Goal: Task Accomplishment & Management: Manage account settings

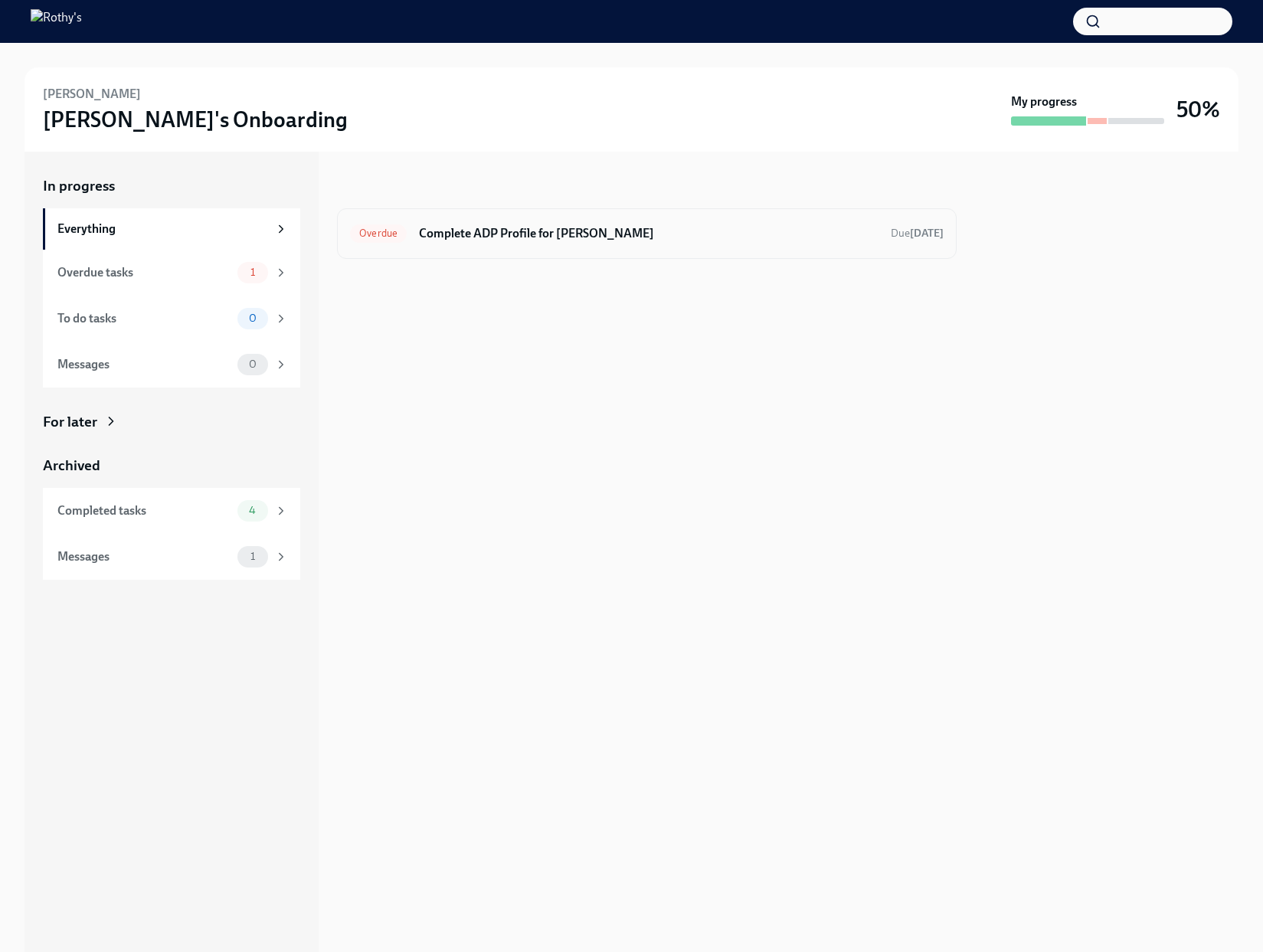
click at [543, 250] on div "Overdue Complete ADP Profile for Jessica Olson Due today" at bounding box center [647, 233] width 620 height 51
click at [533, 238] on h6 "Complete ADP Profile for Jessica Olson" at bounding box center [648, 233] width 459 height 17
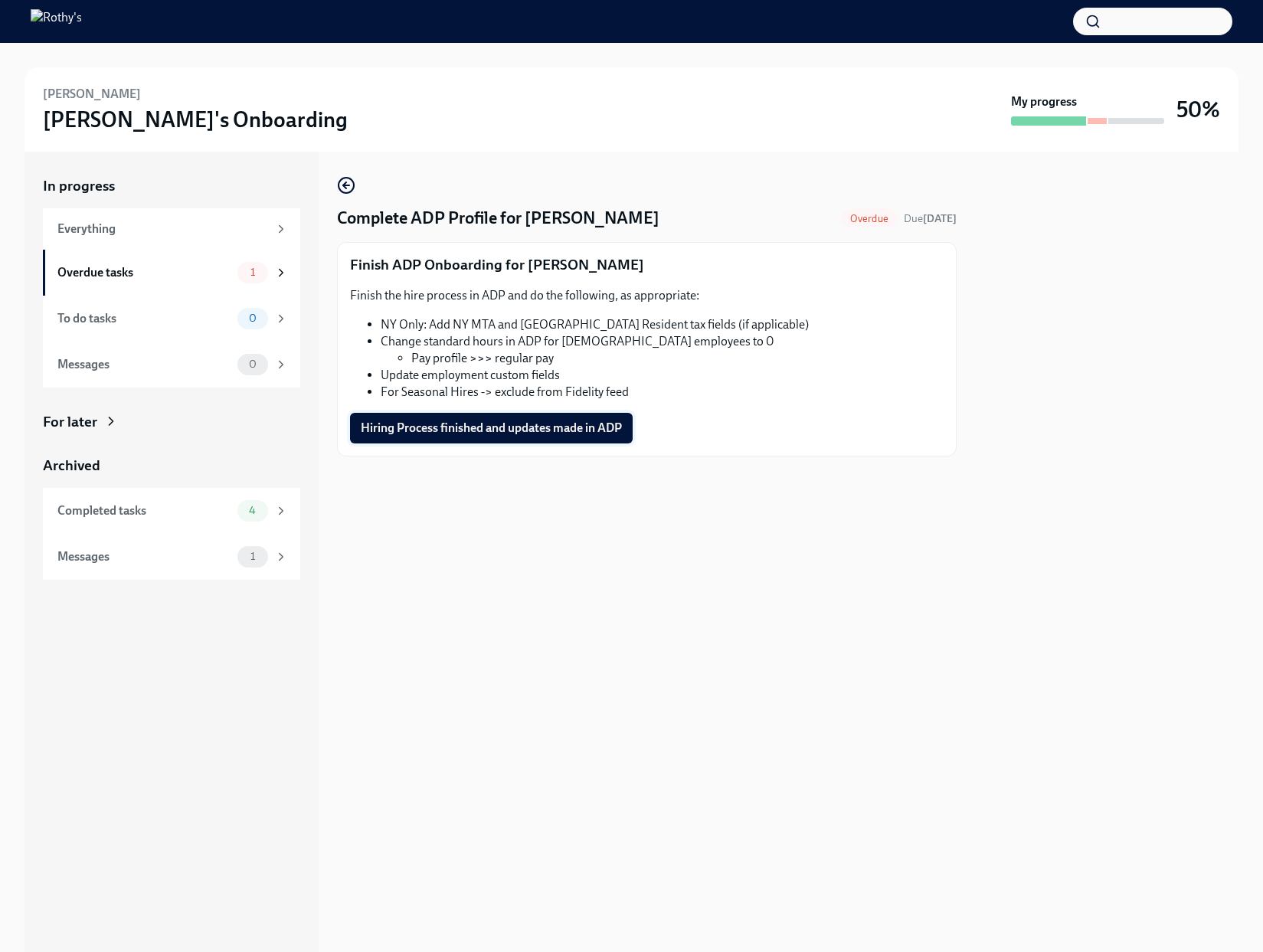
click at [495, 424] on span "Hiring Process finished and updates made in ADP" at bounding box center [491, 428] width 261 height 15
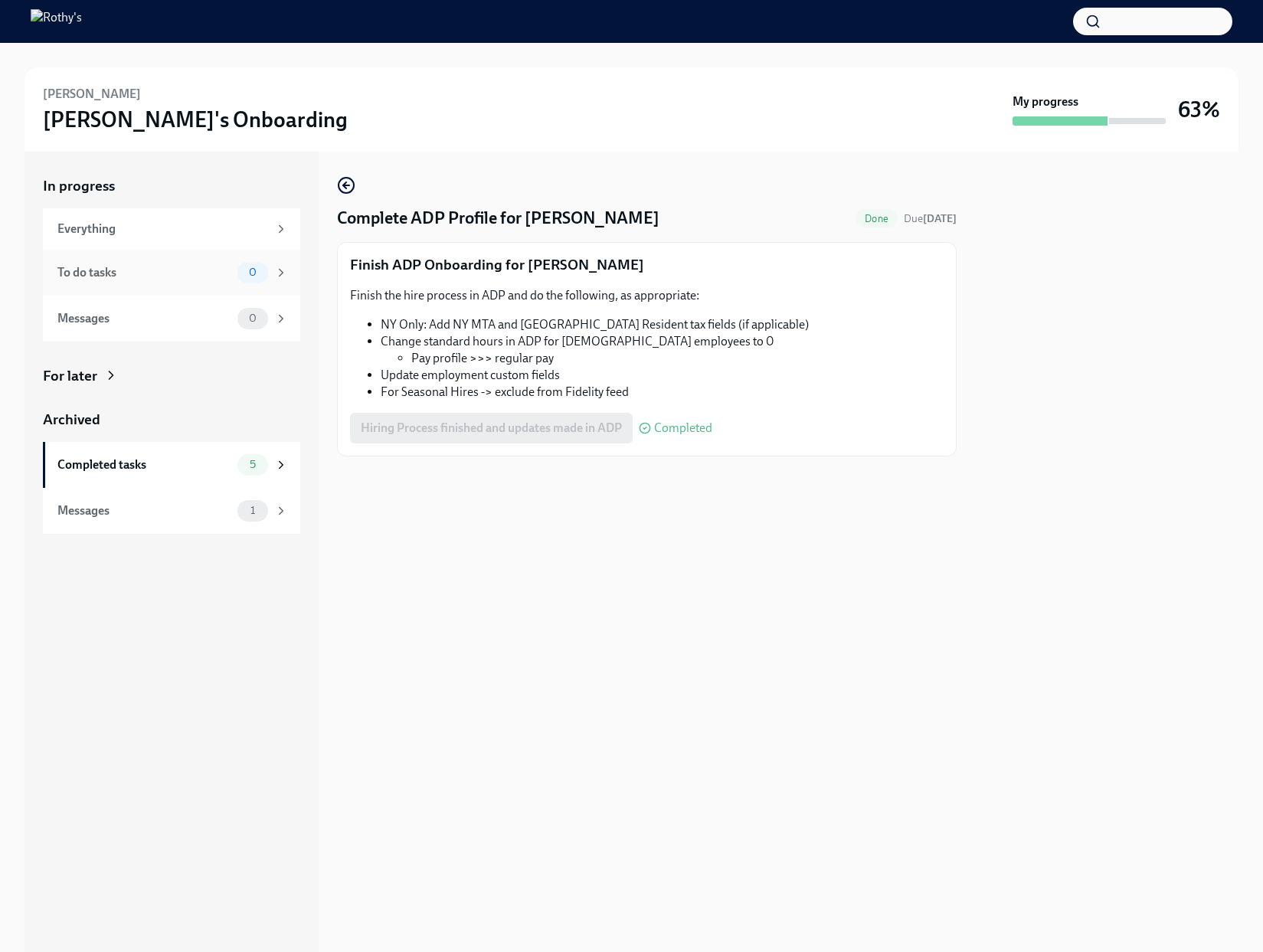
click at [145, 279] on div "To do tasks" at bounding box center [144, 272] width 174 height 17
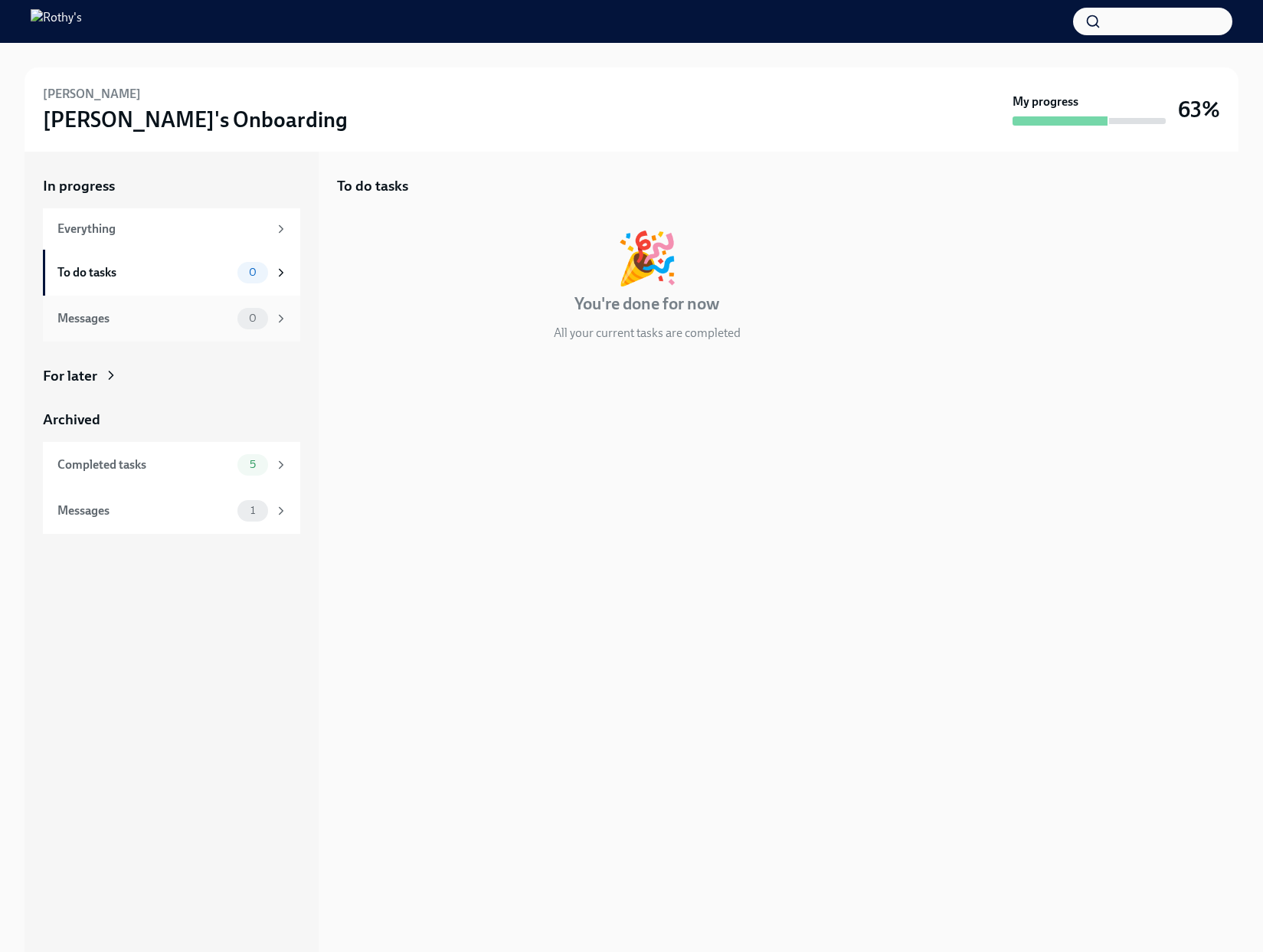
click at [146, 316] on div "Messages" at bounding box center [144, 318] width 174 height 17
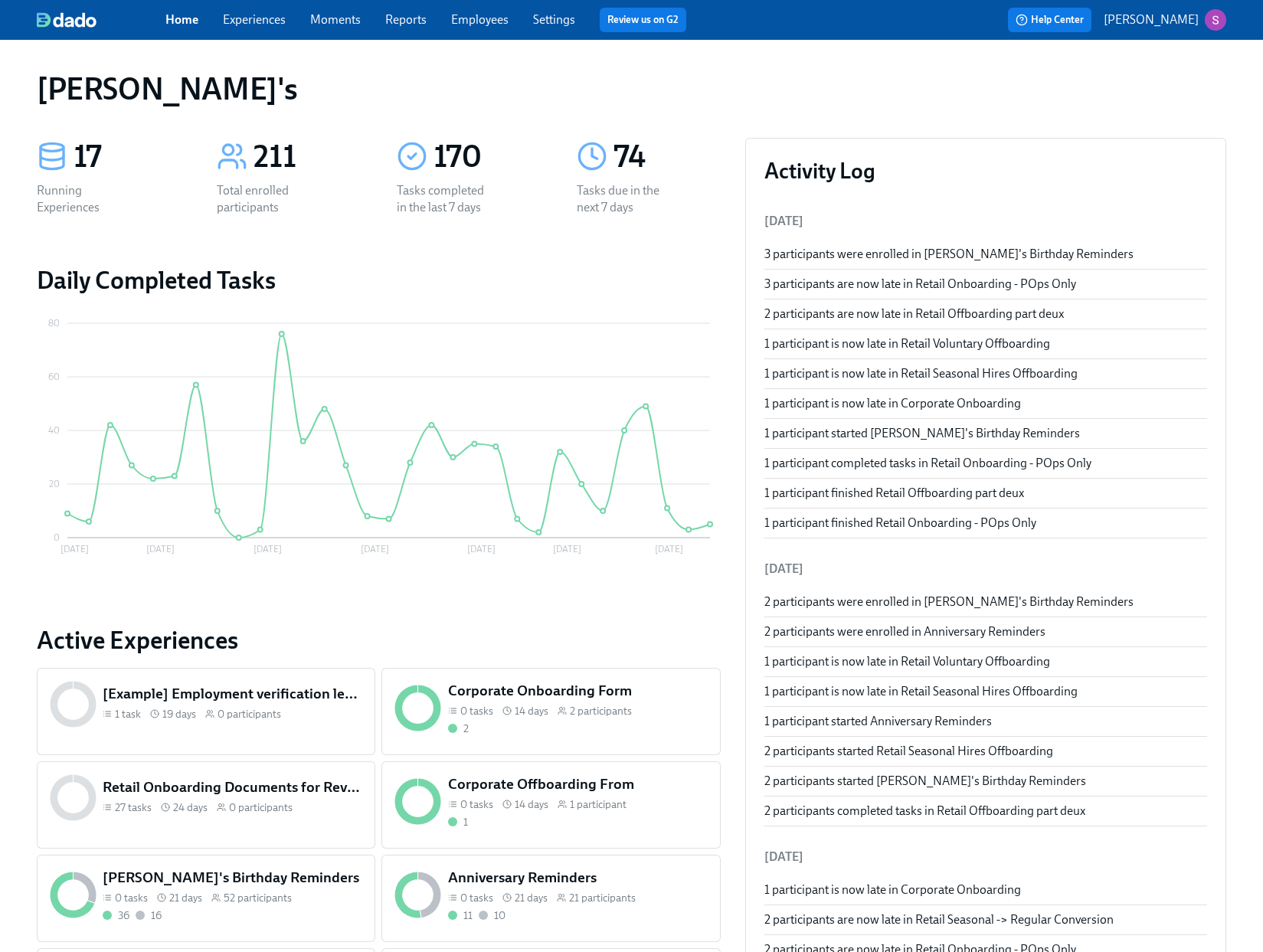
click at [278, 18] on link "Experiences" at bounding box center [254, 19] width 63 height 15
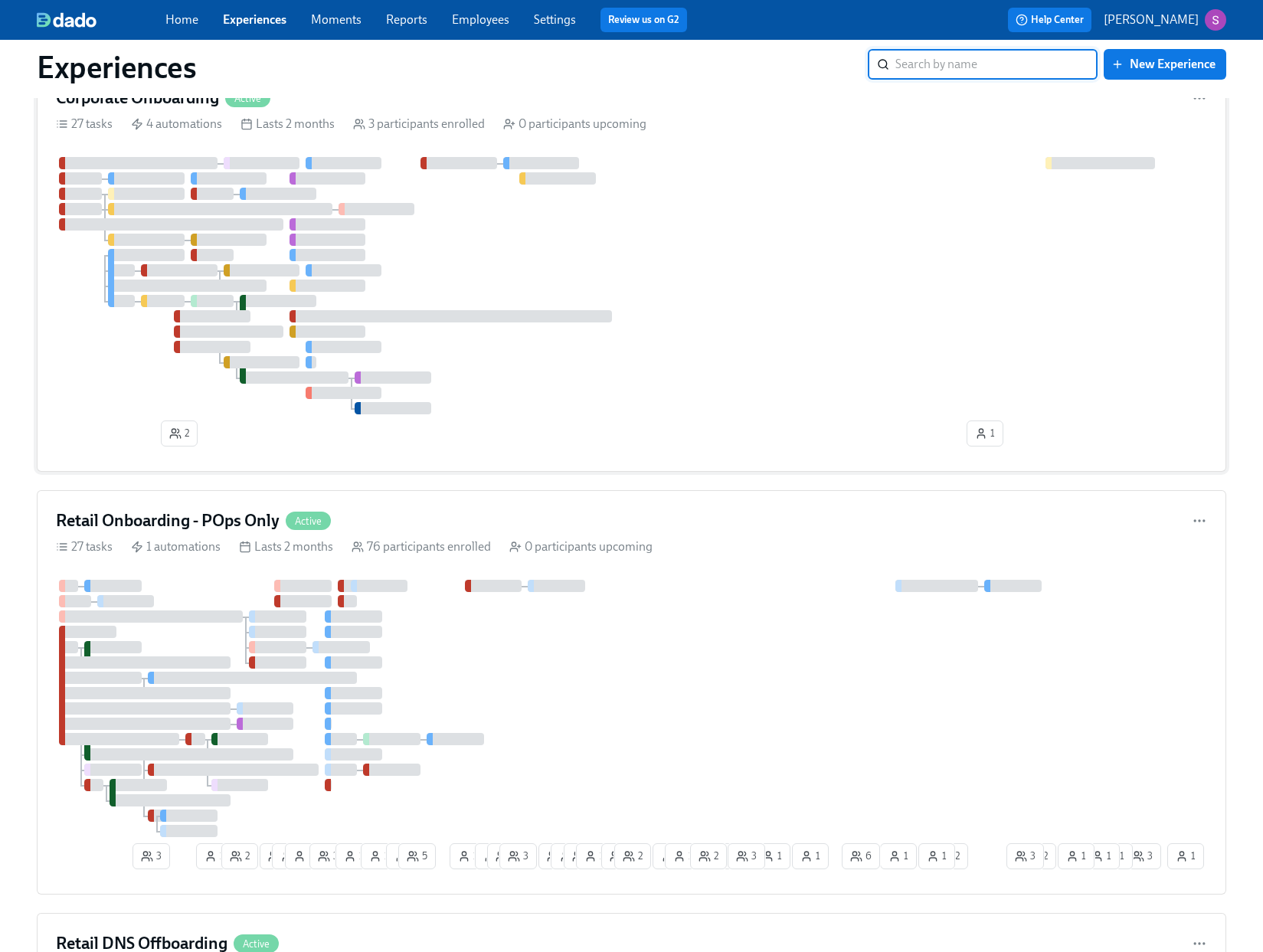
scroll to position [428, 0]
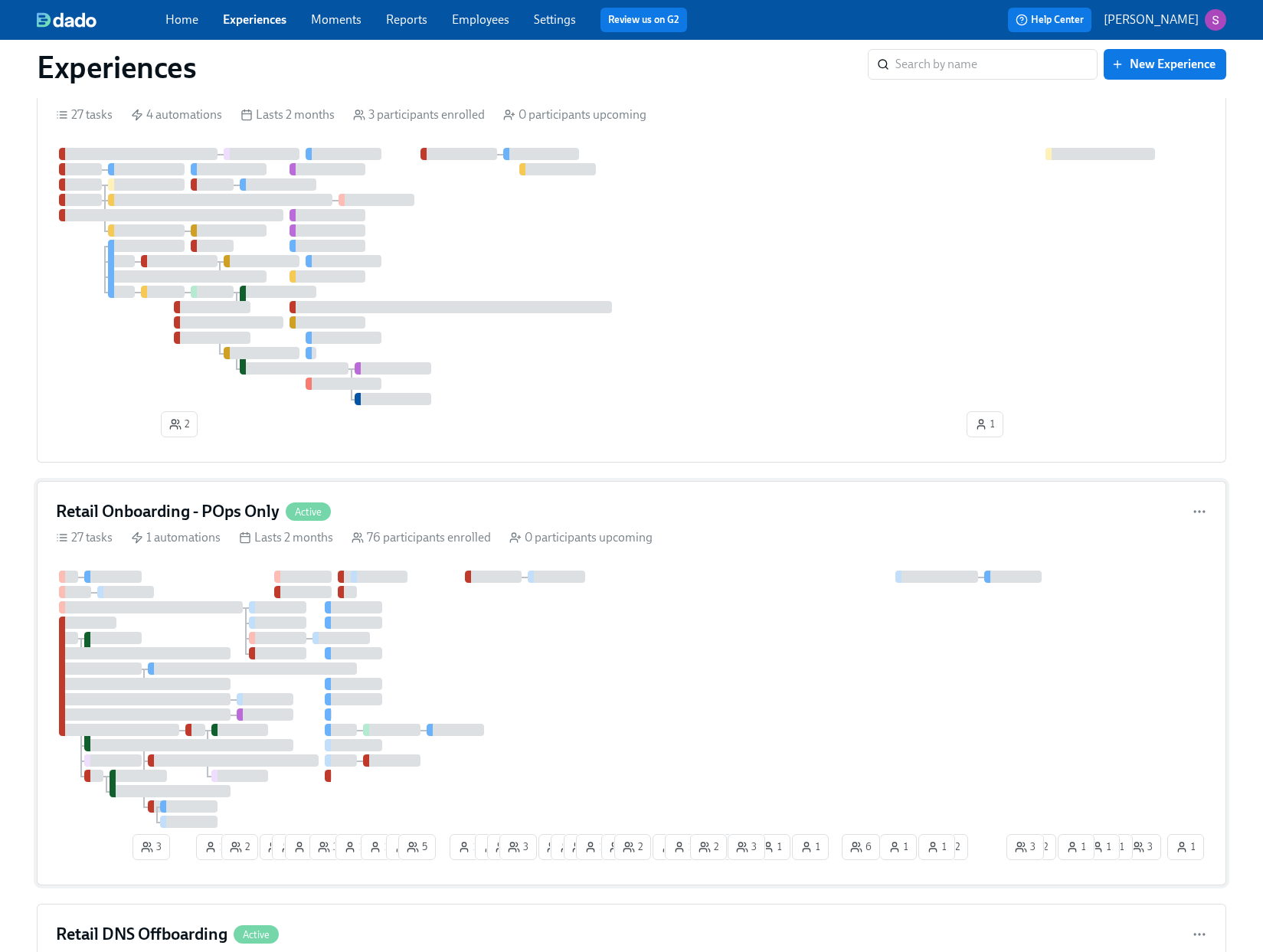
click at [671, 544] on div "27 tasks 1 automations Lasts 2 months 76 participants enrolled 0 participants u…" at bounding box center [631, 537] width 1151 height 17
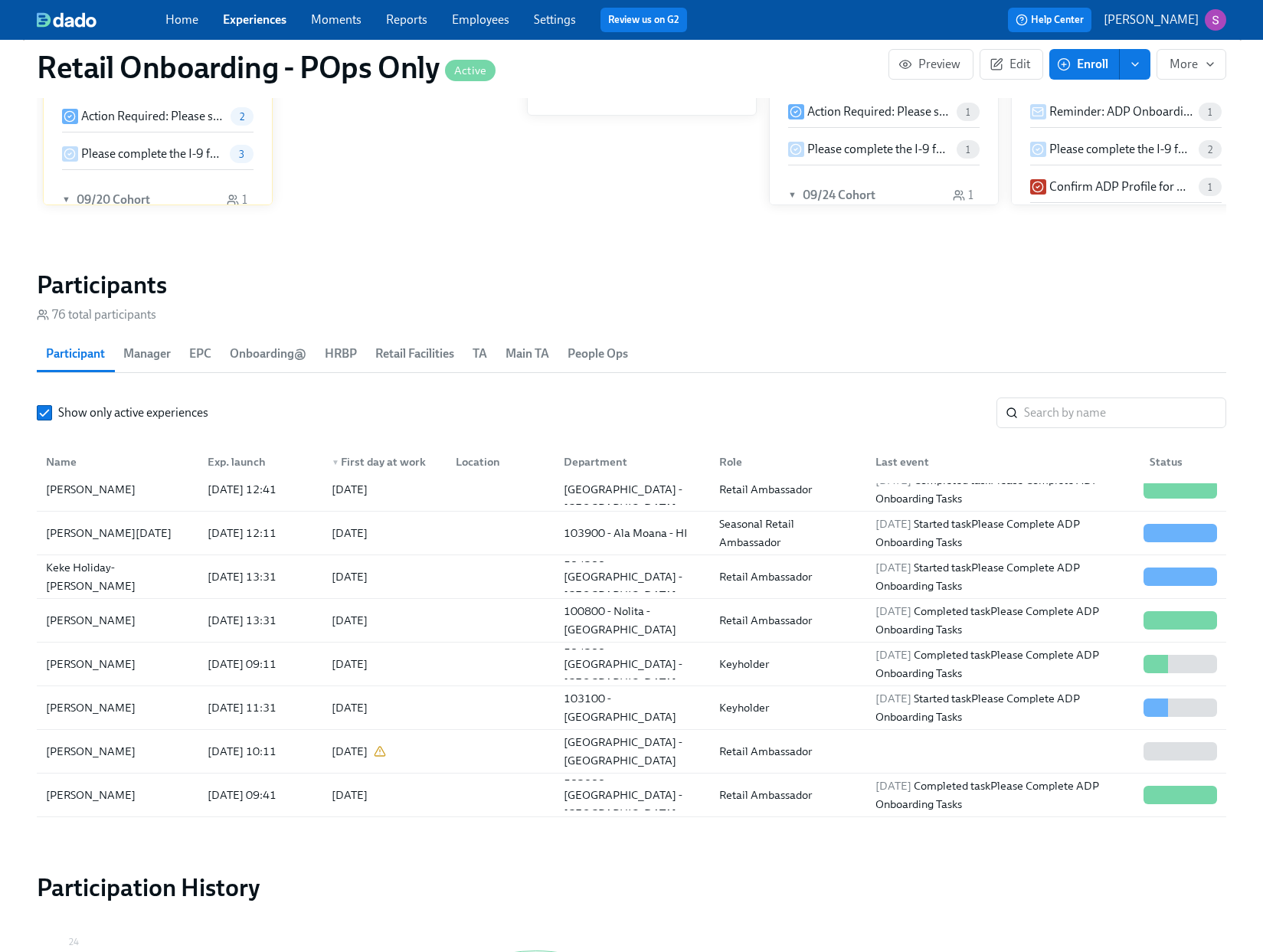
scroll to position [16, 0]
click at [487, 20] on link "Employees" at bounding box center [480, 19] width 57 height 15
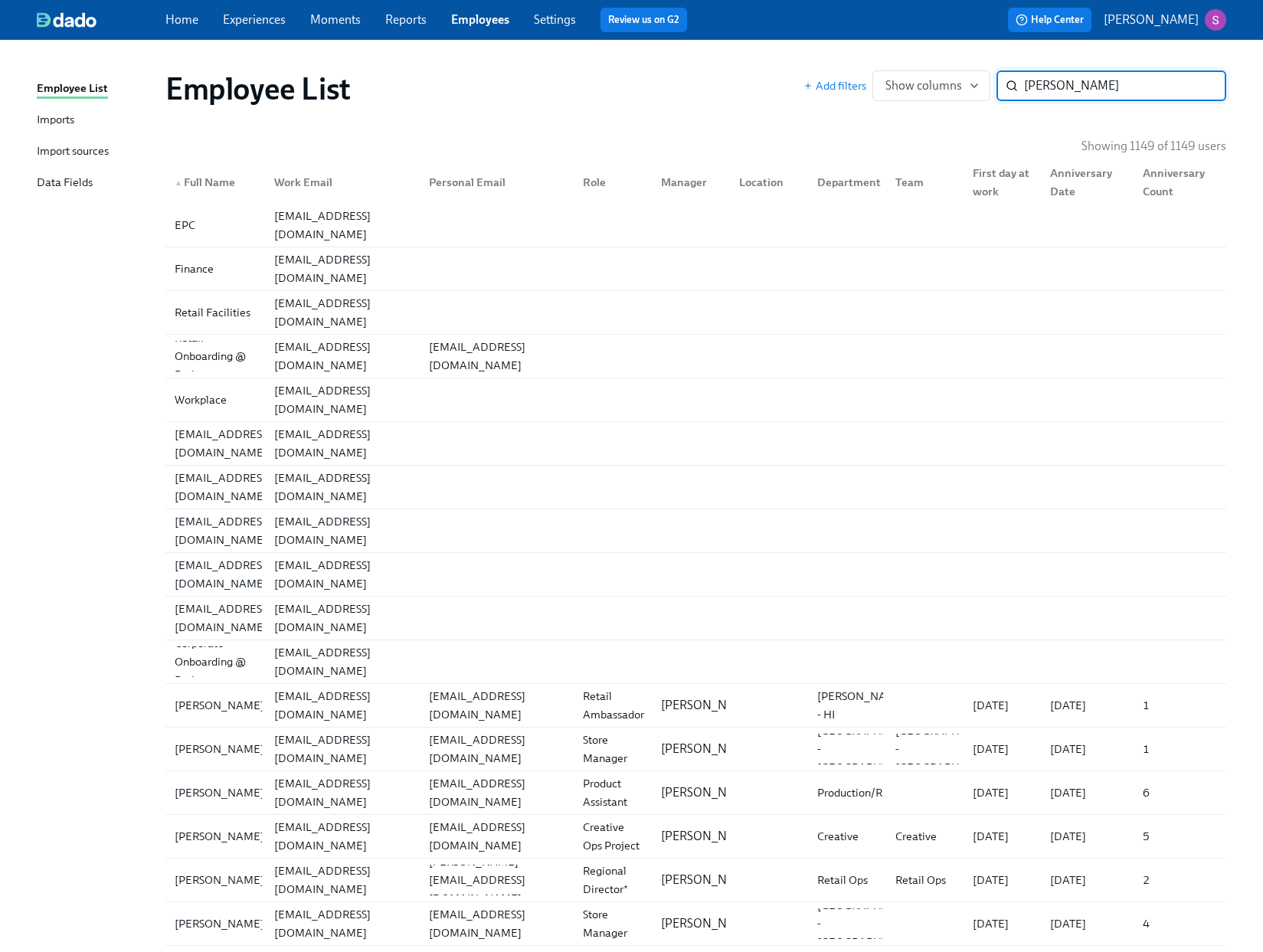
type input "cristina"
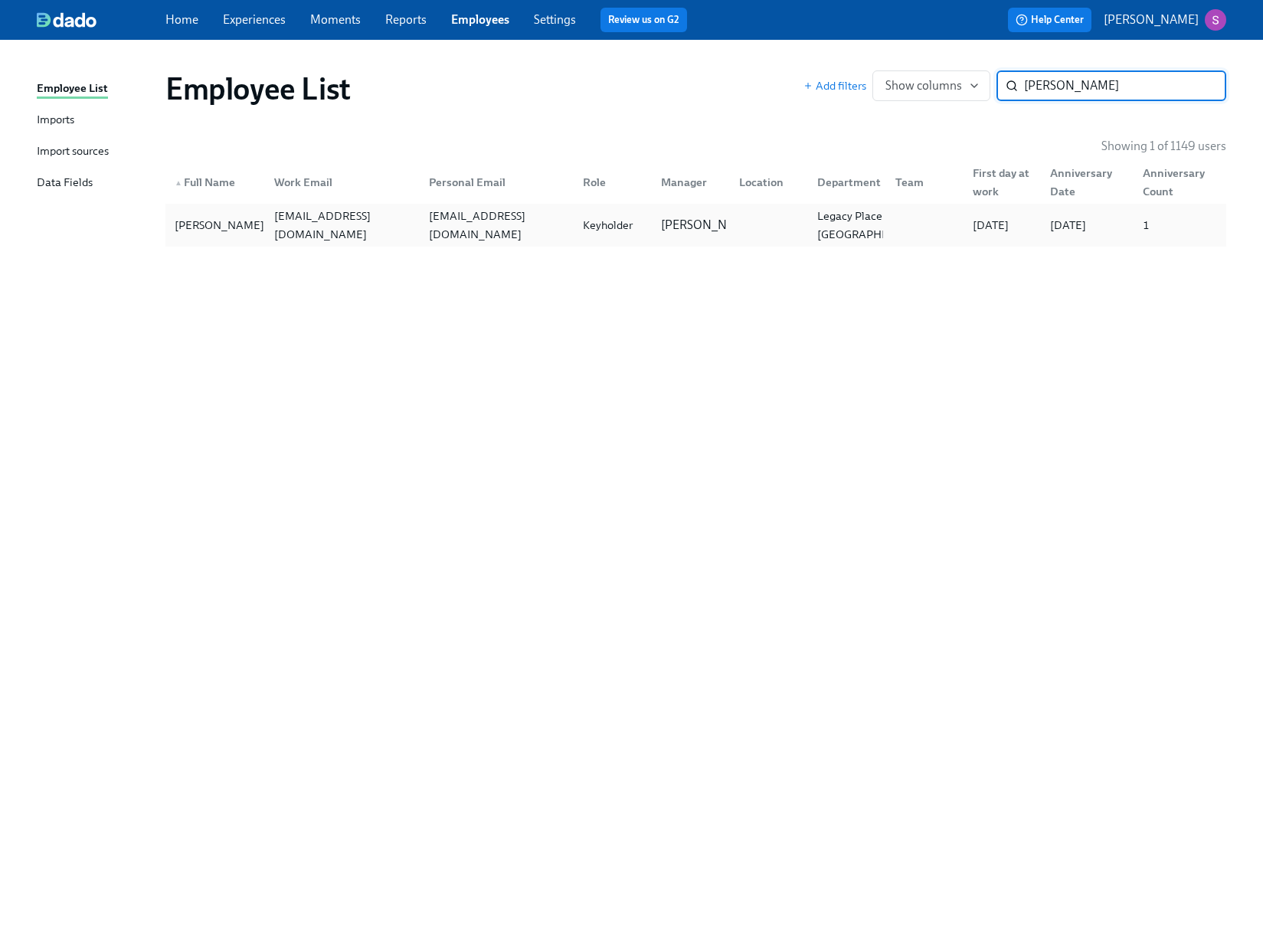
click at [243, 234] on div "Cristina Lussier" at bounding box center [215, 225] width 94 height 31
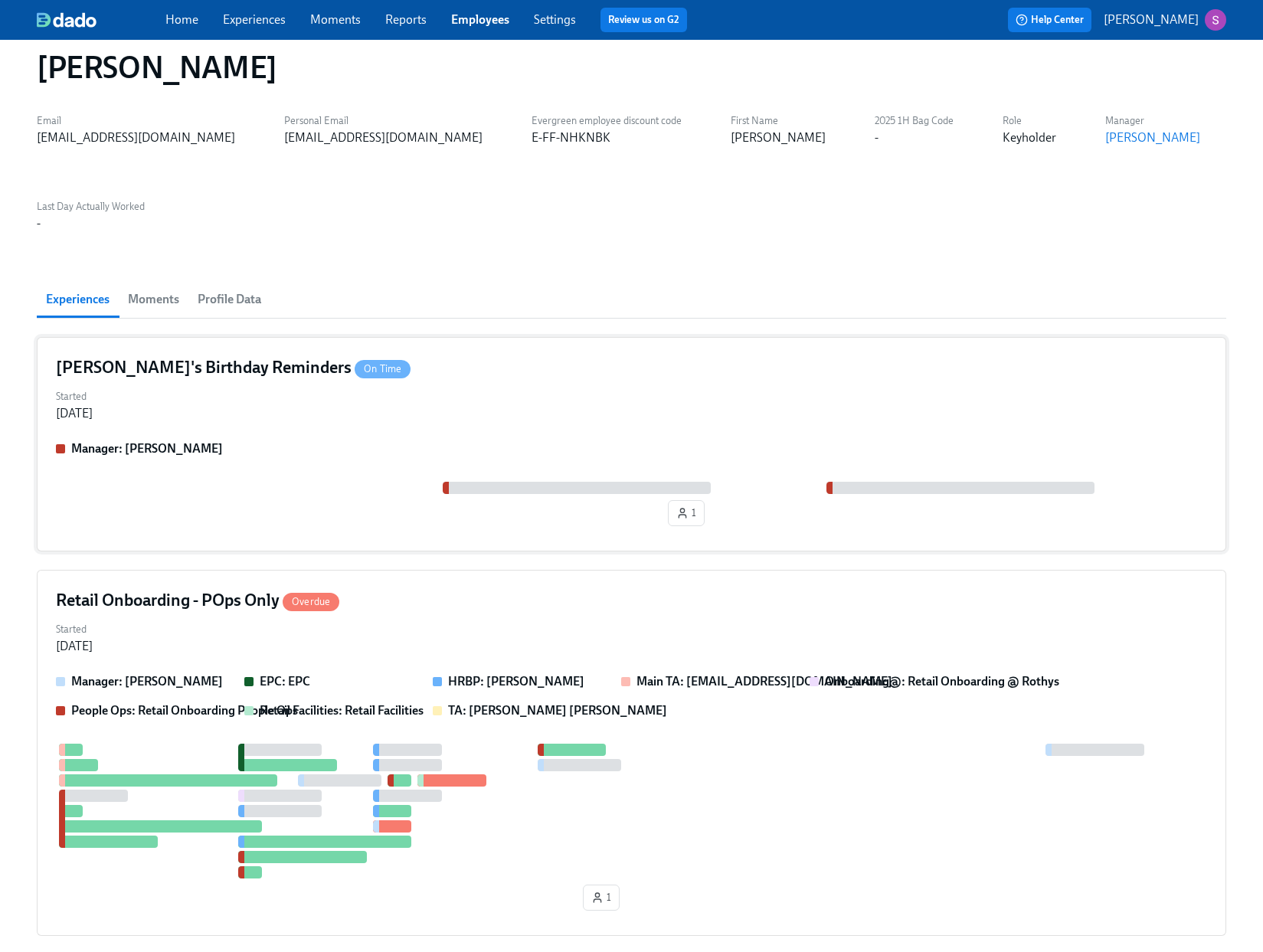
scroll to position [31, 0]
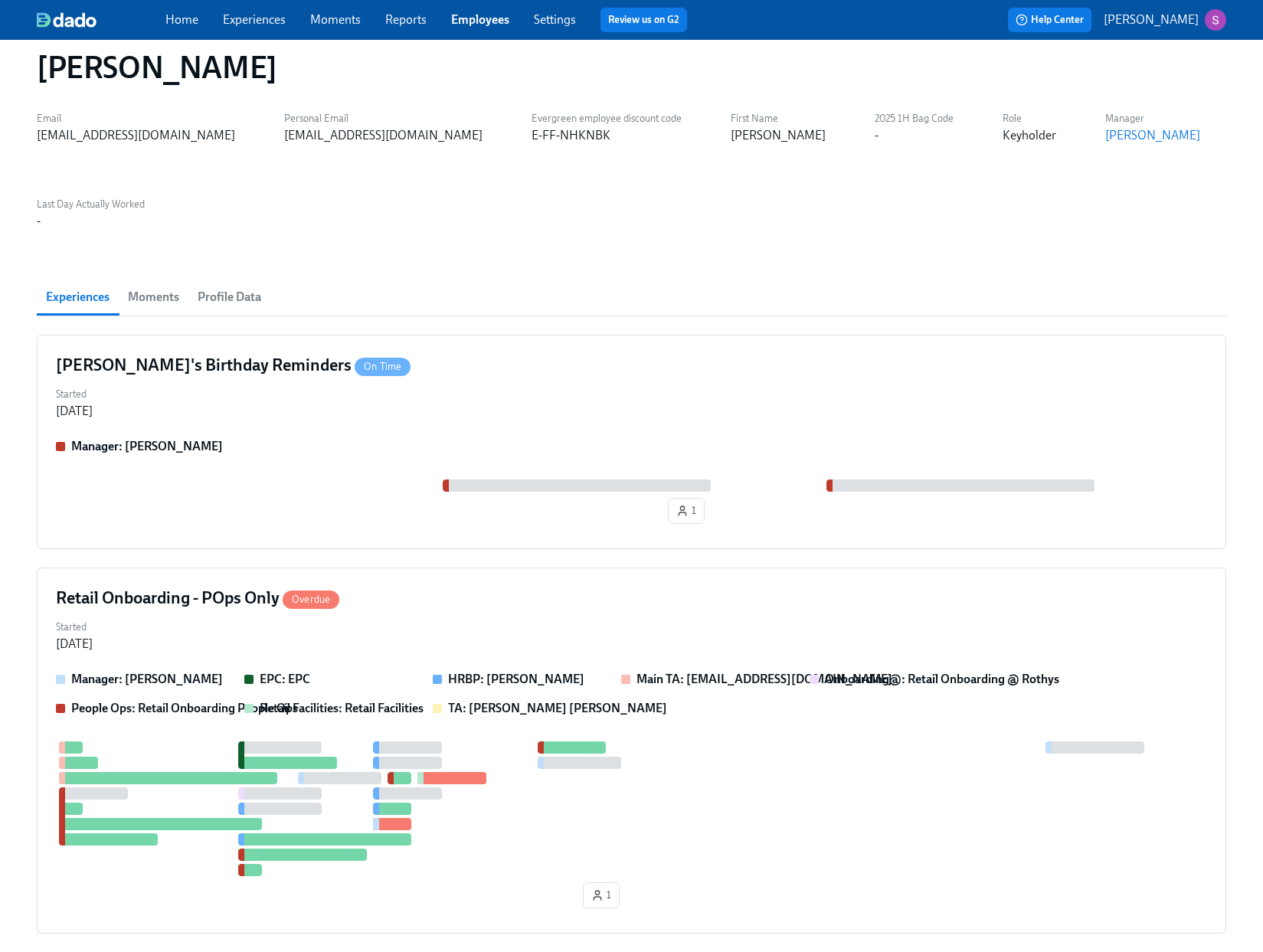
click at [169, 286] on span "Moments" at bounding box center [153, 297] width 52 height 22
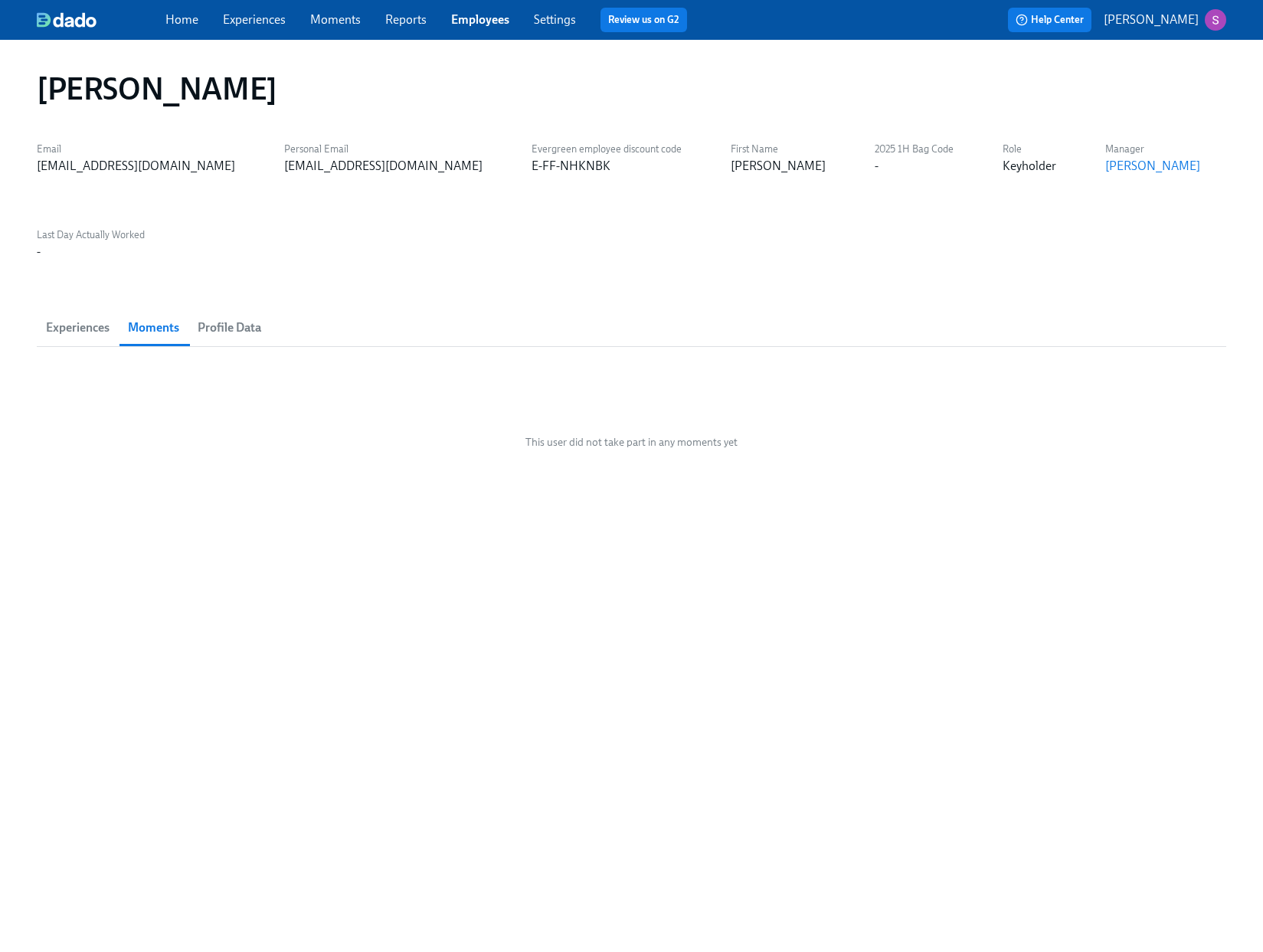
click at [80, 317] on span "Experiences" at bounding box center [77, 328] width 64 height 22
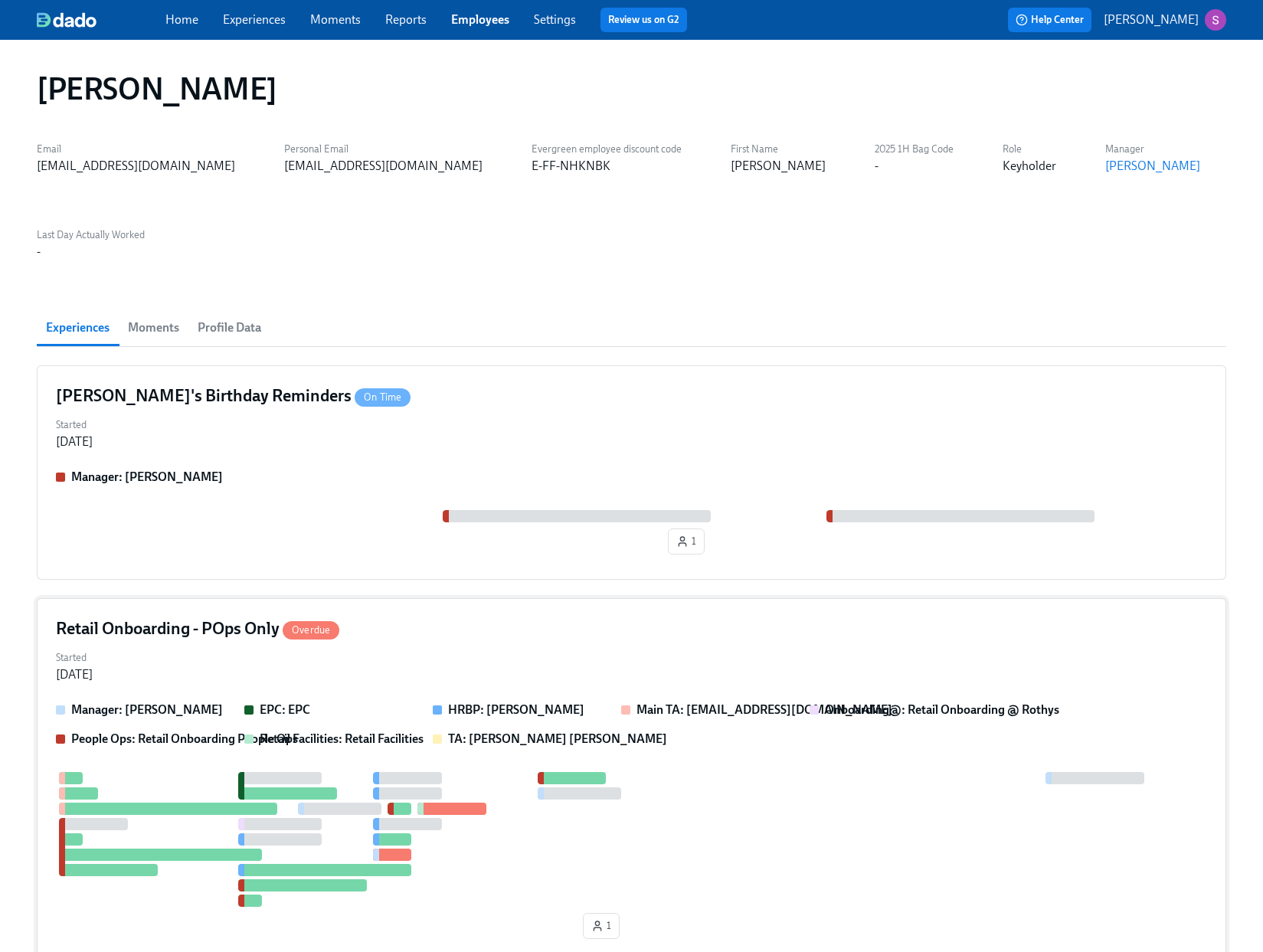
click at [466, 617] on div "Retail Onboarding - POps Only Overdue" at bounding box center [631, 628] width 1151 height 23
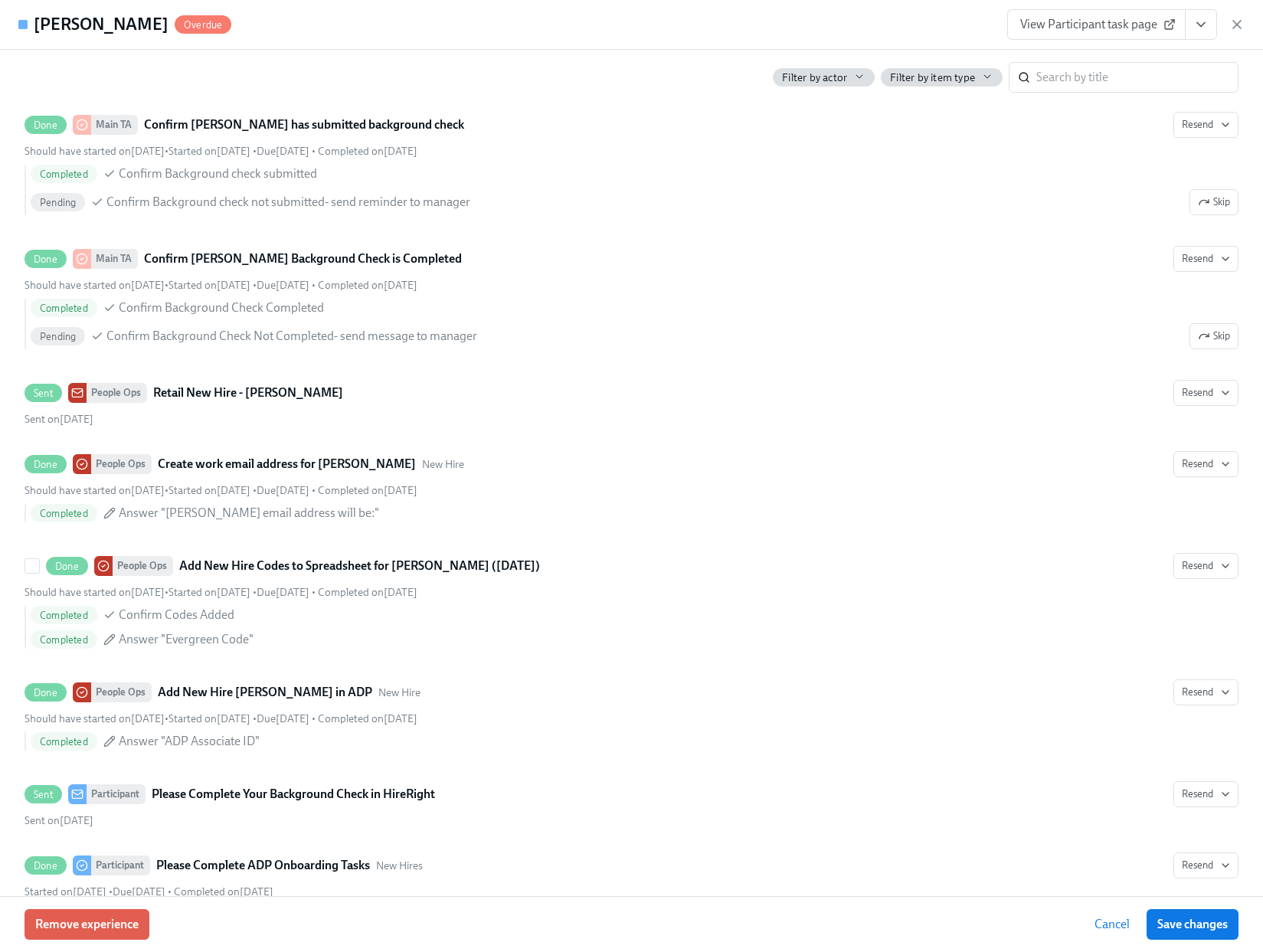
scroll to position [5, 0]
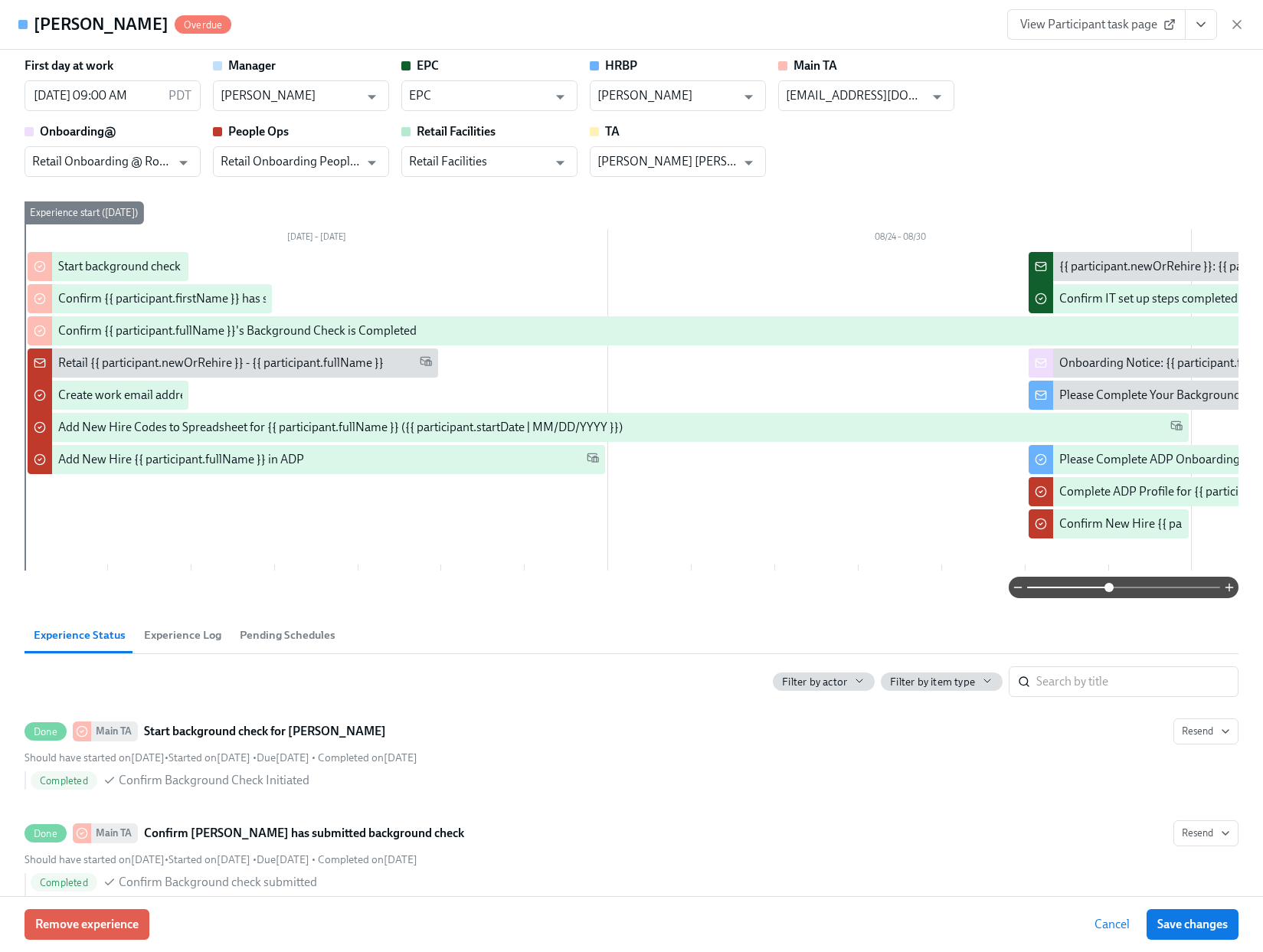
click at [1109, 587] on span at bounding box center [1123, 587] width 193 height 22
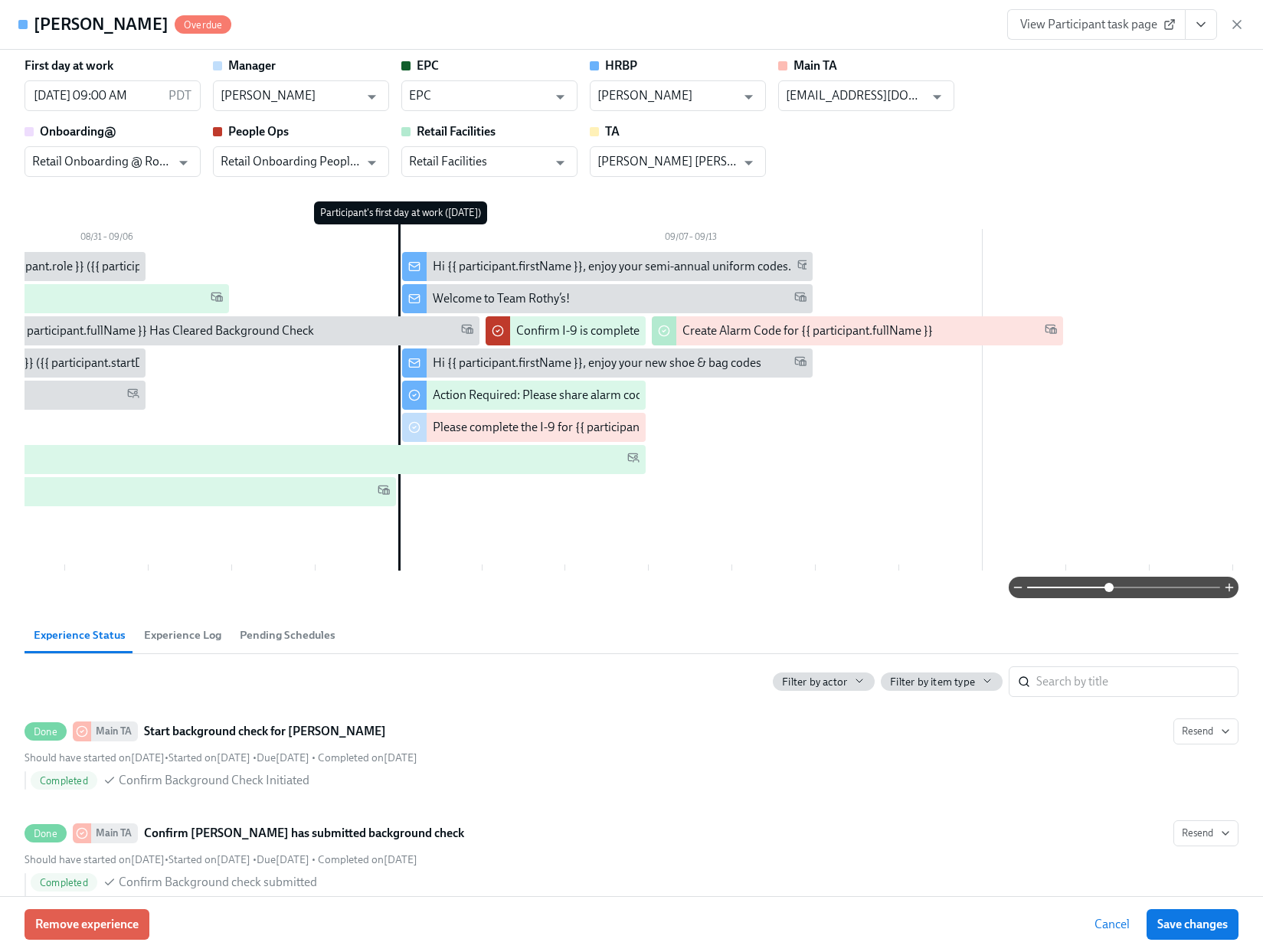
scroll to position [0, 1378]
click at [610, 296] on div "Welcome to Team Rothy’s!" at bounding box center [618, 299] width 374 height 17
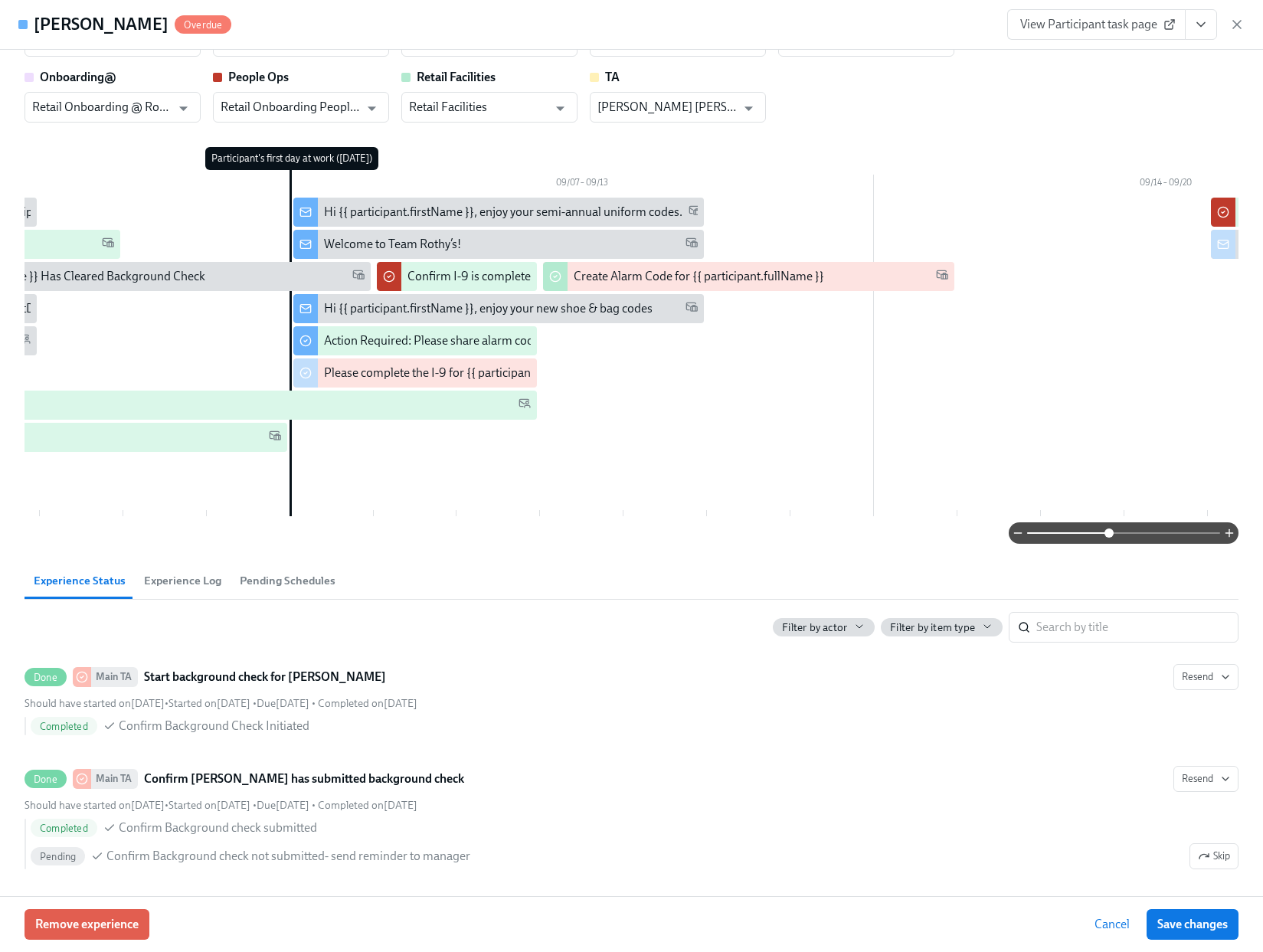
scroll to position [0, 0]
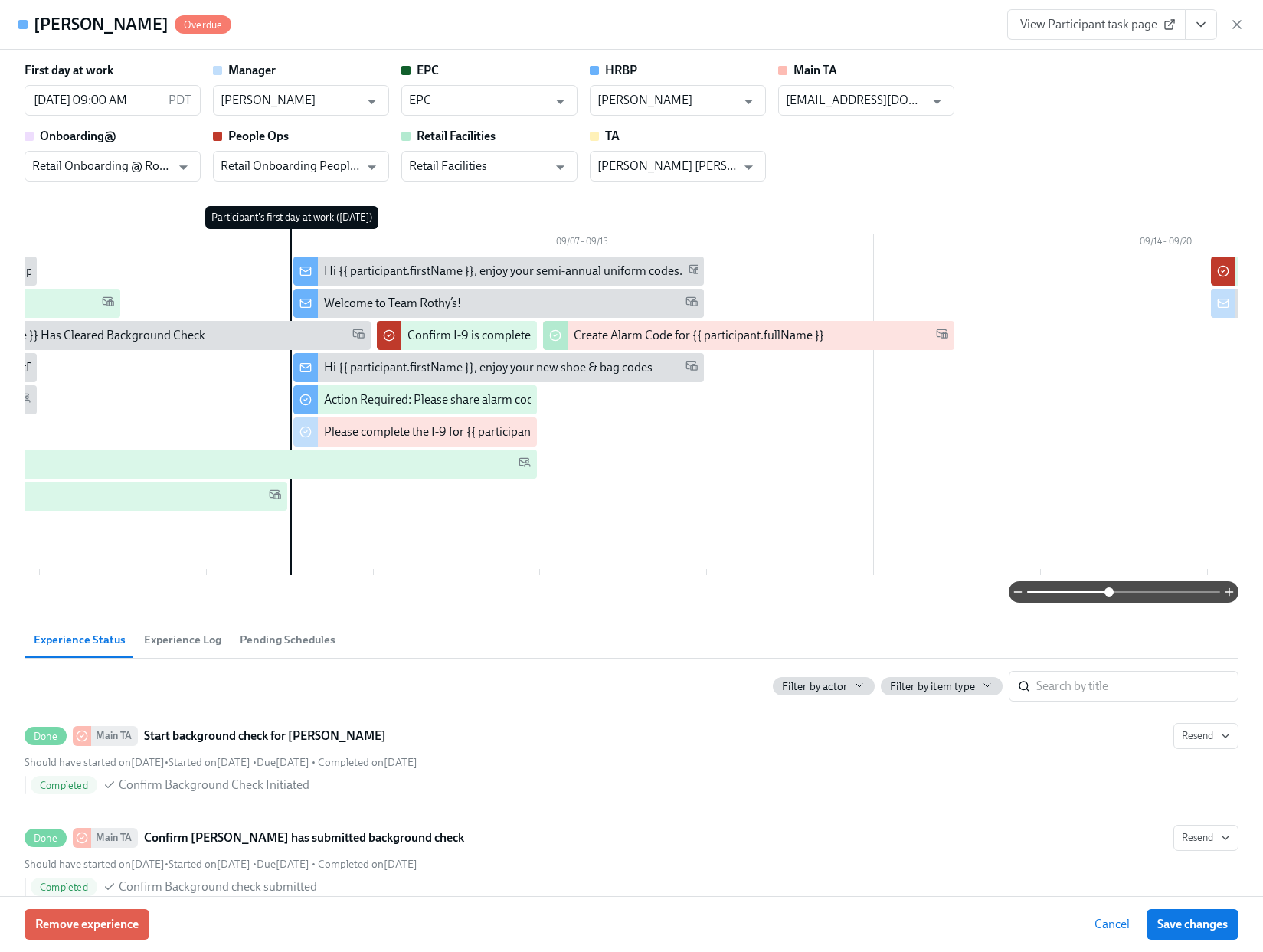
click at [47, 29] on h4 "Cristina Lussier" at bounding box center [101, 24] width 135 height 23
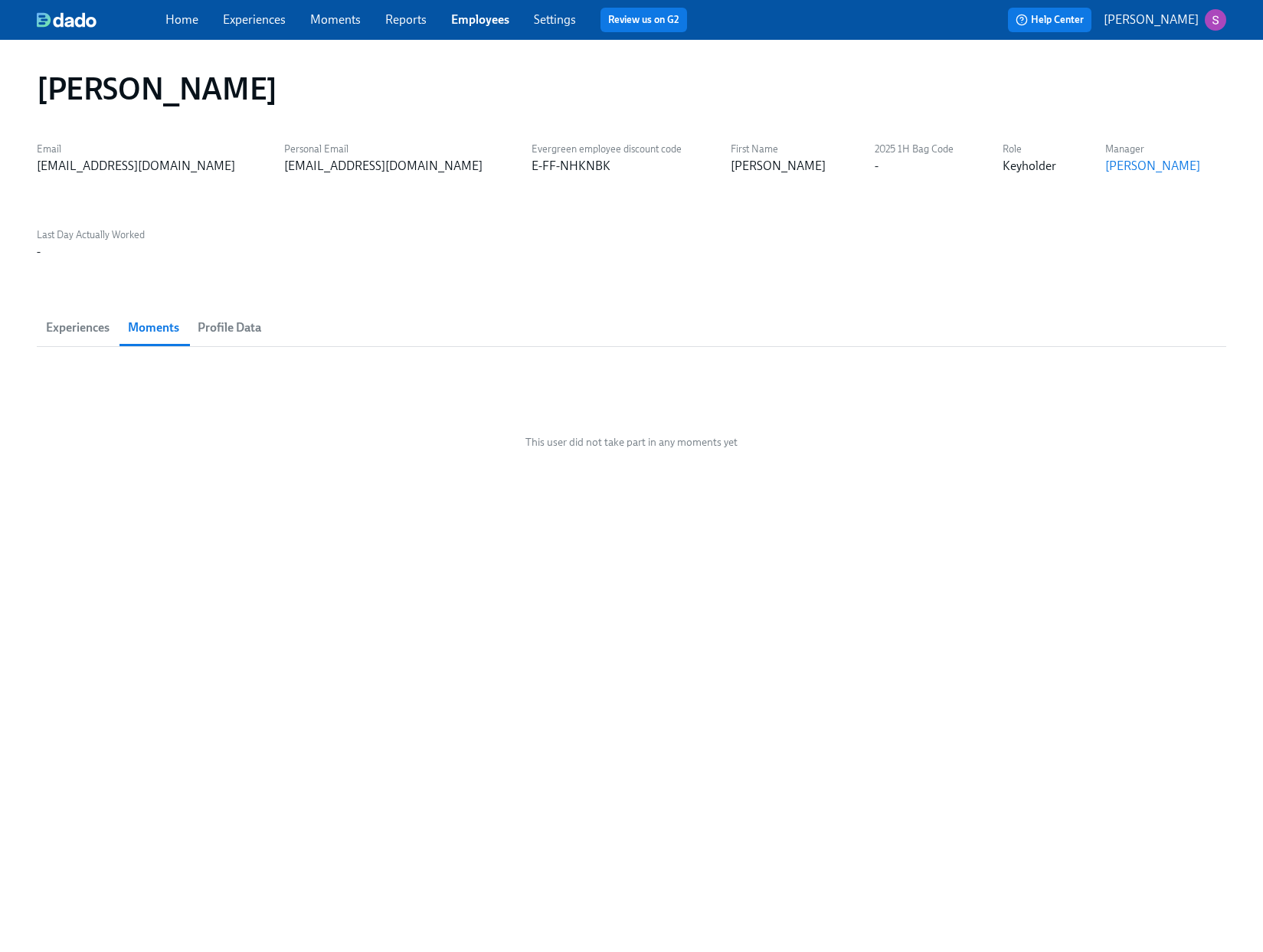
click at [339, 18] on link "Moments" at bounding box center [335, 19] width 51 height 15
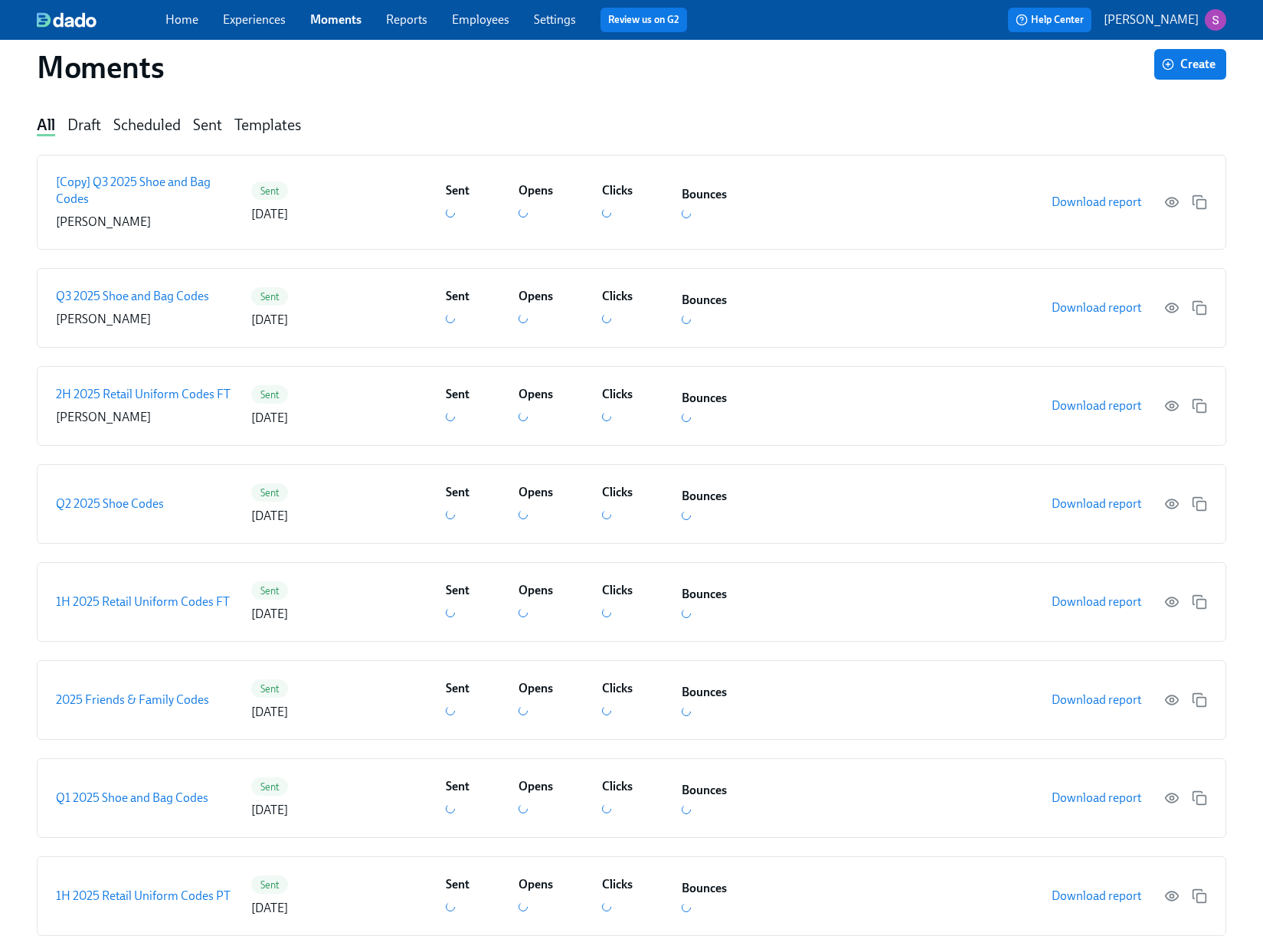
scroll to position [31, 0]
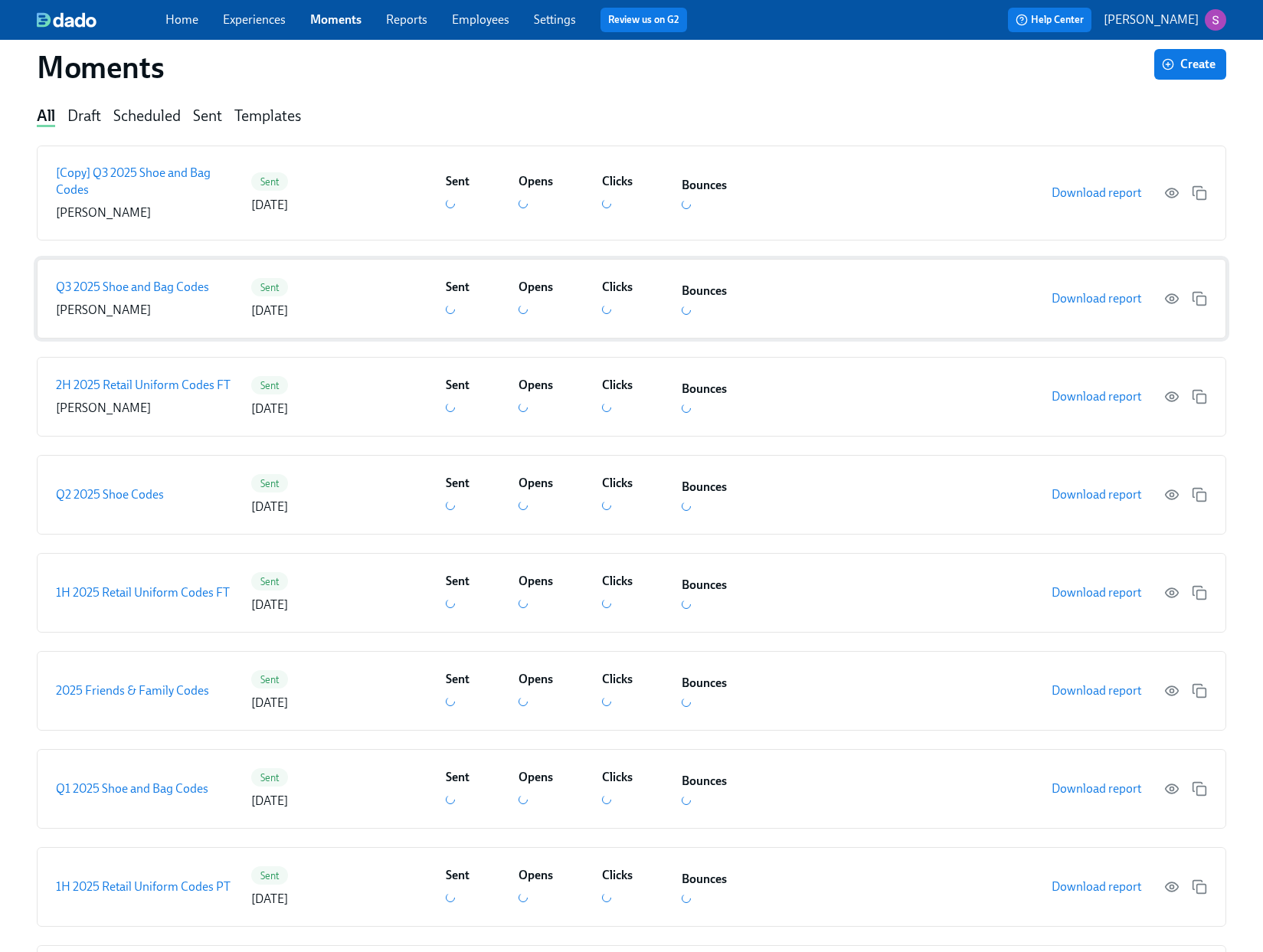
click at [182, 290] on p "Q3 2025 Shoe and Bag Codes" at bounding box center [132, 286] width 153 height 17
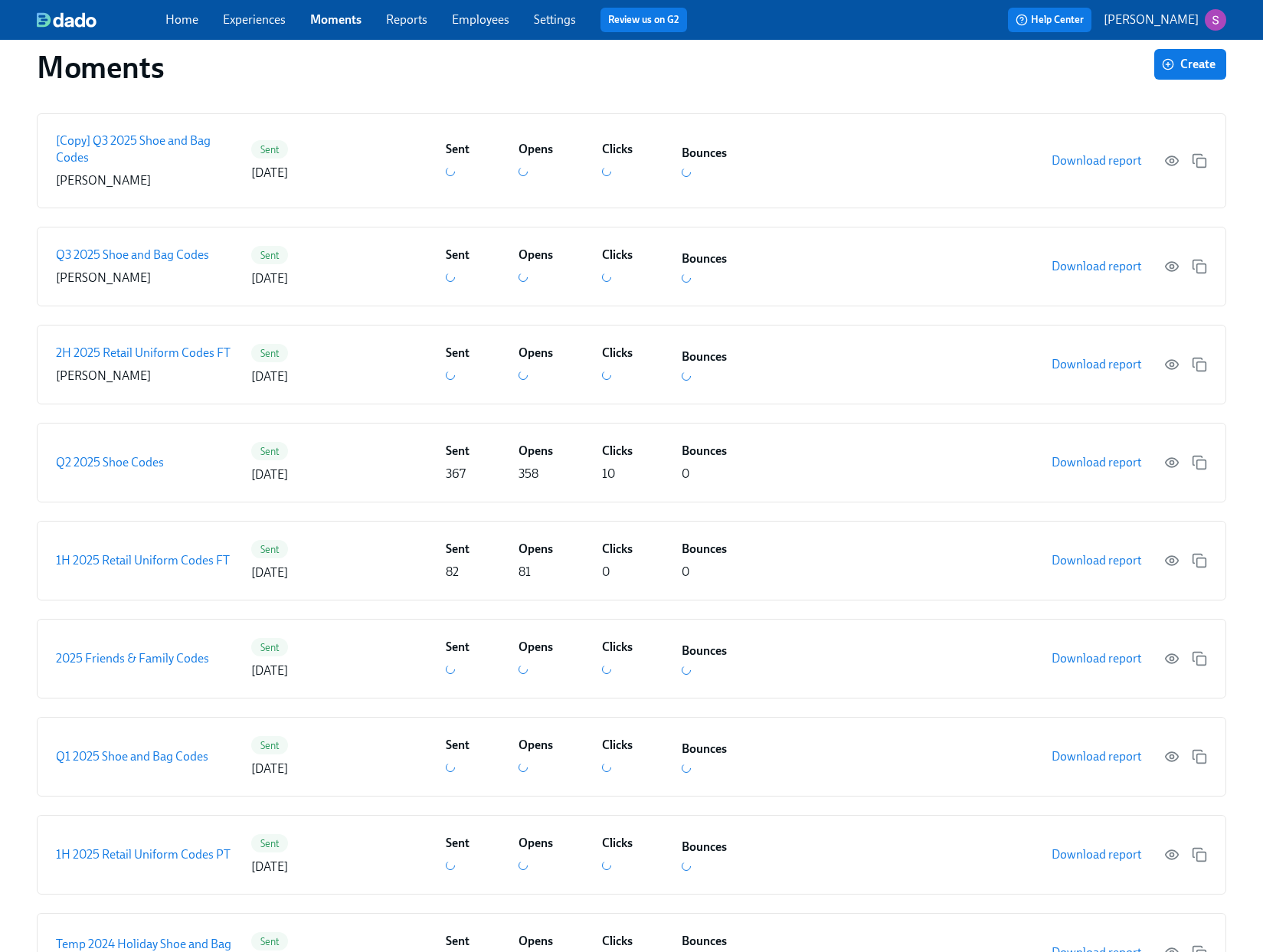
click at [262, 23] on link "Experiences" at bounding box center [254, 19] width 63 height 15
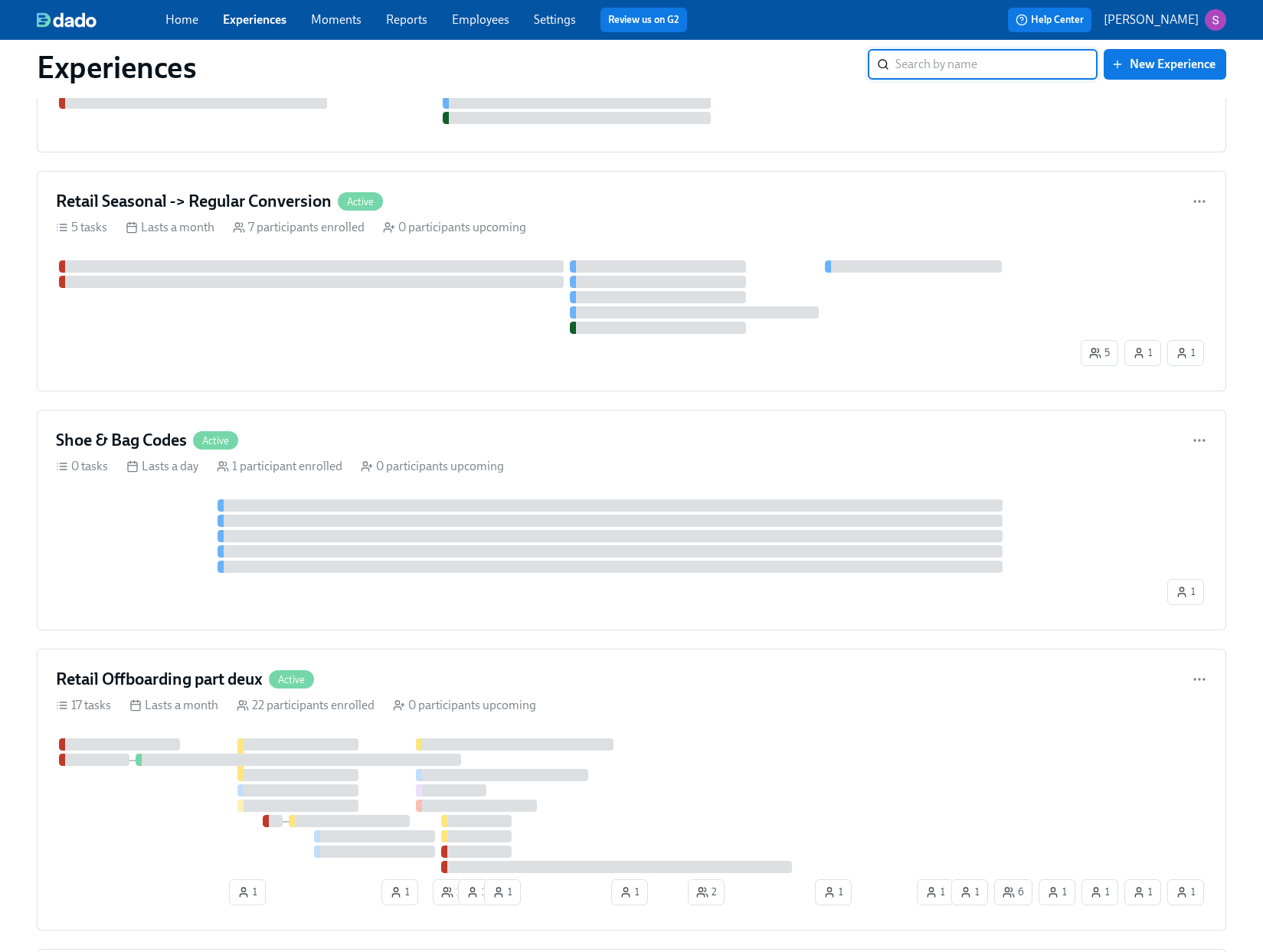
scroll to position [1620, 0]
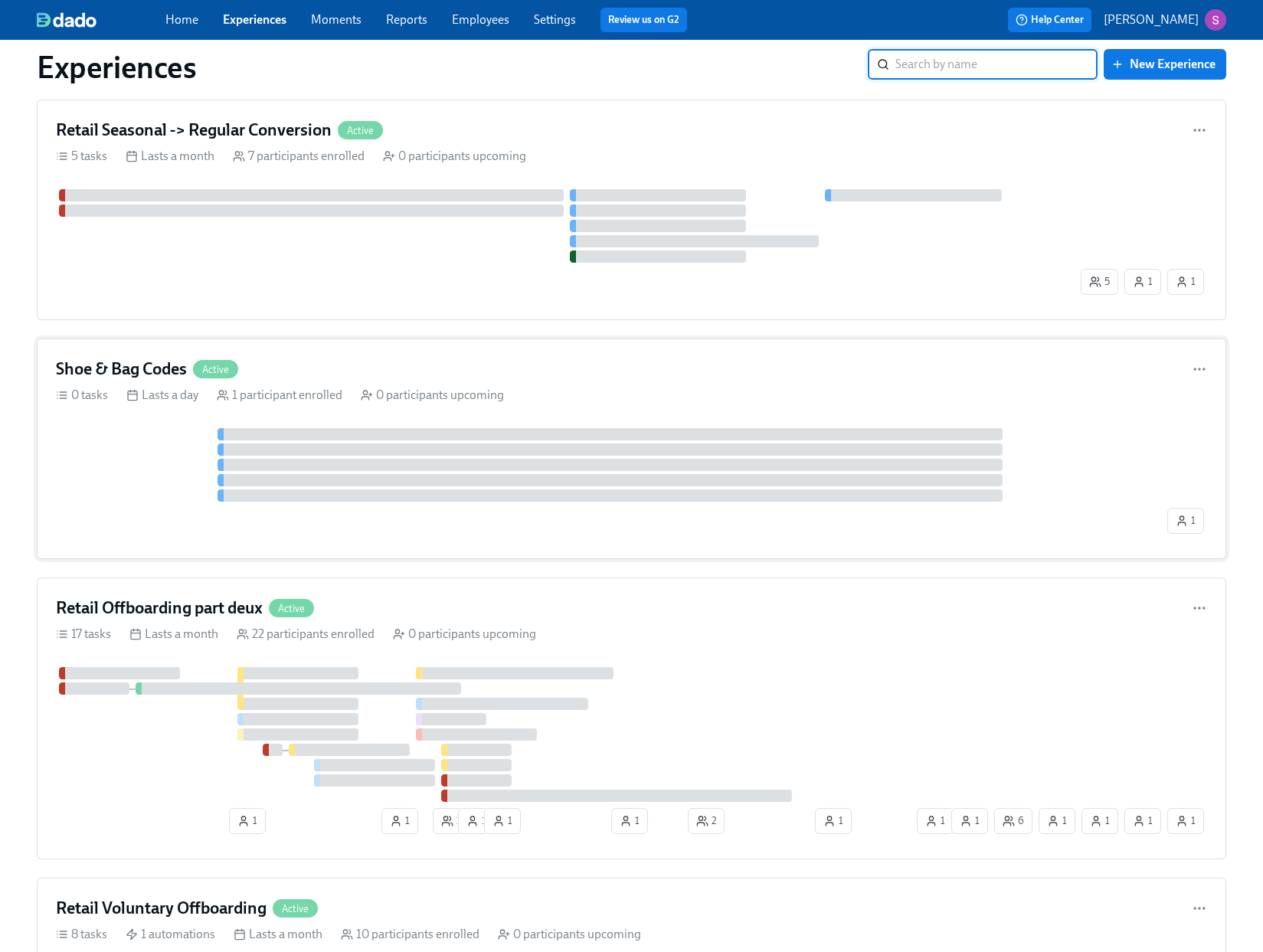
click at [370, 378] on div "Shoe & Bag Codes Active" at bounding box center [631, 369] width 1151 height 23
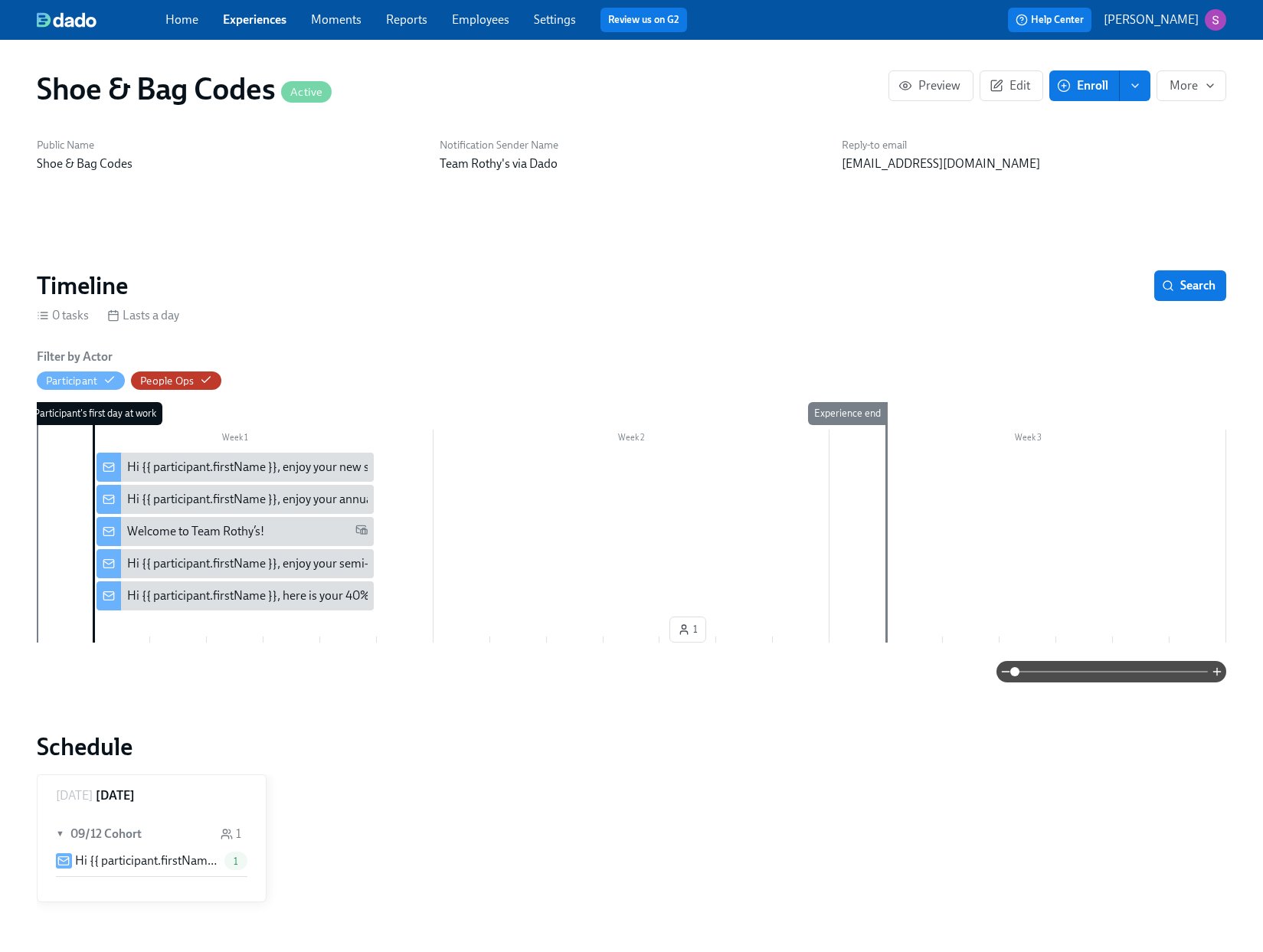
click at [1096, 670] on span at bounding box center [1110, 671] width 193 height 22
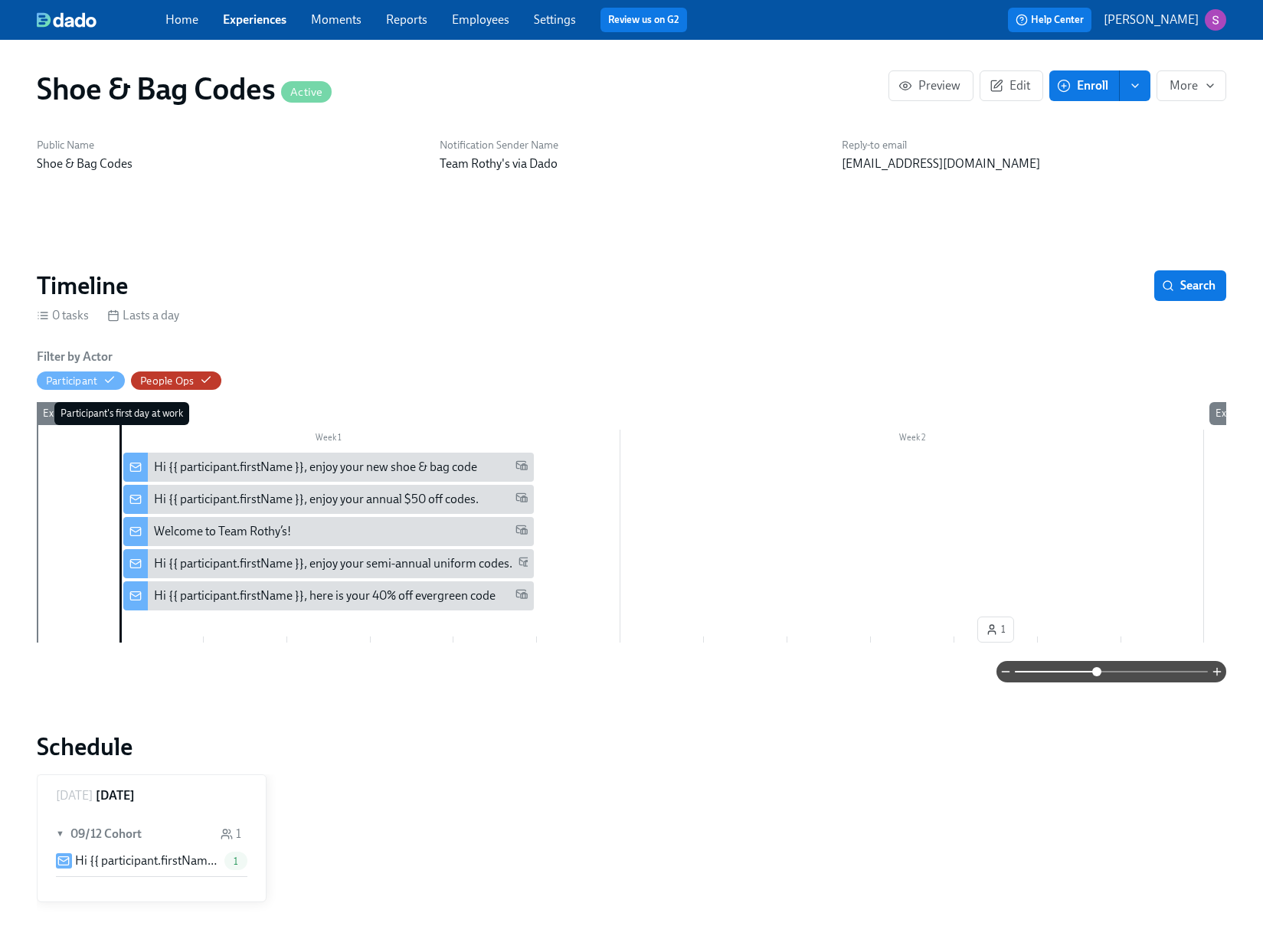
click at [423, 595] on div "Hi {{ participant.firstName }}, here is your 40% off evergreen code" at bounding box center [324, 595] width 341 height 17
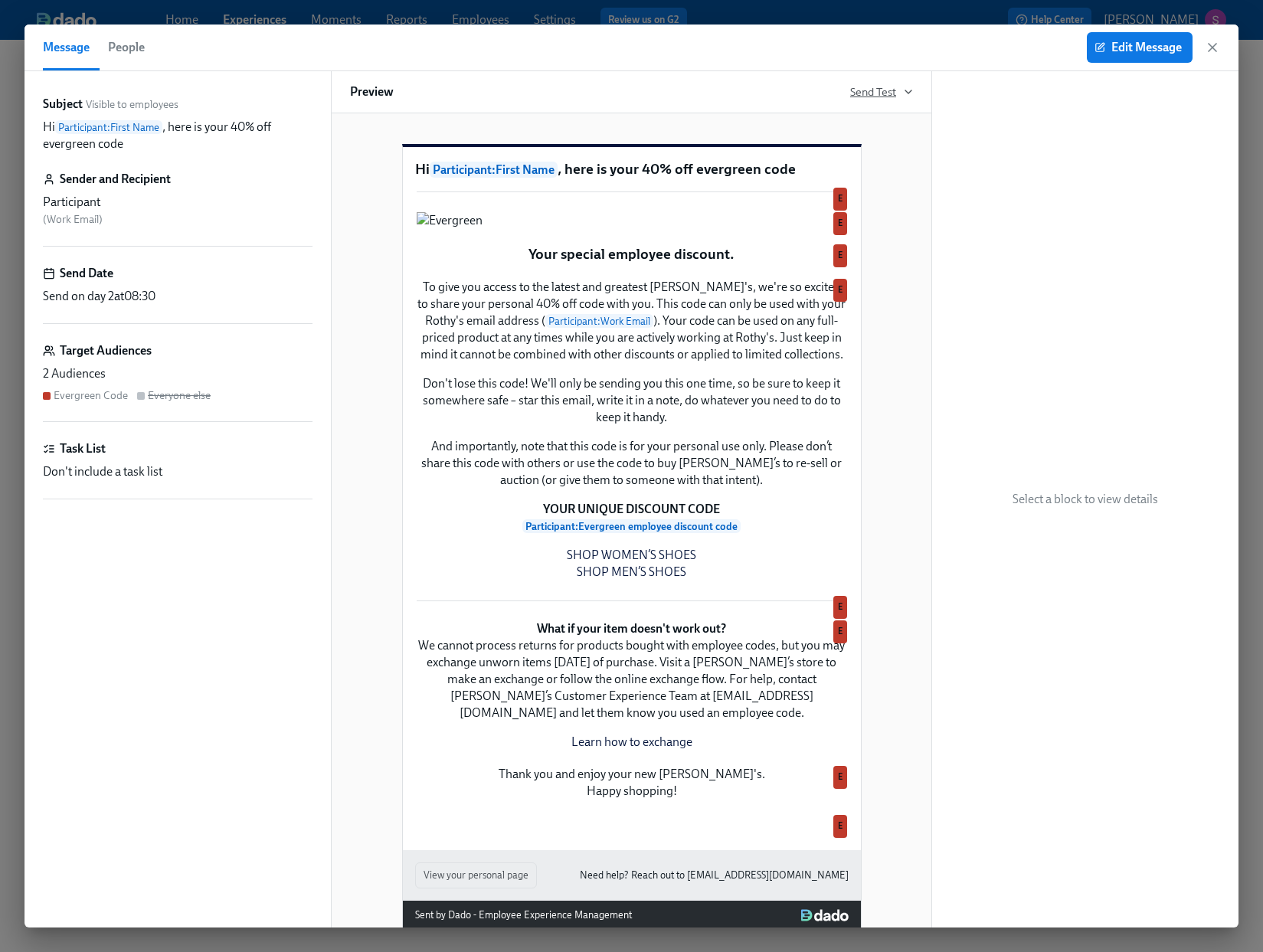
click at [901, 89] on span "Send Test" at bounding box center [881, 91] width 63 height 15
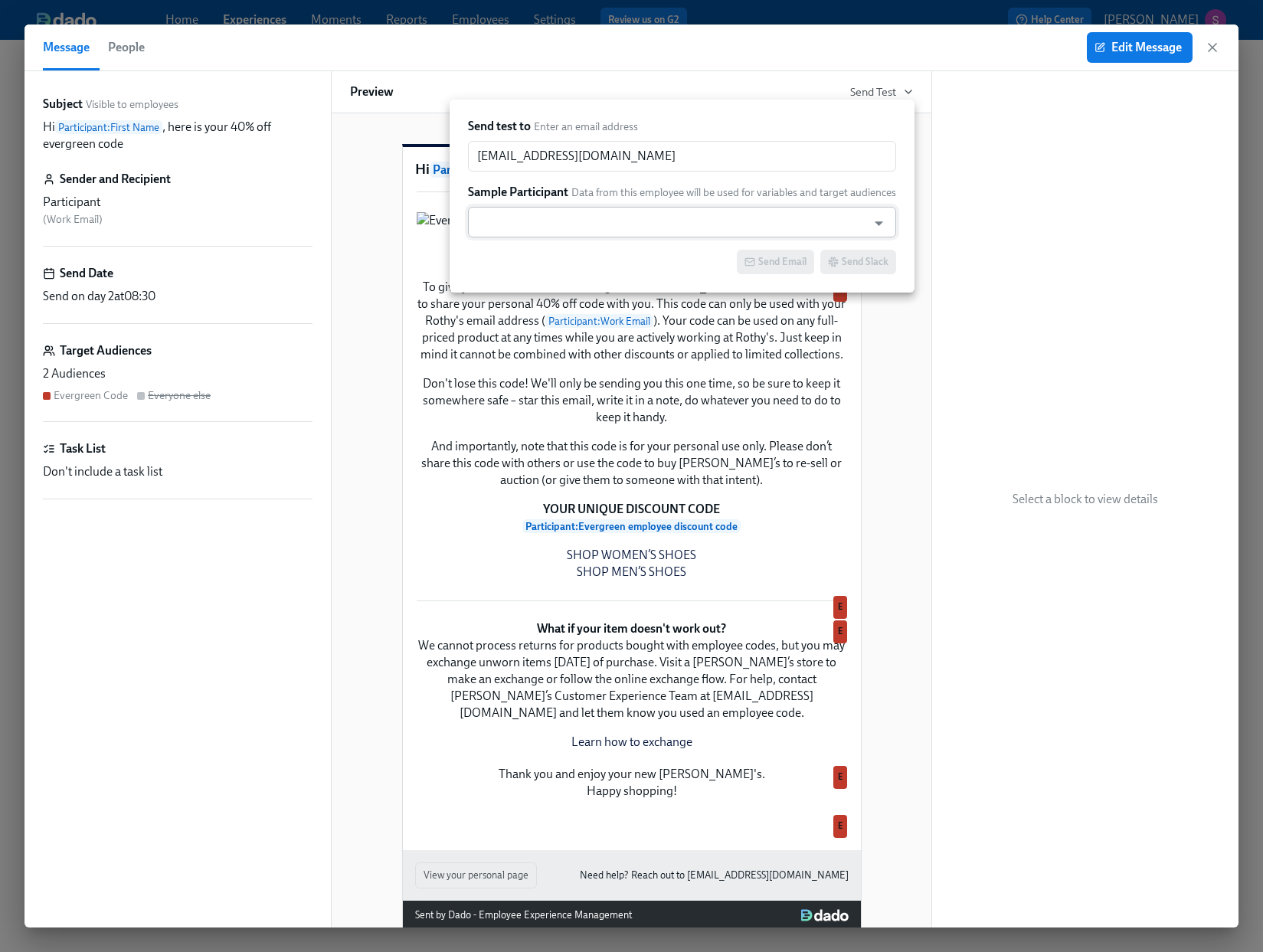
click at [688, 215] on input "text" at bounding box center [667, 222] width 383 height 31
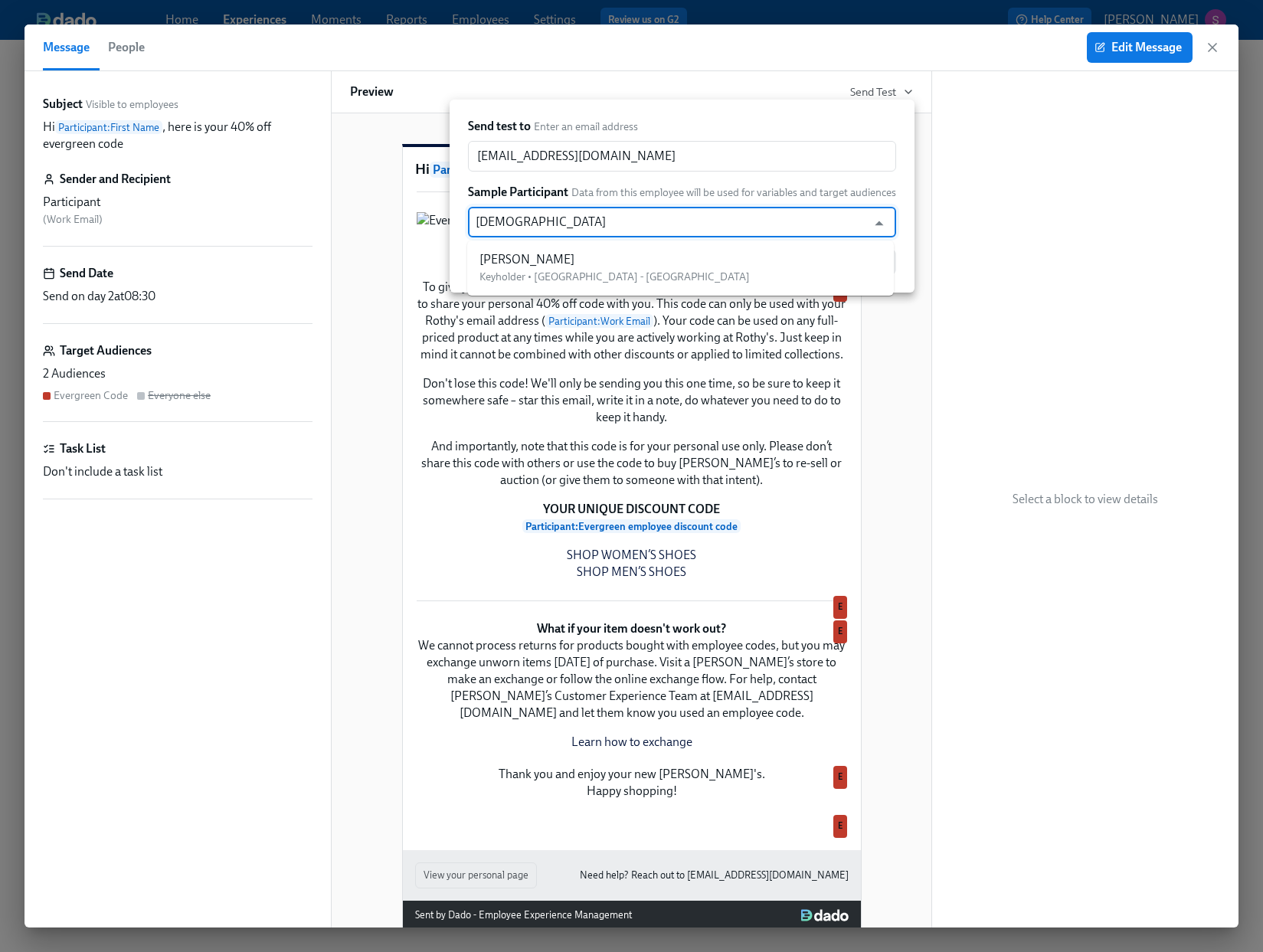
type input "cristina"
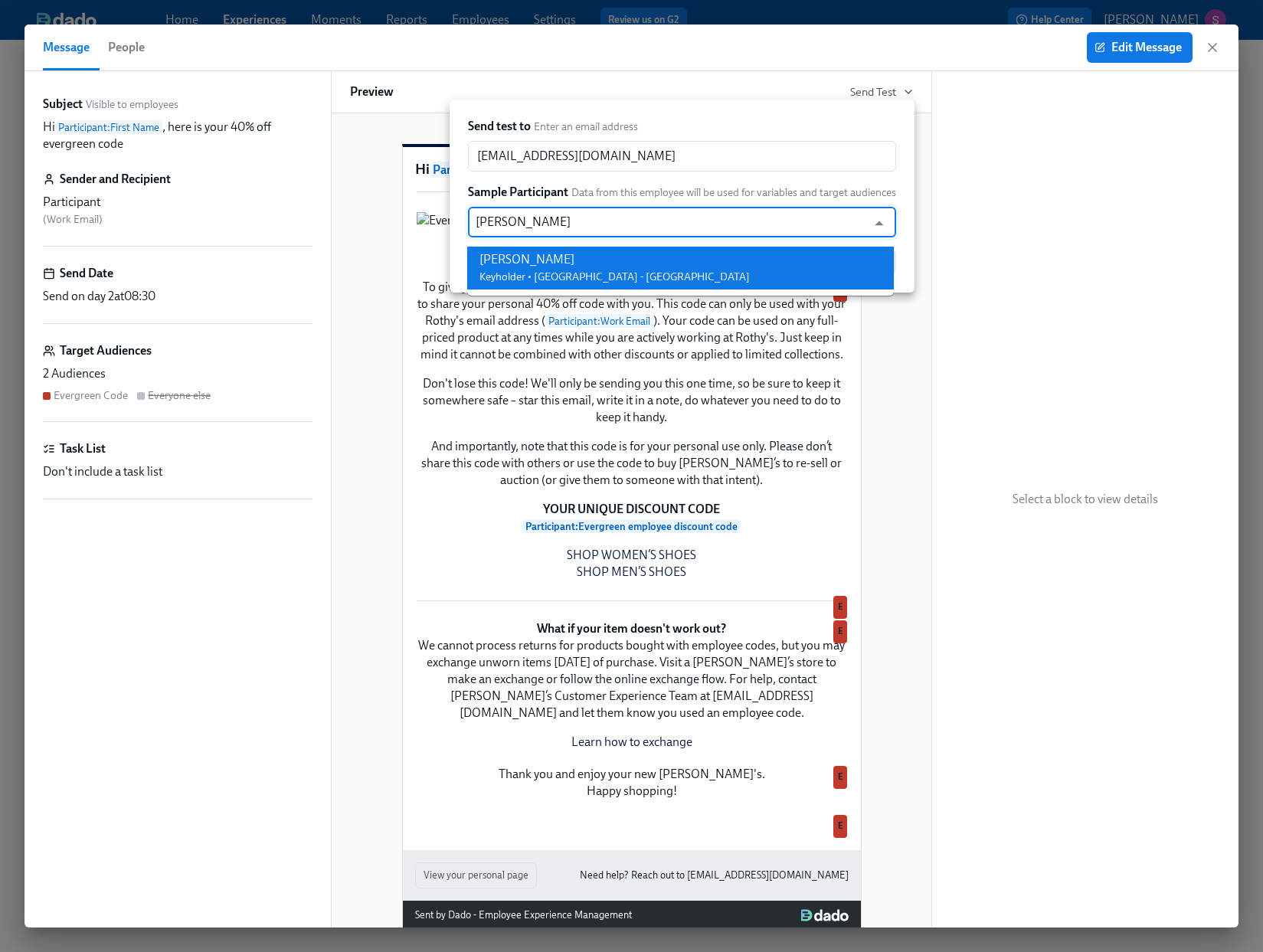
click at [691, 249] on li "Cristina Lussier Keyholder • Legacy Place - MA" at bounding box center [680, 268] width 427 height 43
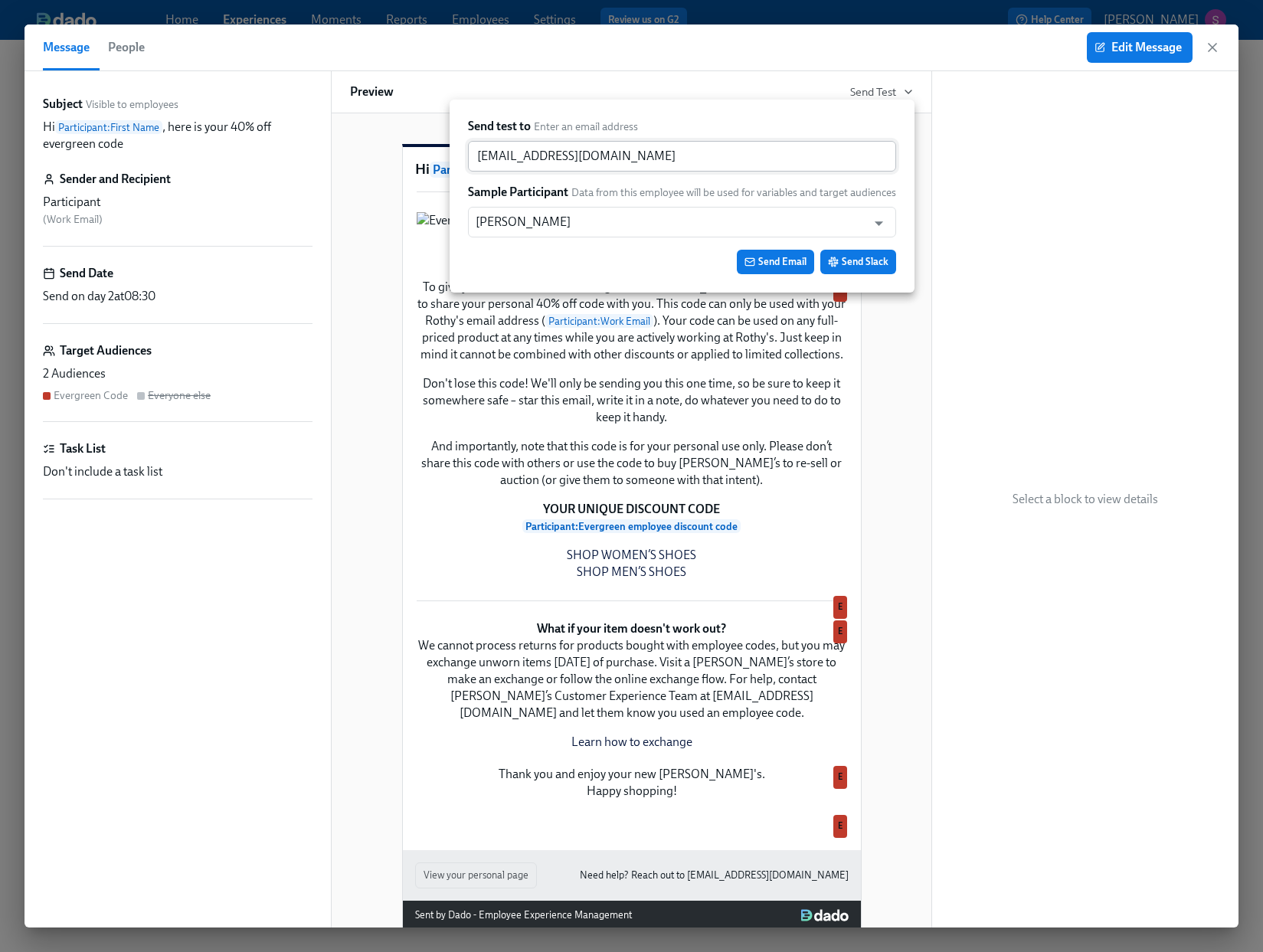
click at [538, 151] on input "sjackson@rothys.com" at bounding box center [682, 157] width 428 height 31
paste input "CristinaLussier"
type input "CristinaLussier@rothys.com"
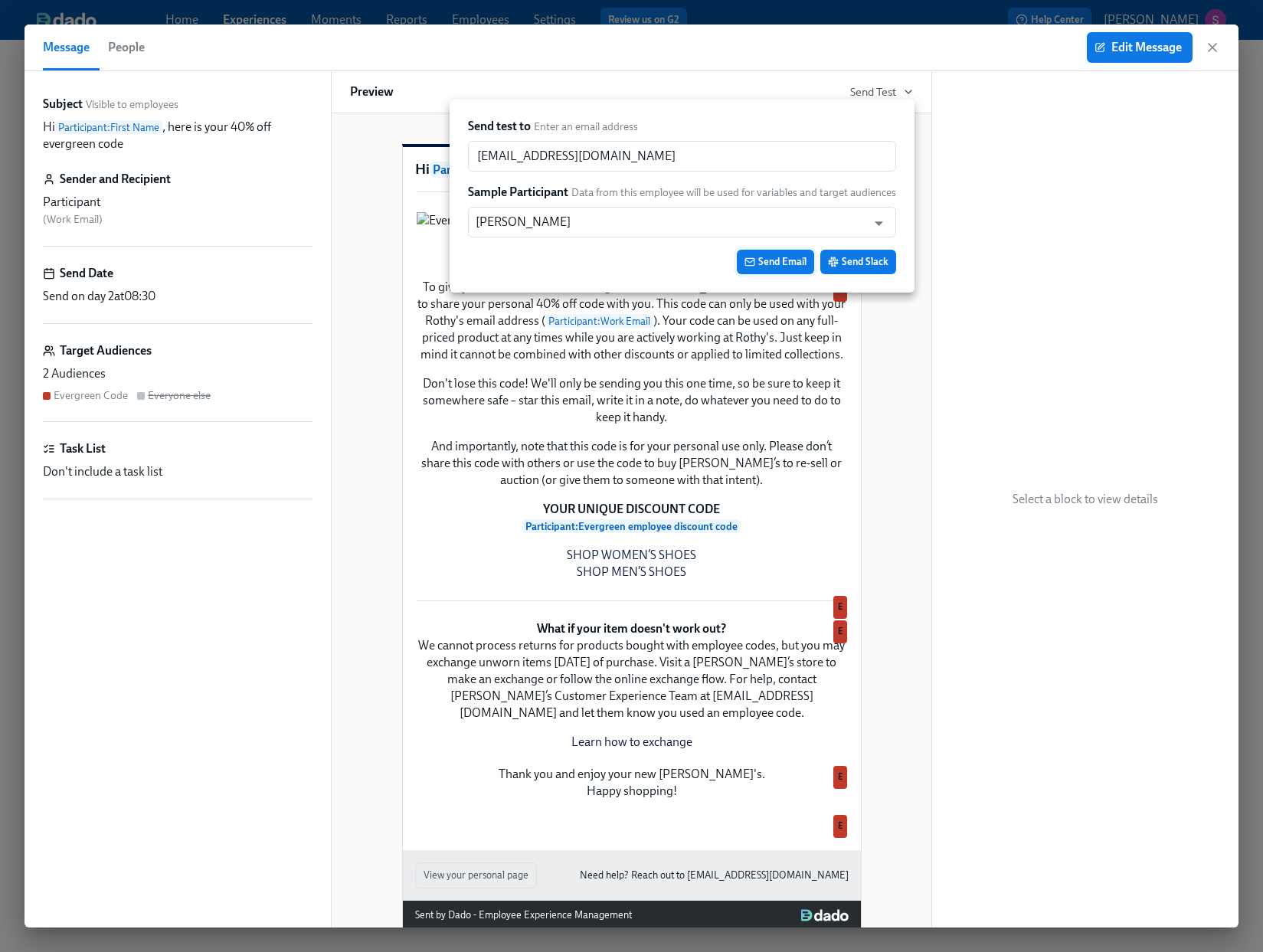
click at [784, 261] on span "Send Email" at bounding box center [775, 261] width 62 height 15
click at [1191, 159] on div at bounding box center [631, 476] width 1263 height 952
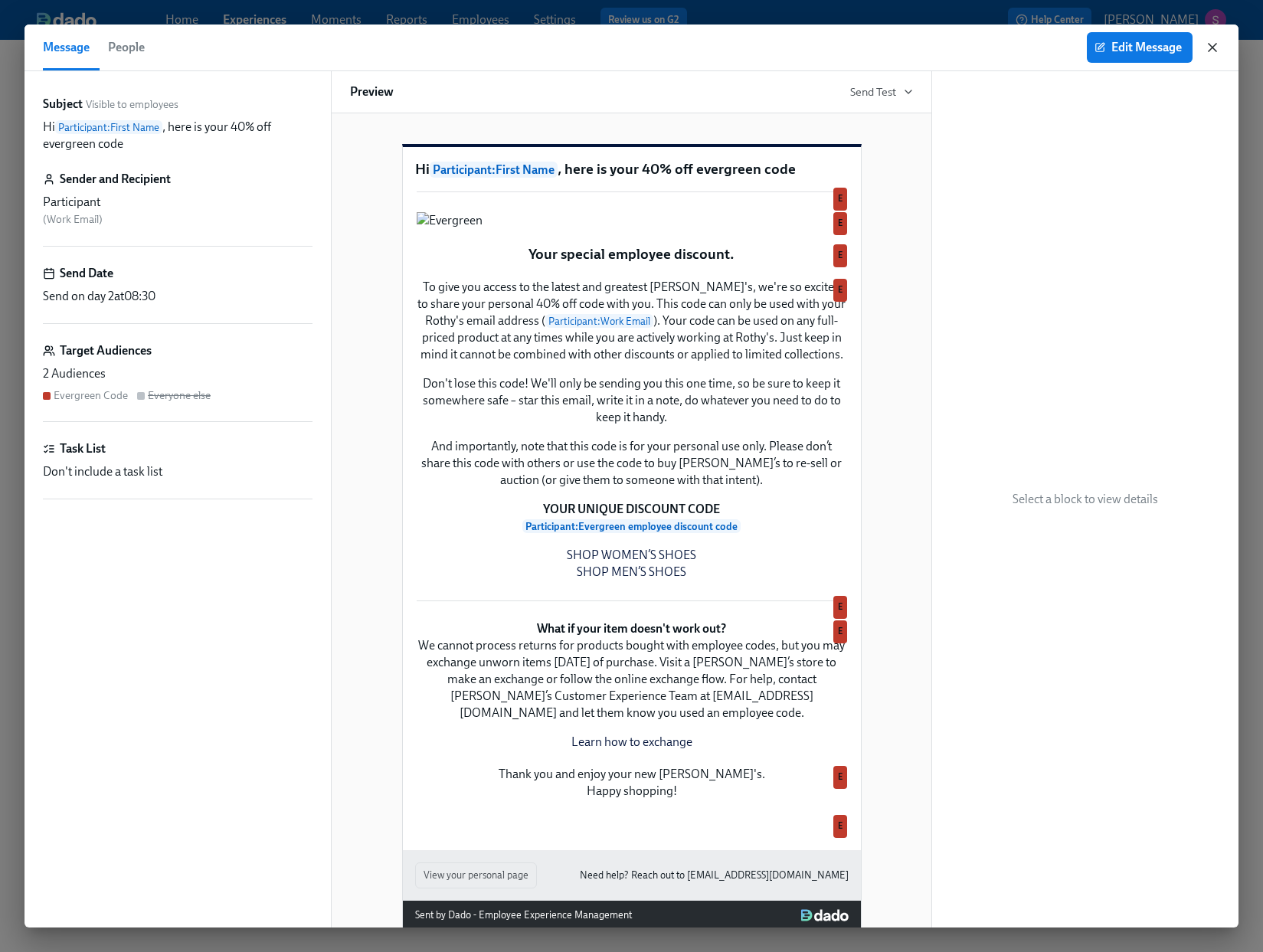
click at [1211, 45] on icon "button" at bounding box center [1212, 47] width 15 height 15
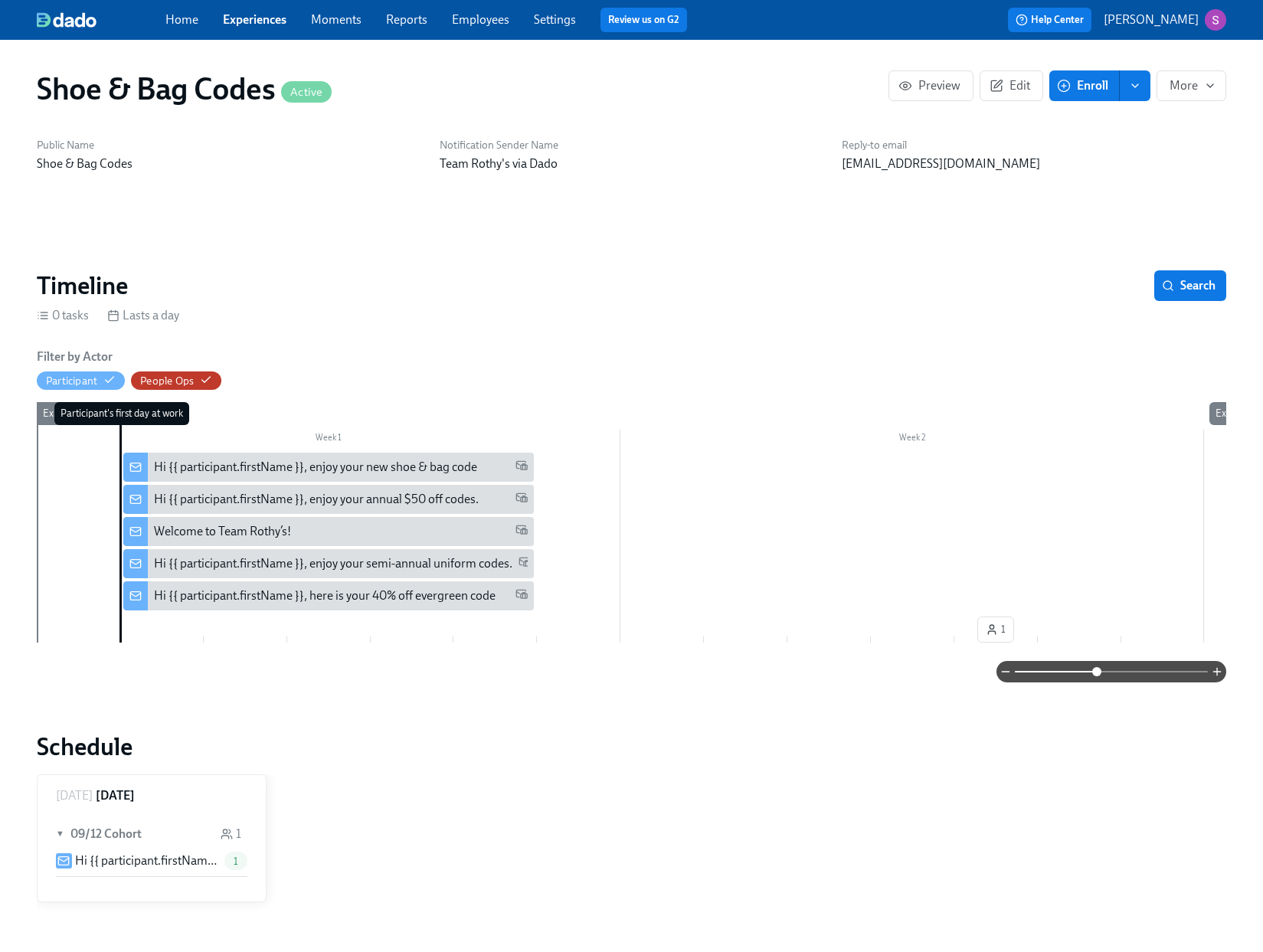
click at [359, 589] on div "Hi {{ participant.firstName }}, here is your 40% off evergreen code" at bounding box center [324, 595] width 341 height 17
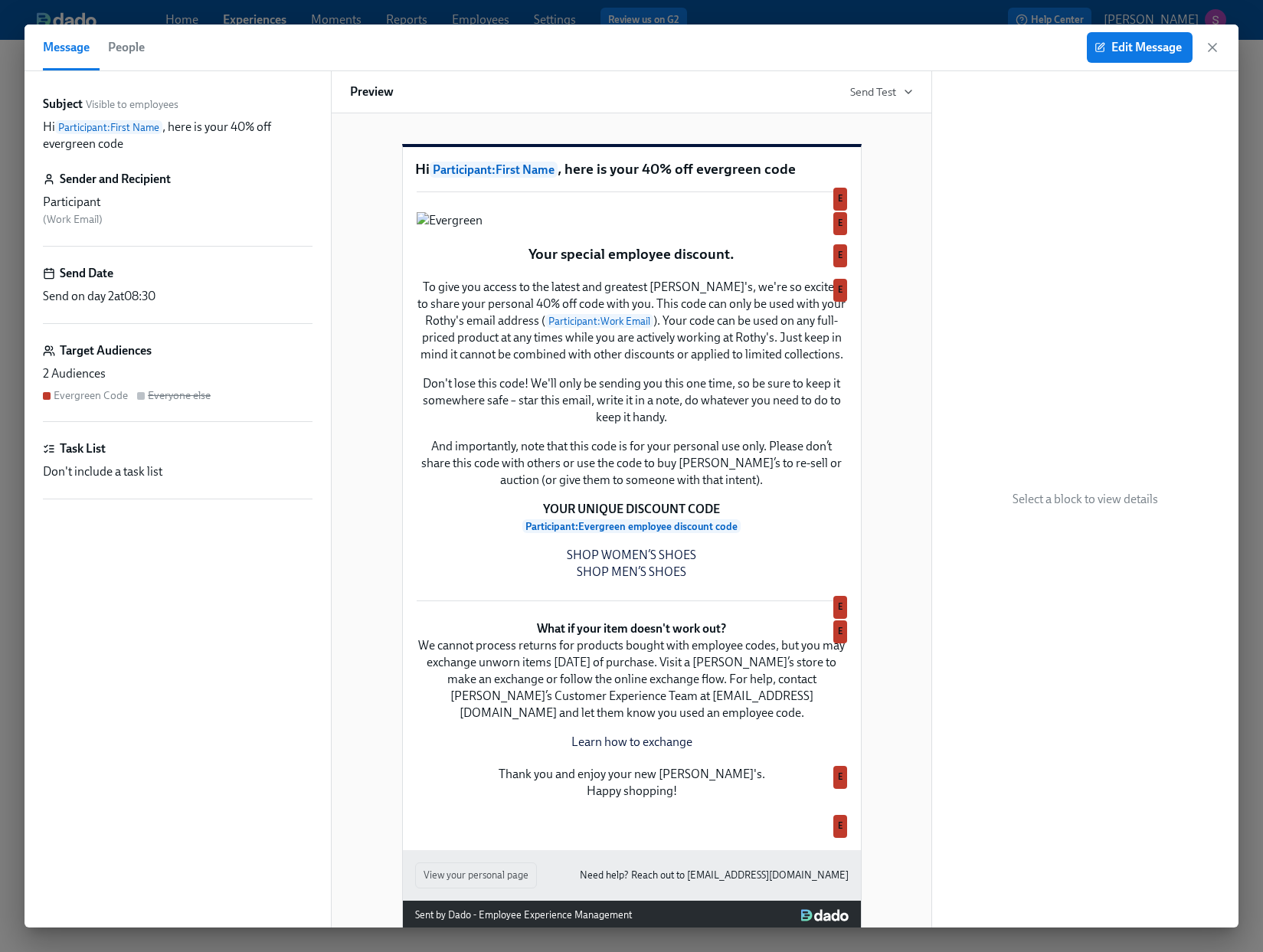
click at [888, 99] on div "Preview Send Test" at bounding box center [631, 92] width 601 height 42
click at [902, 92] on icon "button" at bounding box center [908, 91] width 12 height 12
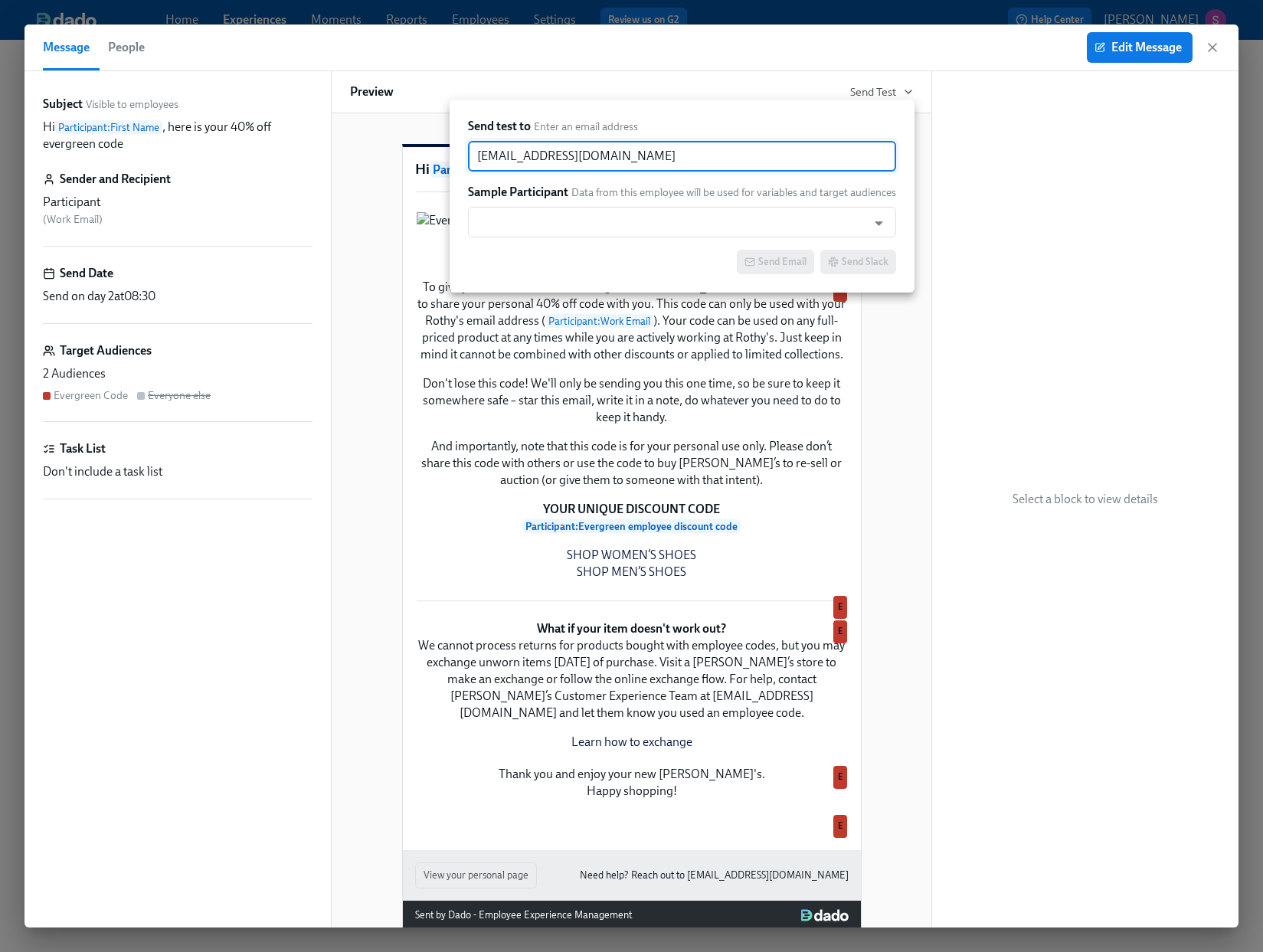
drag, startPoint x: 698, startPoint y: 155, endPoint x: 453, endPoint y: 151, distance: 245.0
click at [453, 151] on div "Send test to Enter an email address sjackson@rothys.com ​ Sample Participant Da…" at bounding box center [682, 195] width 465 height 193
type input "cristina"
click at [734, 162] on input "cristina" at bounding box center [682, 157] width 428 height 31
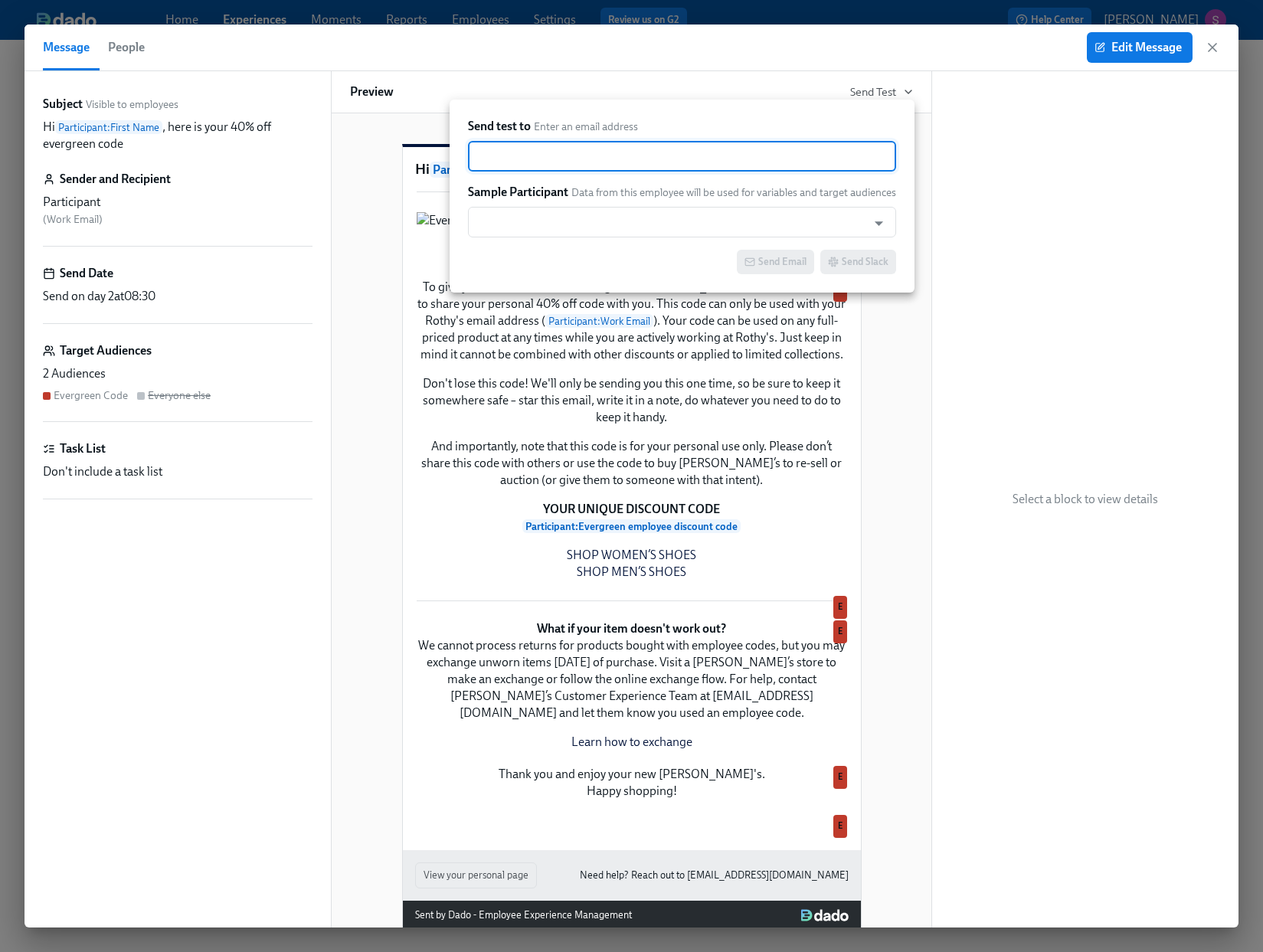
paste input "CristinaLussier@rothys.com"
type input "CristinaLussier@rothys.com"
click at [698, 221] on input "text" at bounding box center [667, 222] width 383 height 31
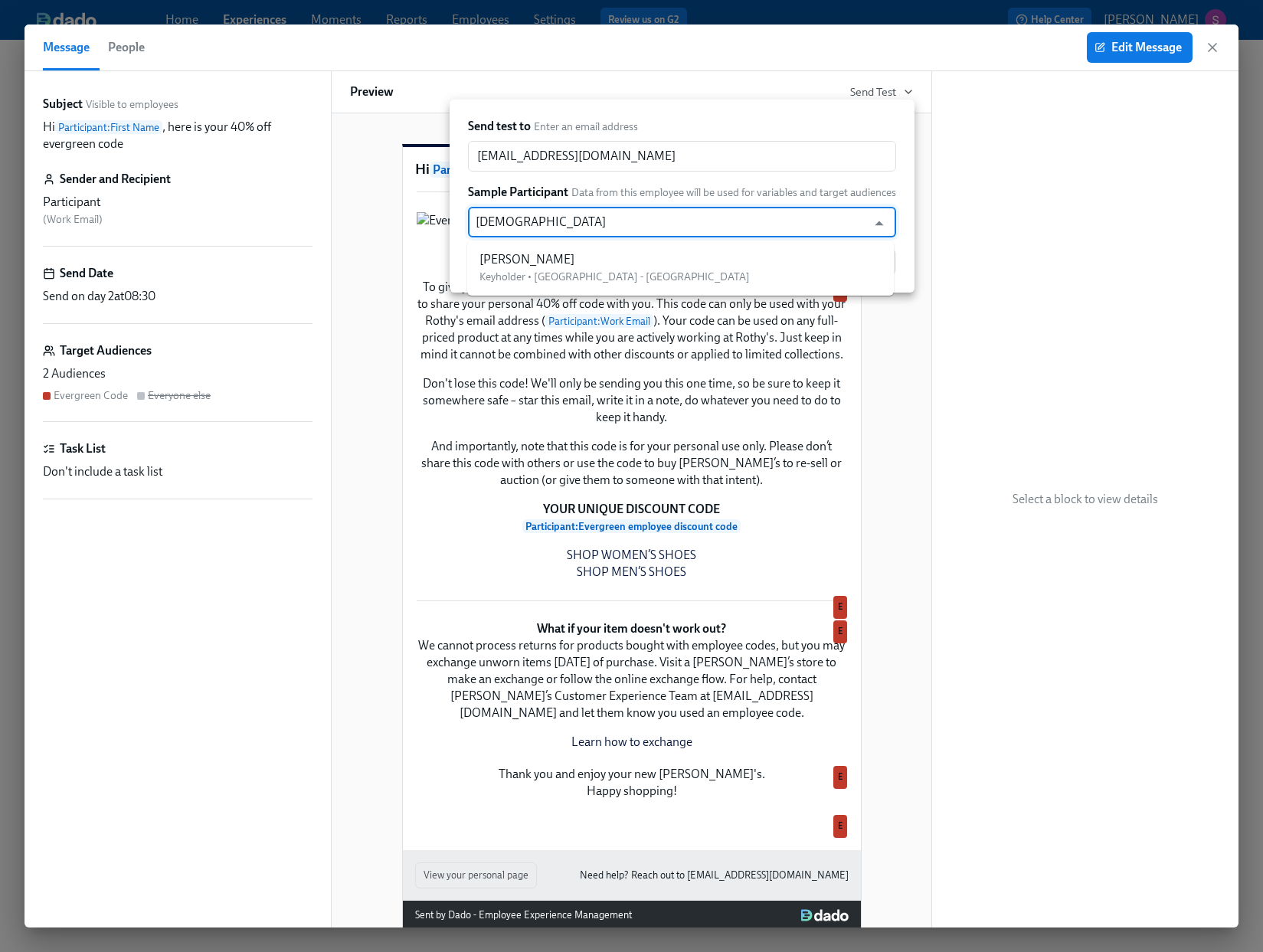
type input "cristina"
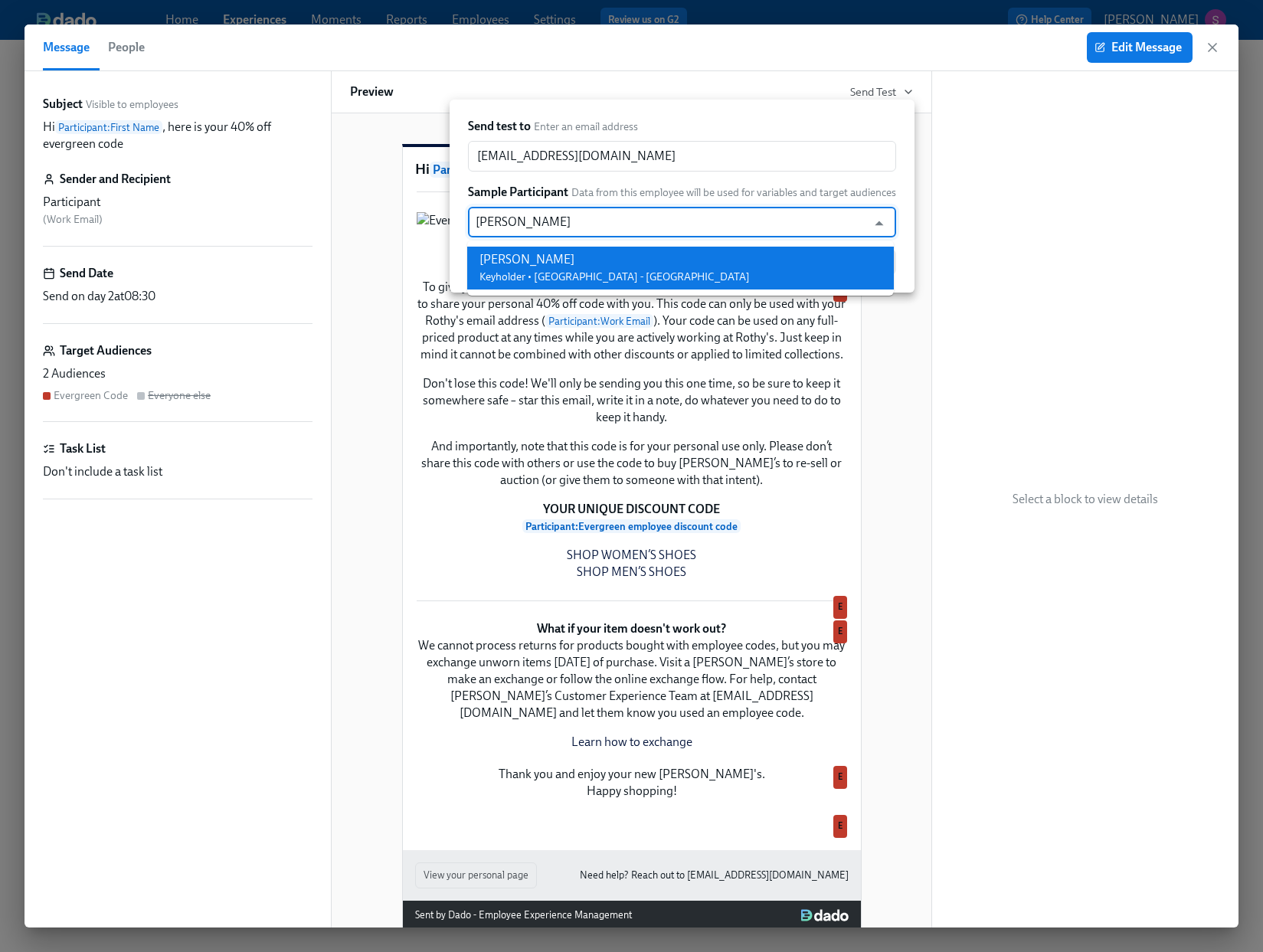
click at [707, 262] on li "Cristina Lussier Keyholder • Legacy Place - MA" at bounding box center [680, 268] width 427 height 43
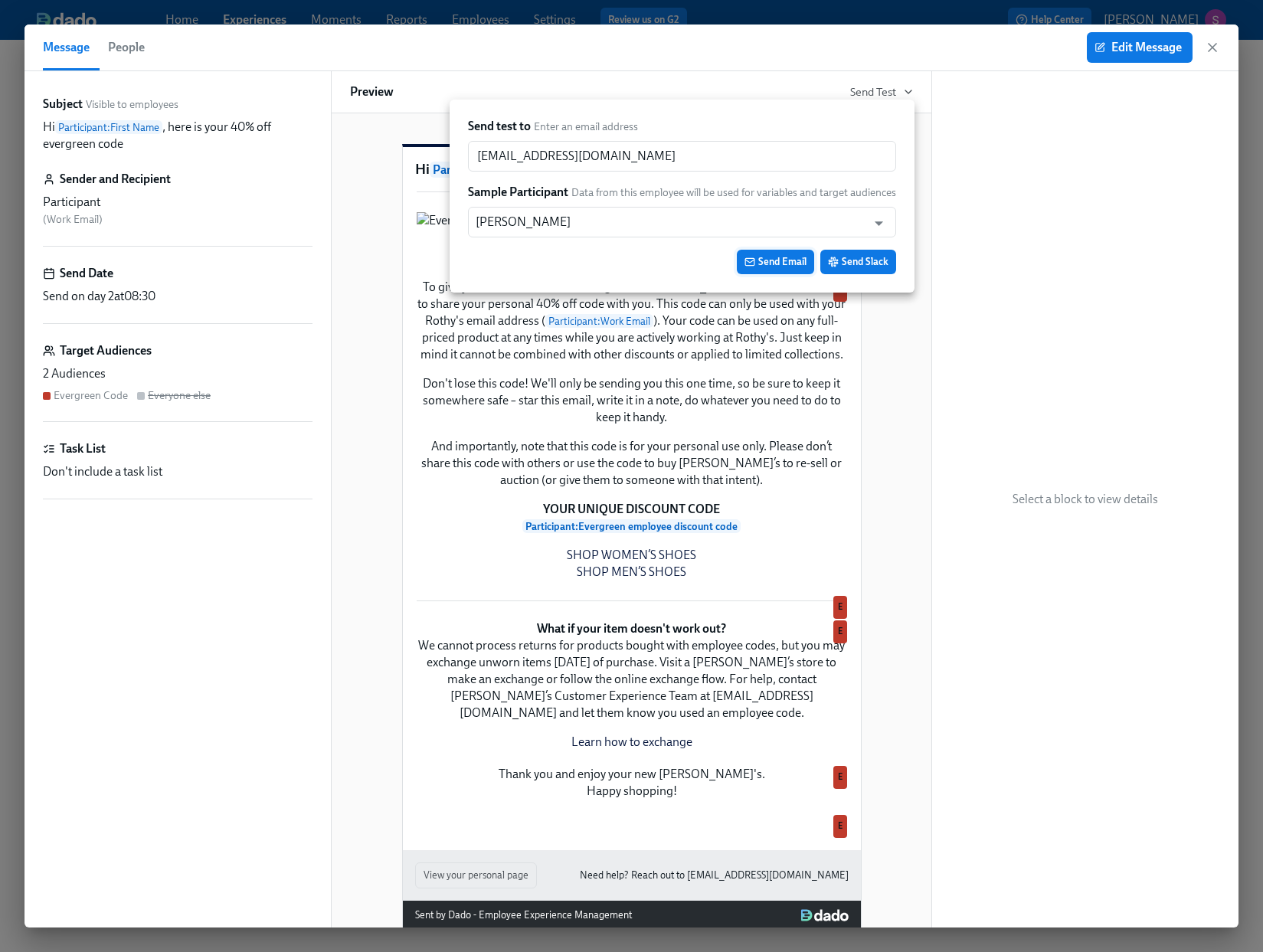
click at [756, 262] on span "Send Email" at bounding box center [775, 261] width 62 height 15
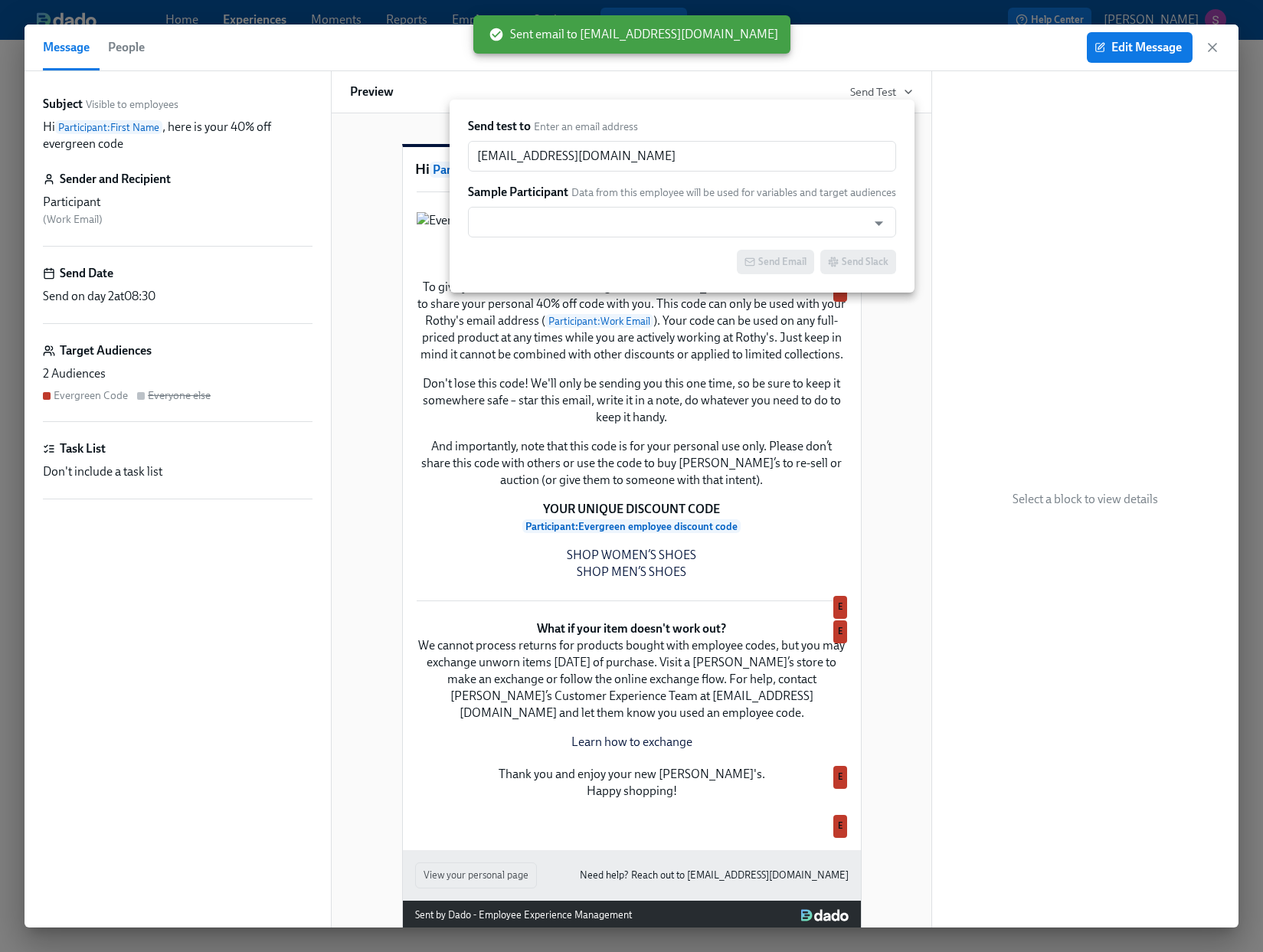
click at [1222, 38] on div at bounding box center [631, 476] width 1263 height 952
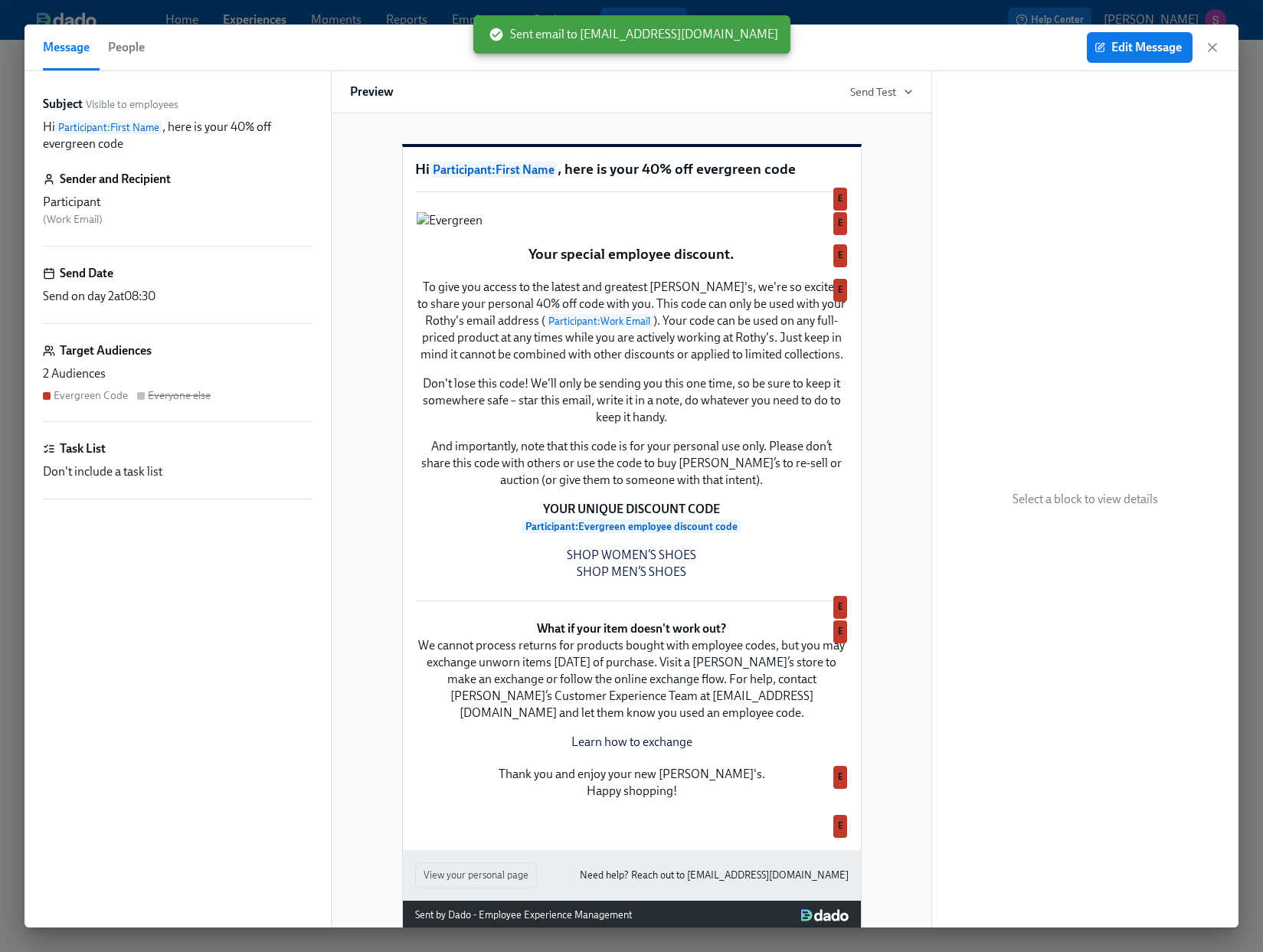
click at [1215, 48] on icon "button" at bounding box center [1212, 47] width 15 height 15
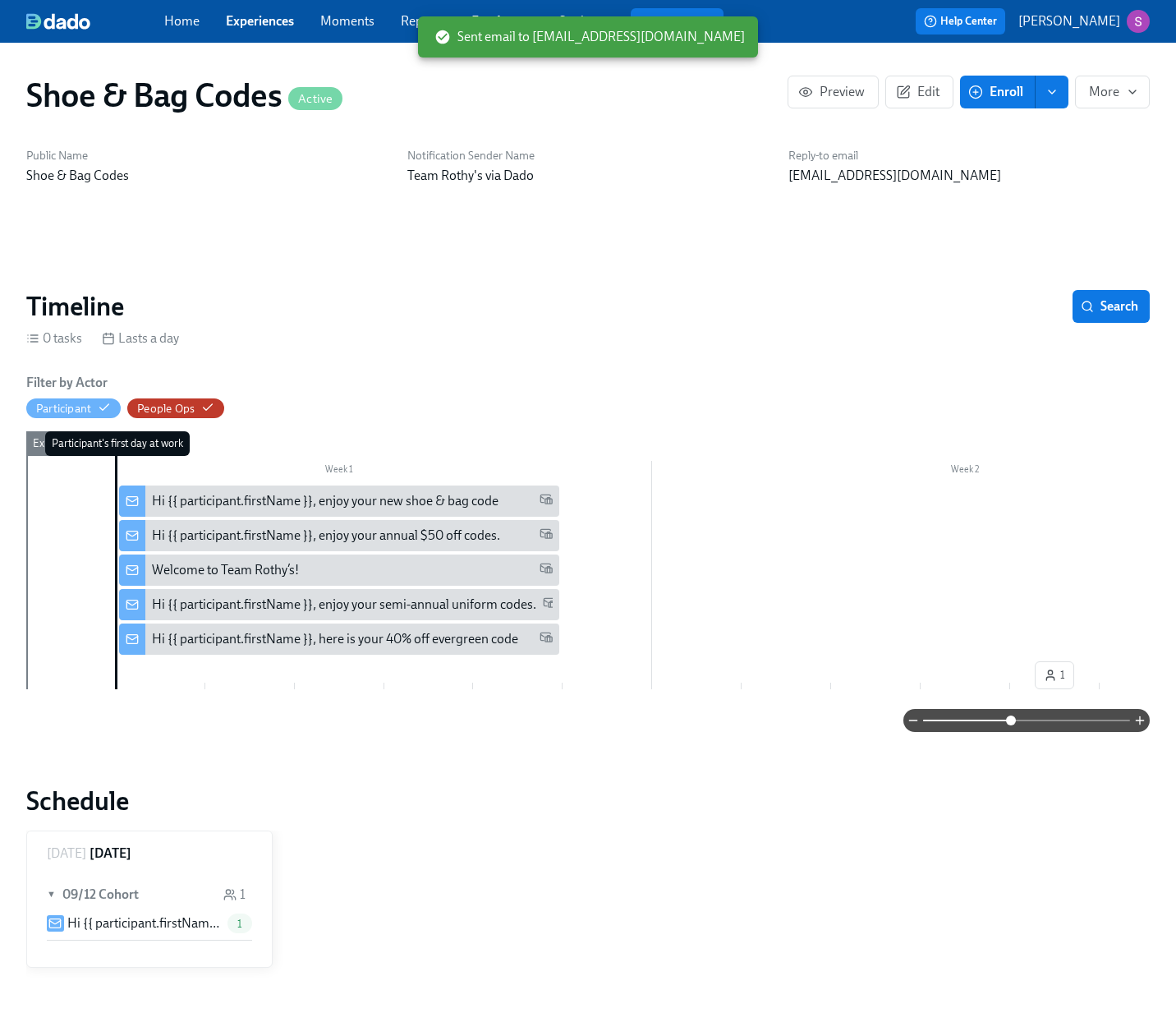
click at [631, 291] on div "Timeline Search" at bounding box center [588, 306] width 1123 height 33
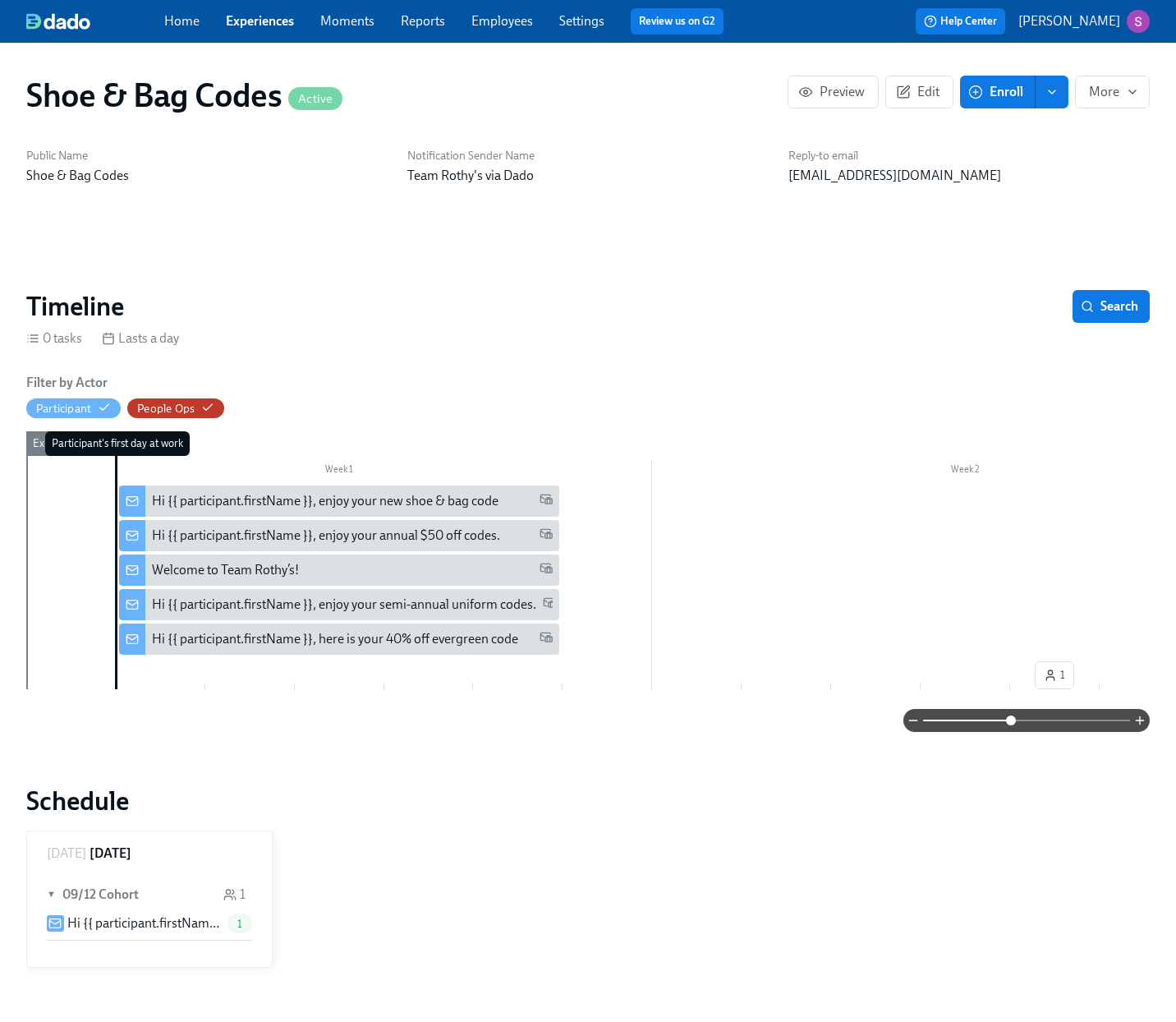
click at [485, 21] on link "Employees" at bounding box center [502, 21] width 61 height 16
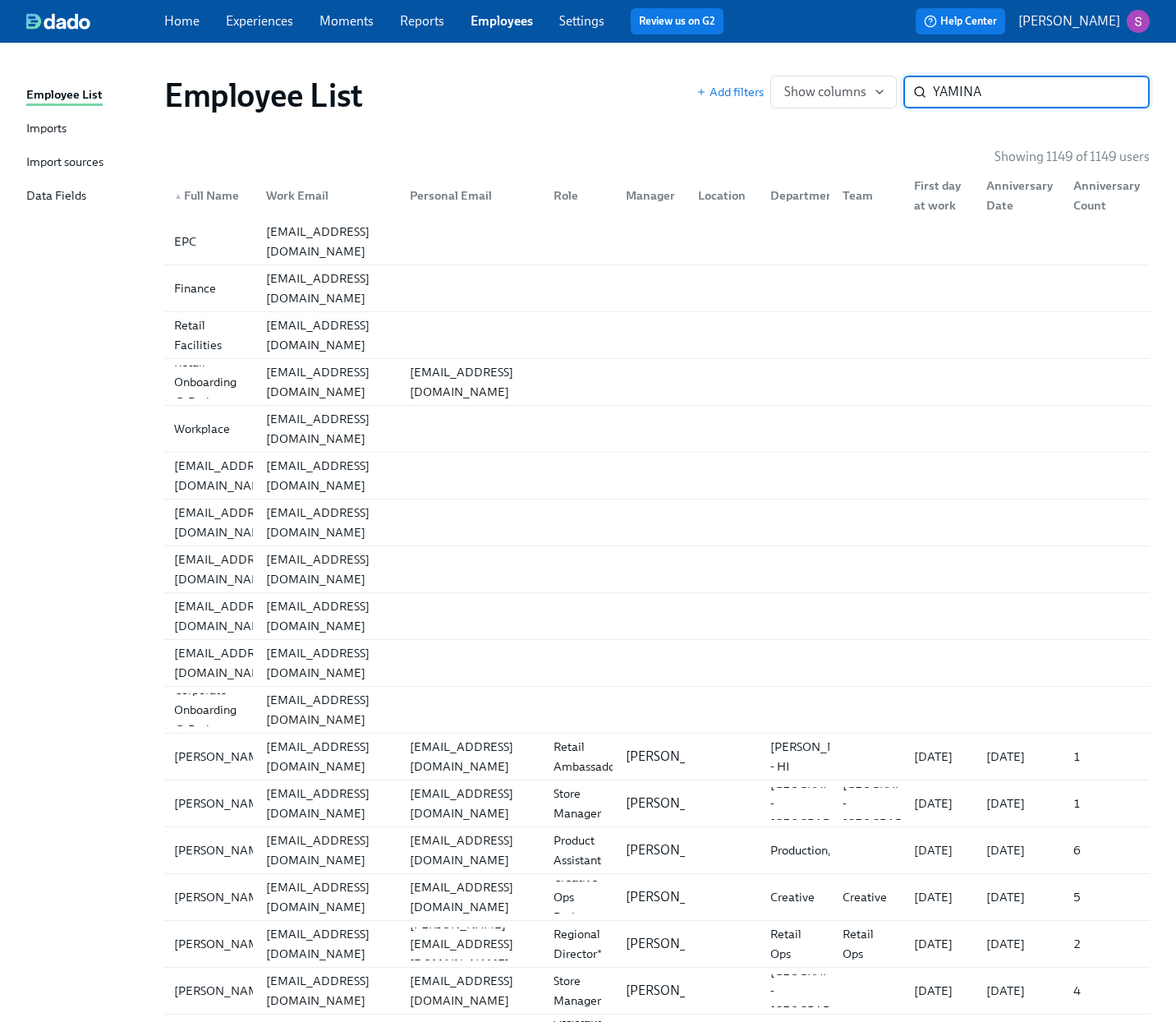
type input "YAMINA"
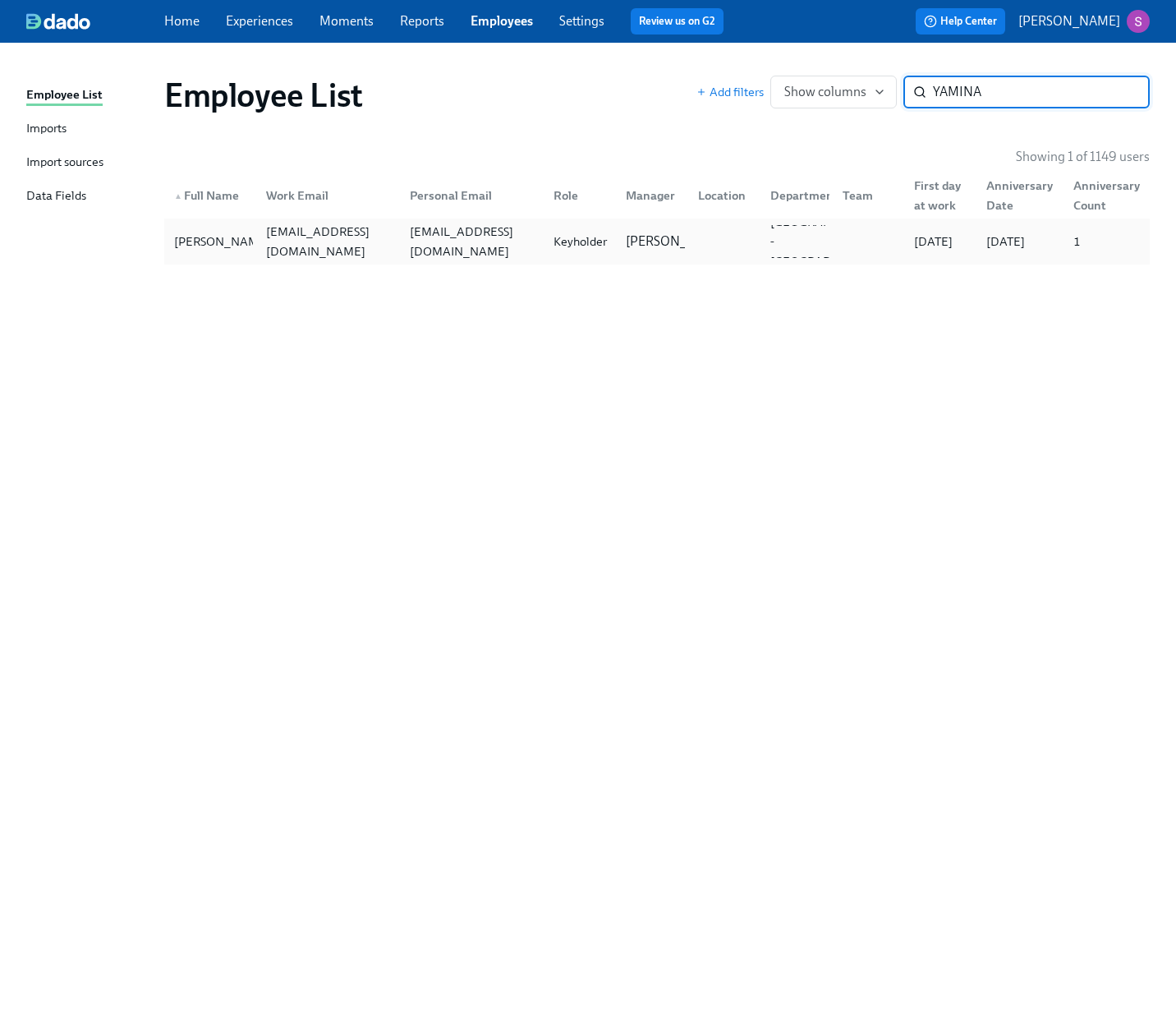
click at [340, 228] on div "yaminacarpentier@rothys.com" at bounding box center [325, 241] width 144 height 33
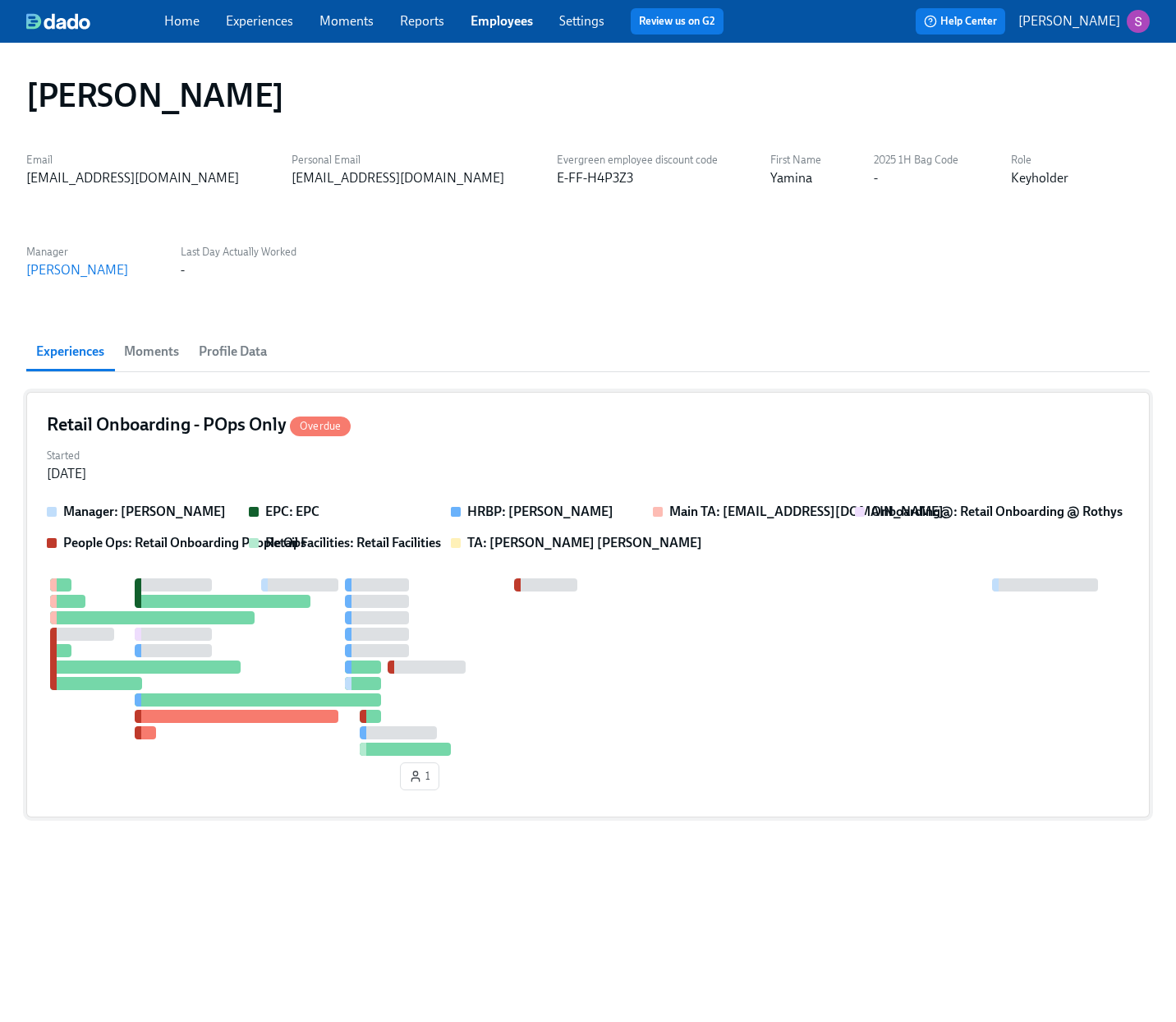
click at [470, 450] on div "Started Sep 02, 2025" at bounding box center [588, 463] width 1083 height 40
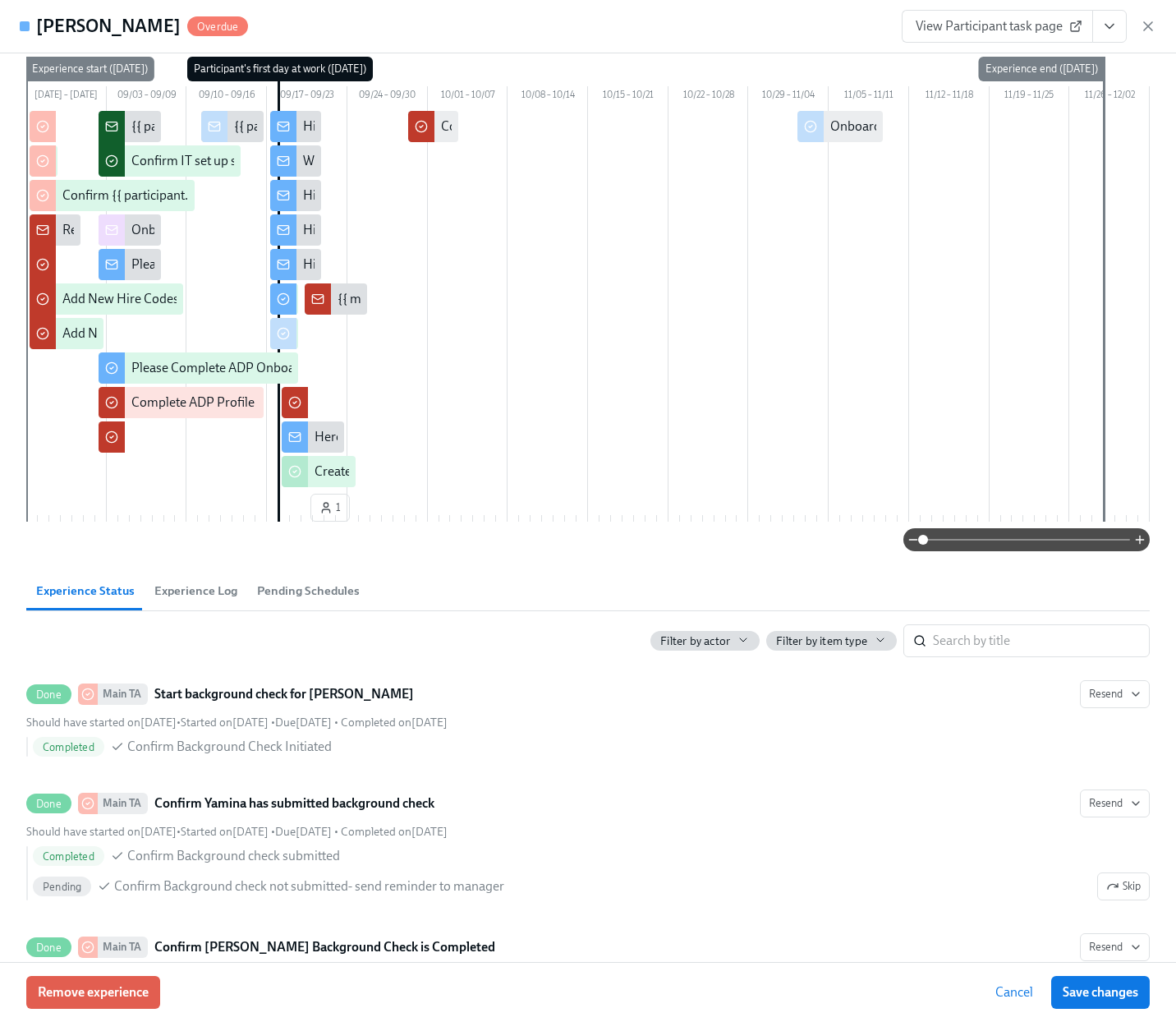
scroll to position [146, 0]
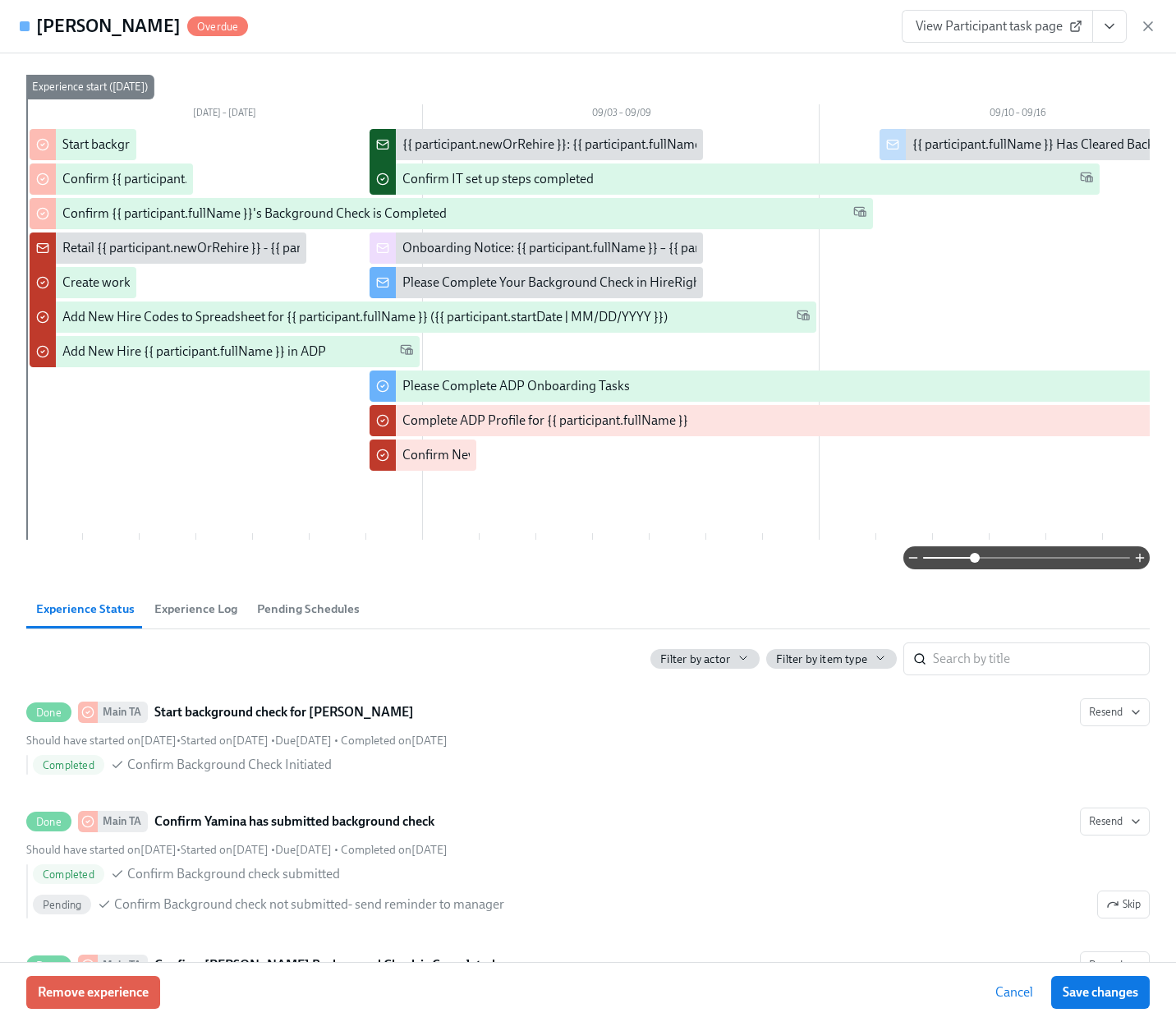
click at [974, 569] on span at bounding box center [1026, 557] width 207 height 23
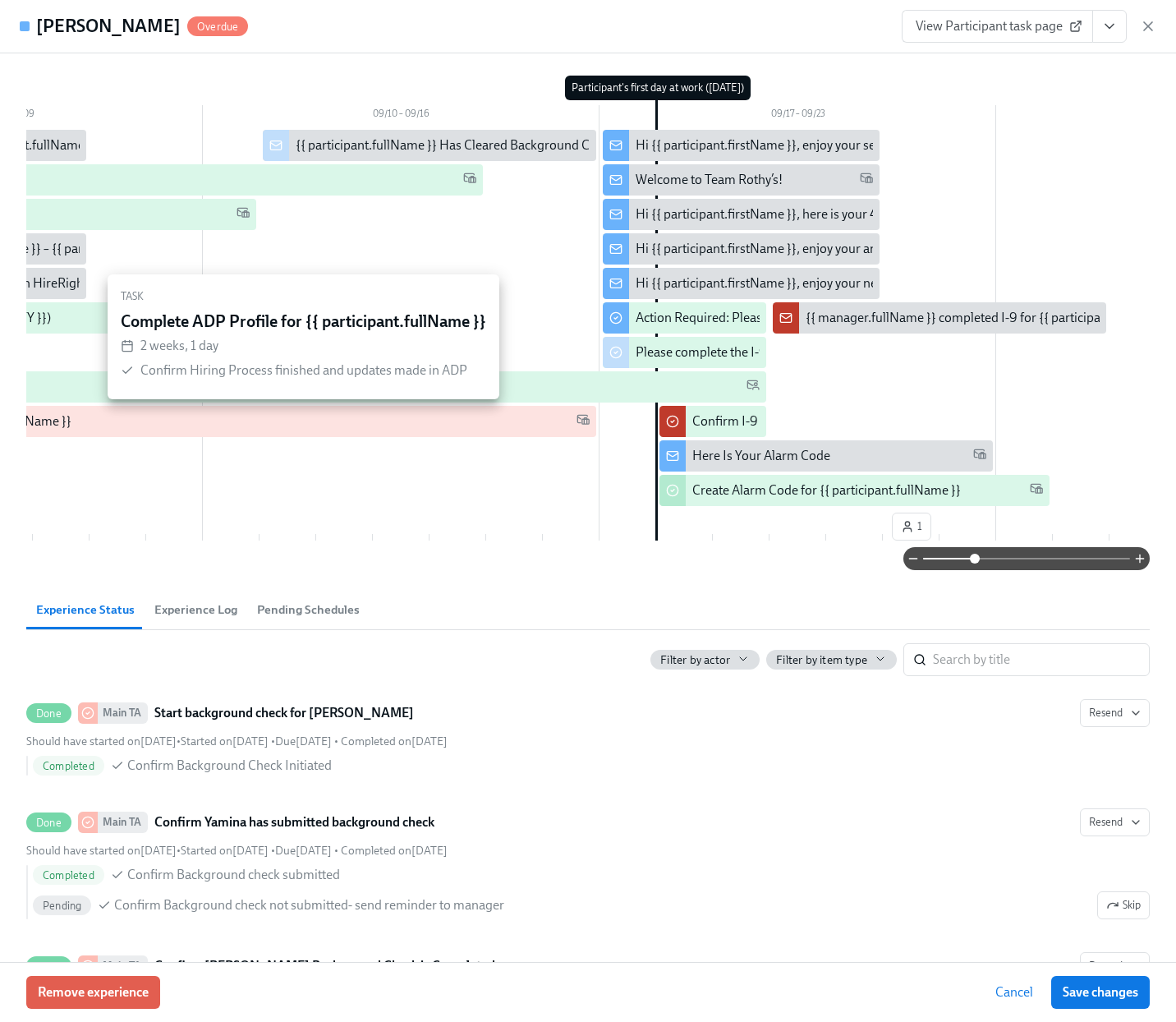
scroll to position [0, 639]
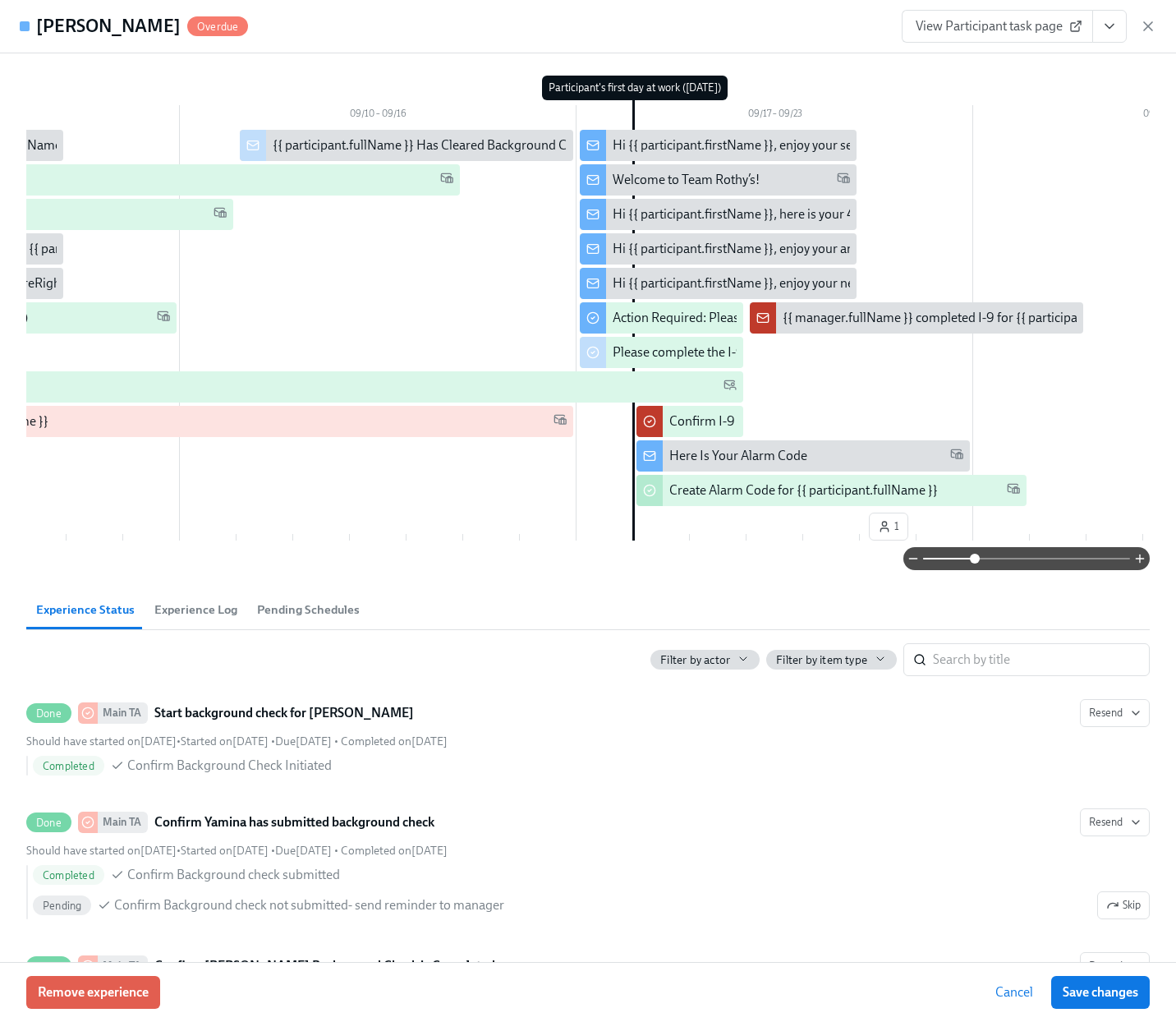
click at [774, 145] on div "Hi {{ participant.firstName }}, enjoy your semi-annual uniform codes." at bounding box center [805, 145] width 384 height 18
click at [1010, 26] on span "View Participant task page" at bounding box center [997, 26] width 164 height 16
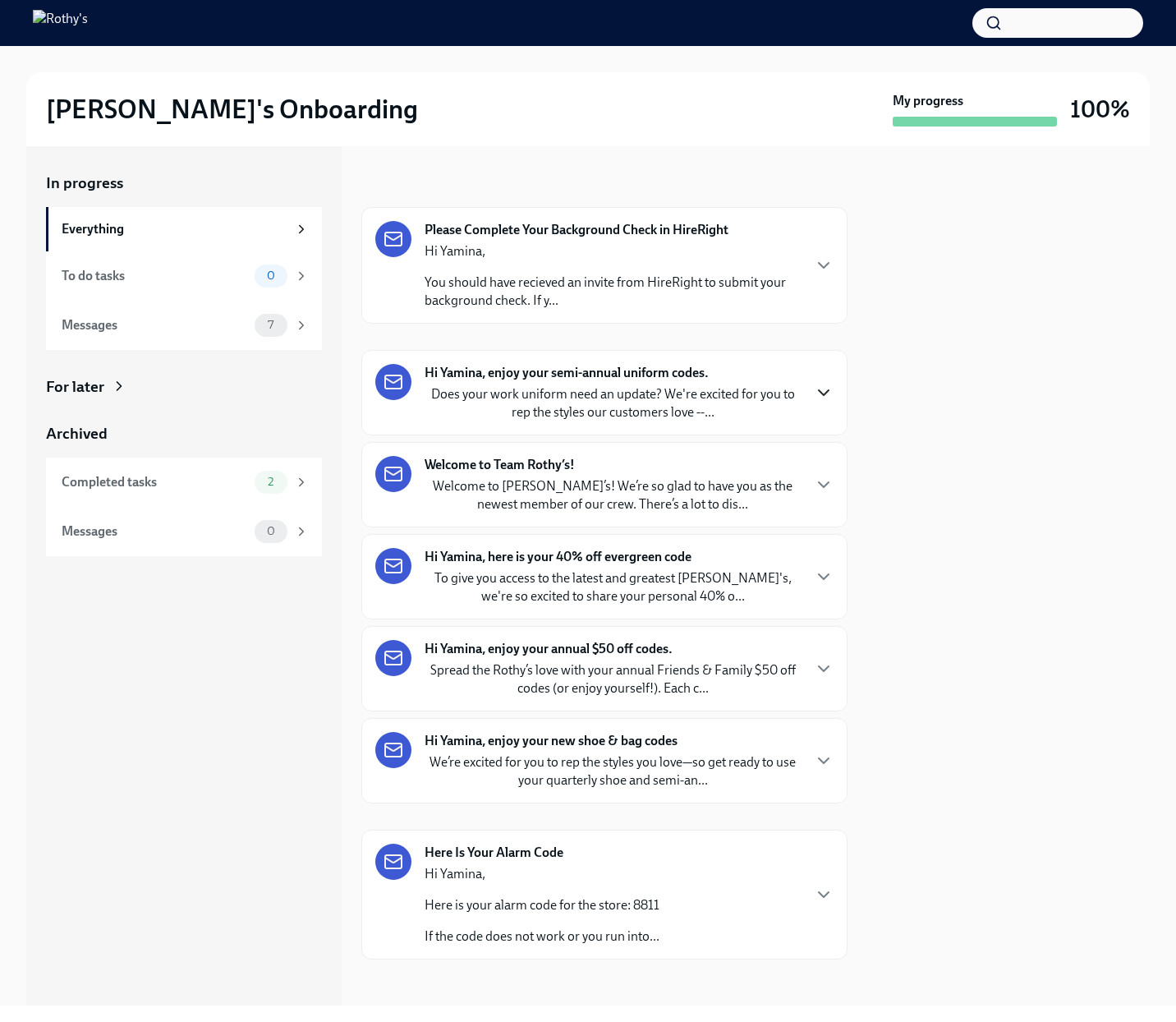
click at [827, 390] on icon "button" at bounding box center [823, 393] width 10 height 5
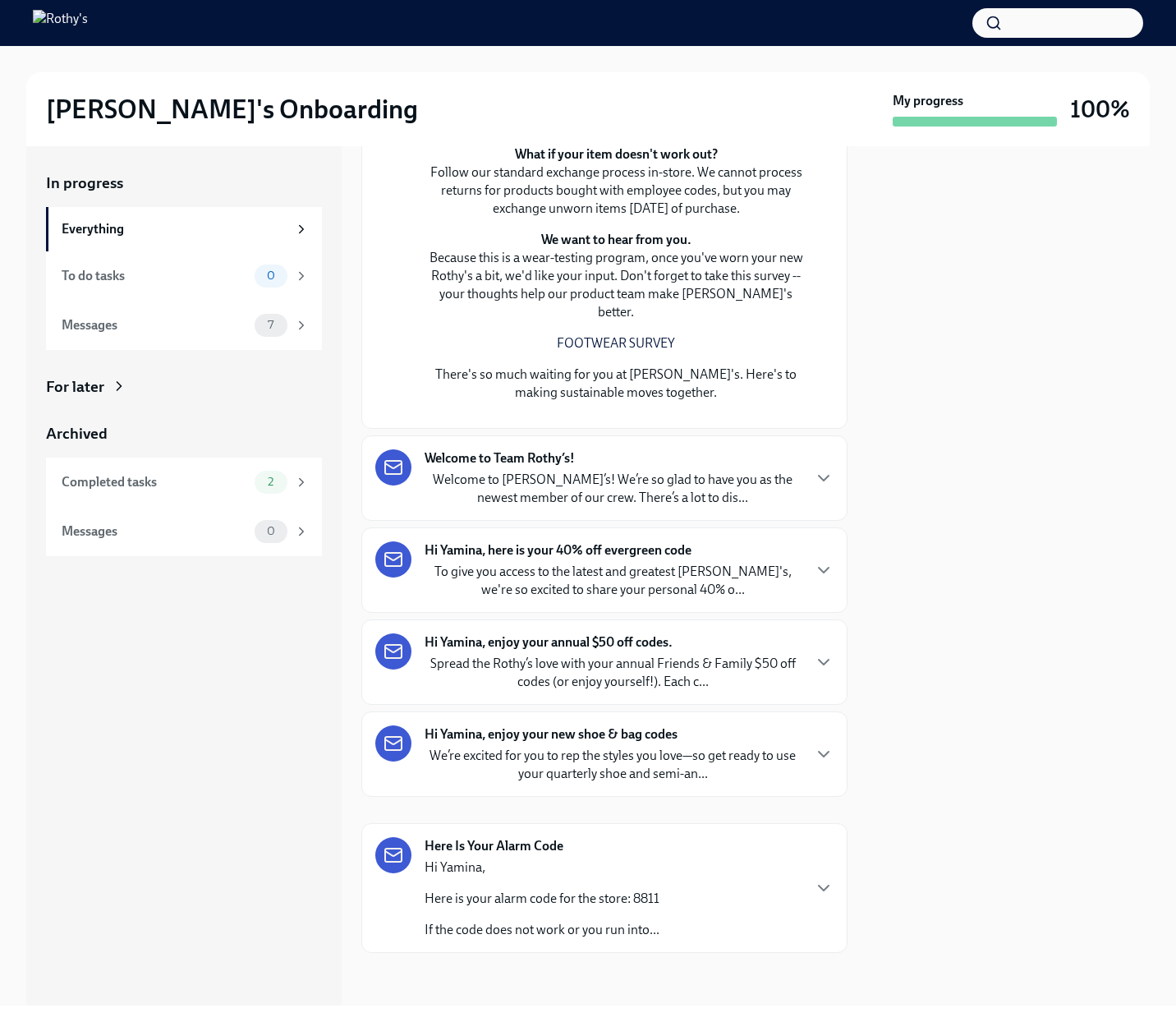
scroll to position [1099, 0]
click at [669, 494] on p "Welcome to Rothy’s! We’re so glad to have you as the newest member of our crew.…" at bounding box center [613, 489] width 376 height 36
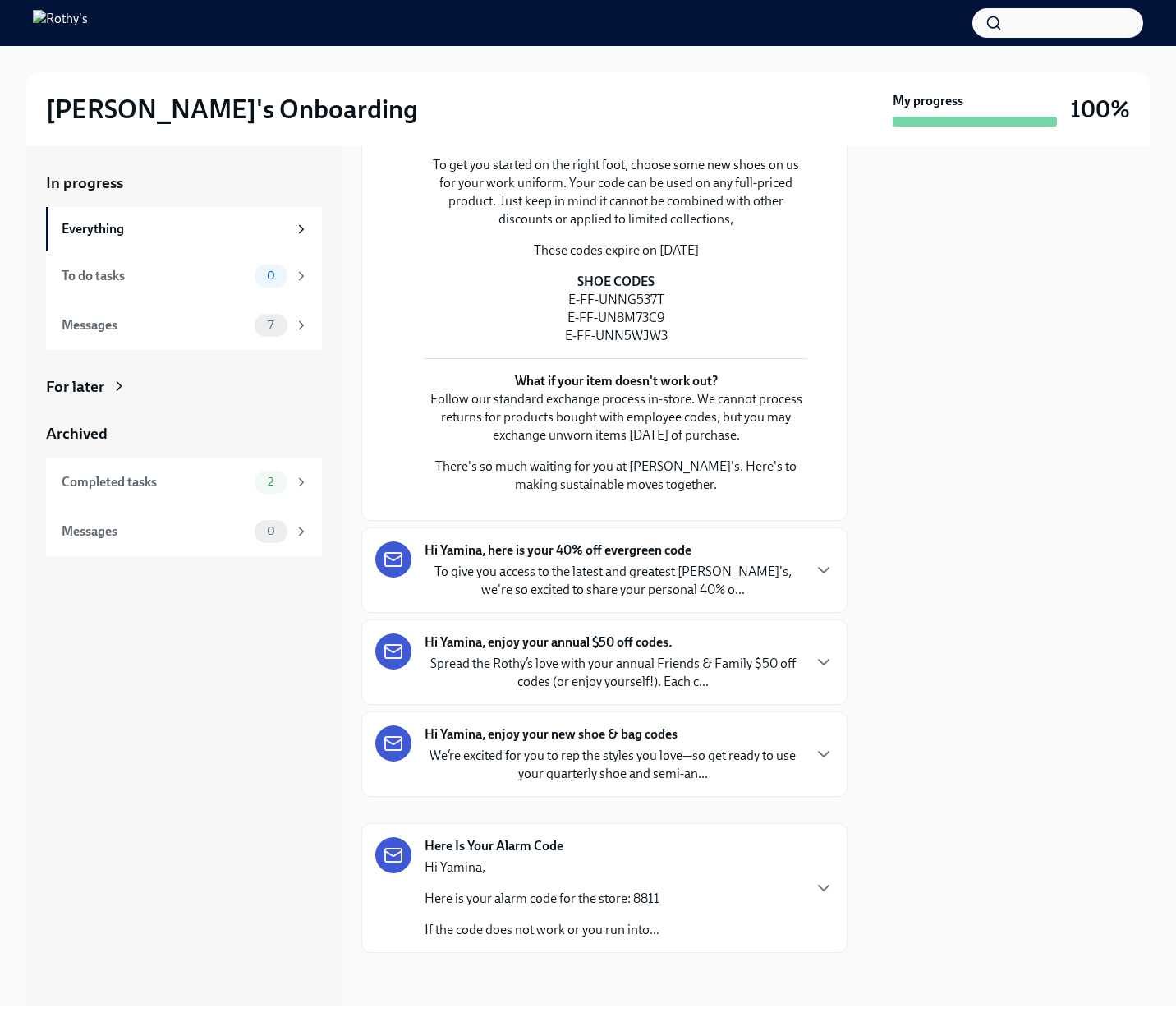
scroll to position [2567, 0]
click at [774, 601] on div "Hi Yamina, here is your 40% off evergreen code To give you access to the latest…" at bounding box center [605, 569] width 486 height 86
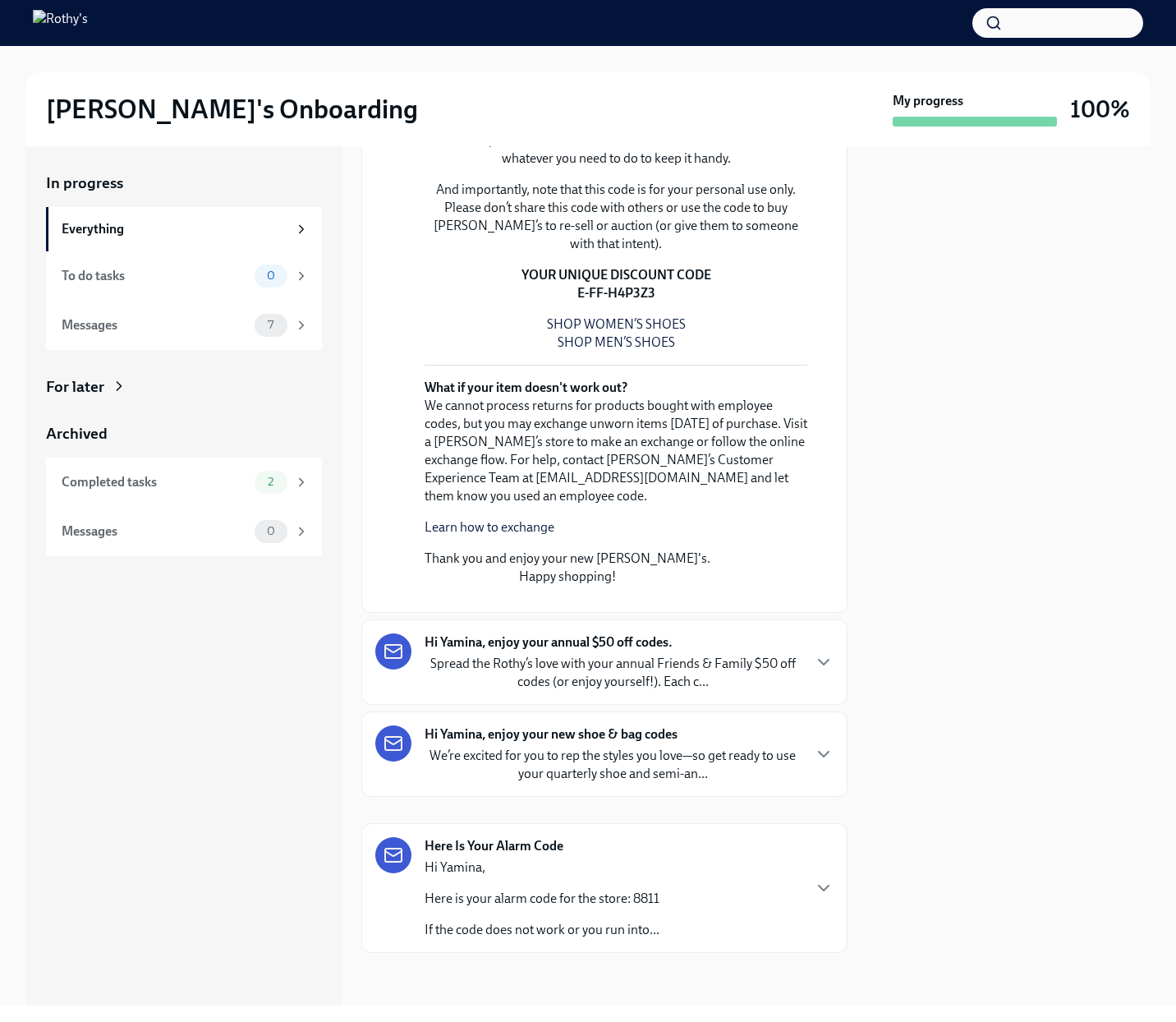
scroll to position [3741, 0]
click at [774, 649] on div "Hi Yamina, enjoy your annual $50 off codes. Spread the Rothy’s love with your a…" at bounding box center [613, 662] width 376 height 57
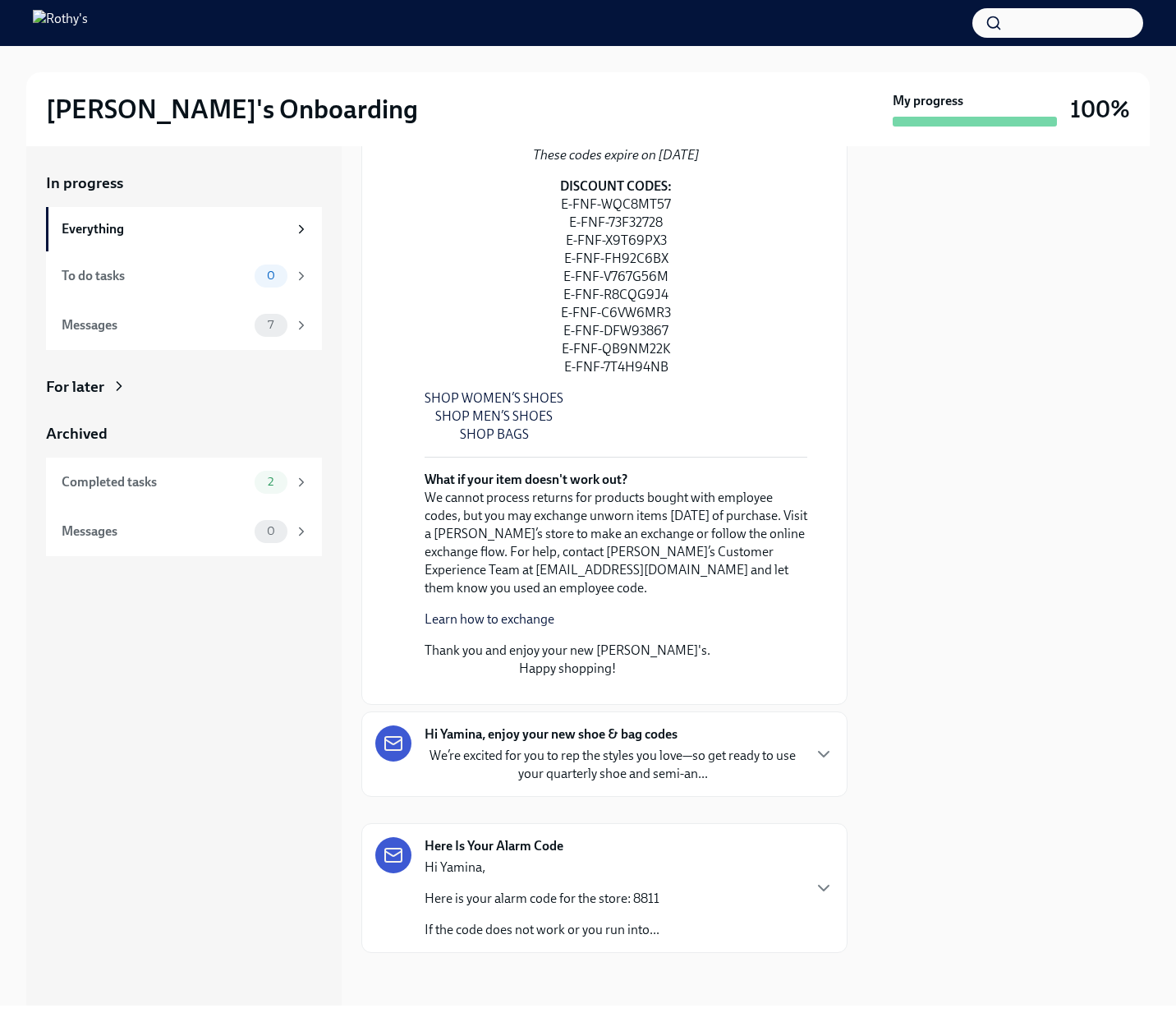
click at [835, 650] on div "Hi Yamina, enjoy your annual $50 off codes. Archive September 17th Share the jo…" at bounding box center [605, 299] width 486 height 809
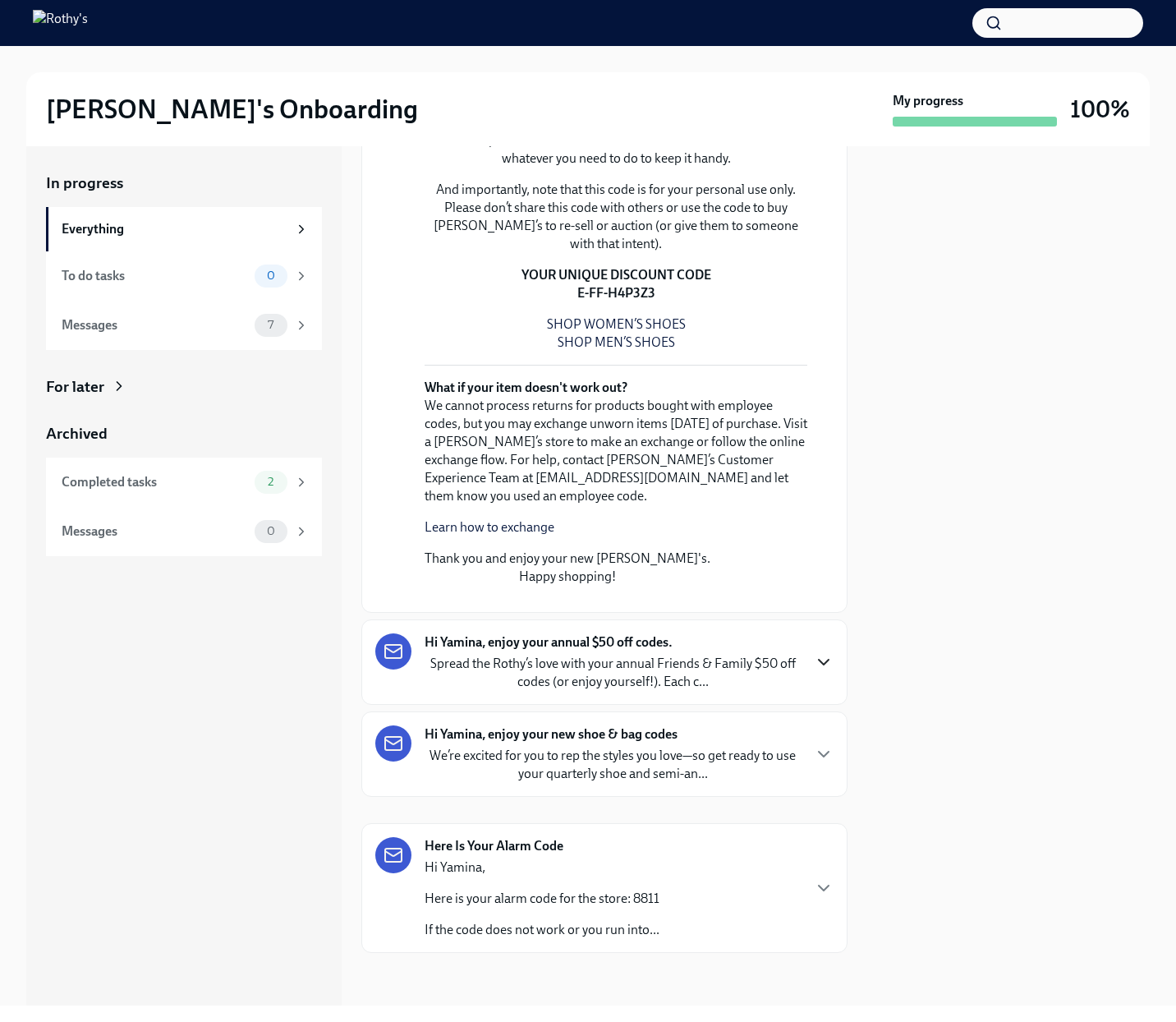
click at [826, 736] on div "Hi Yamina, enjoy your new shoe & bag codes We’re excited for you to rep the sty…" at bounding box center [605, 754] width 459 height 57
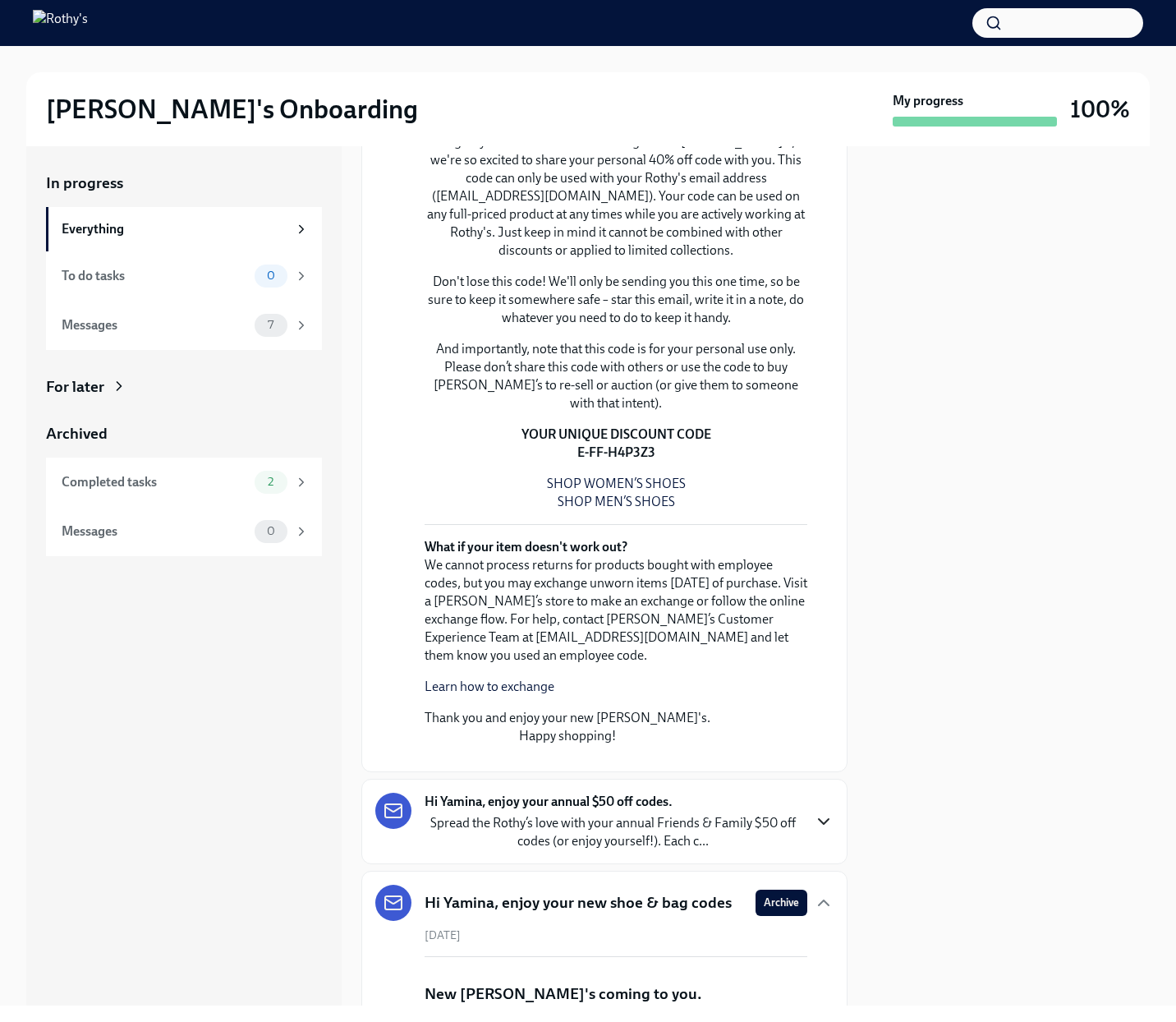
scroll to position [2214, 0]
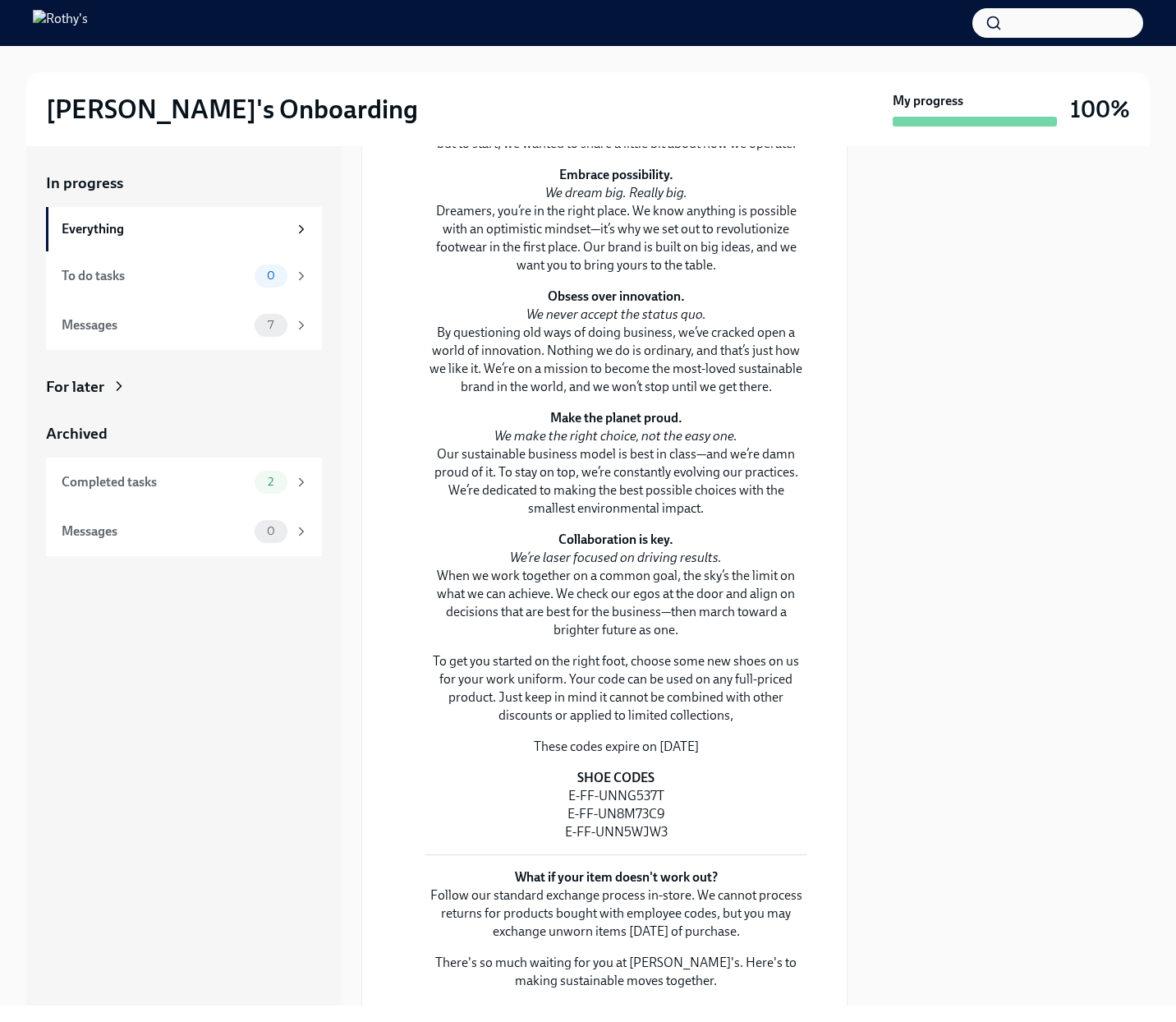
scroll to position [1148, 0]
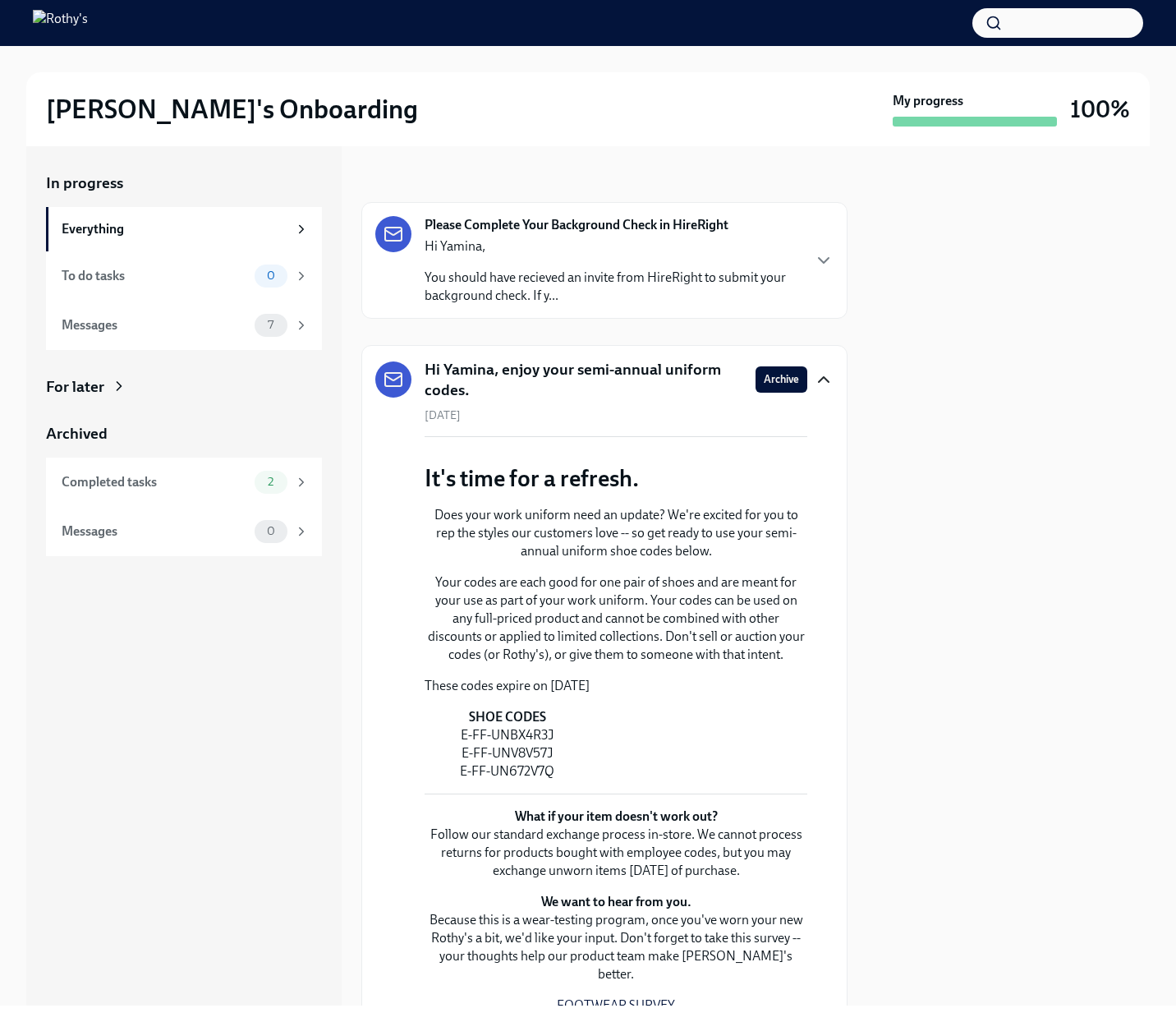
scroll to position [0, 0]
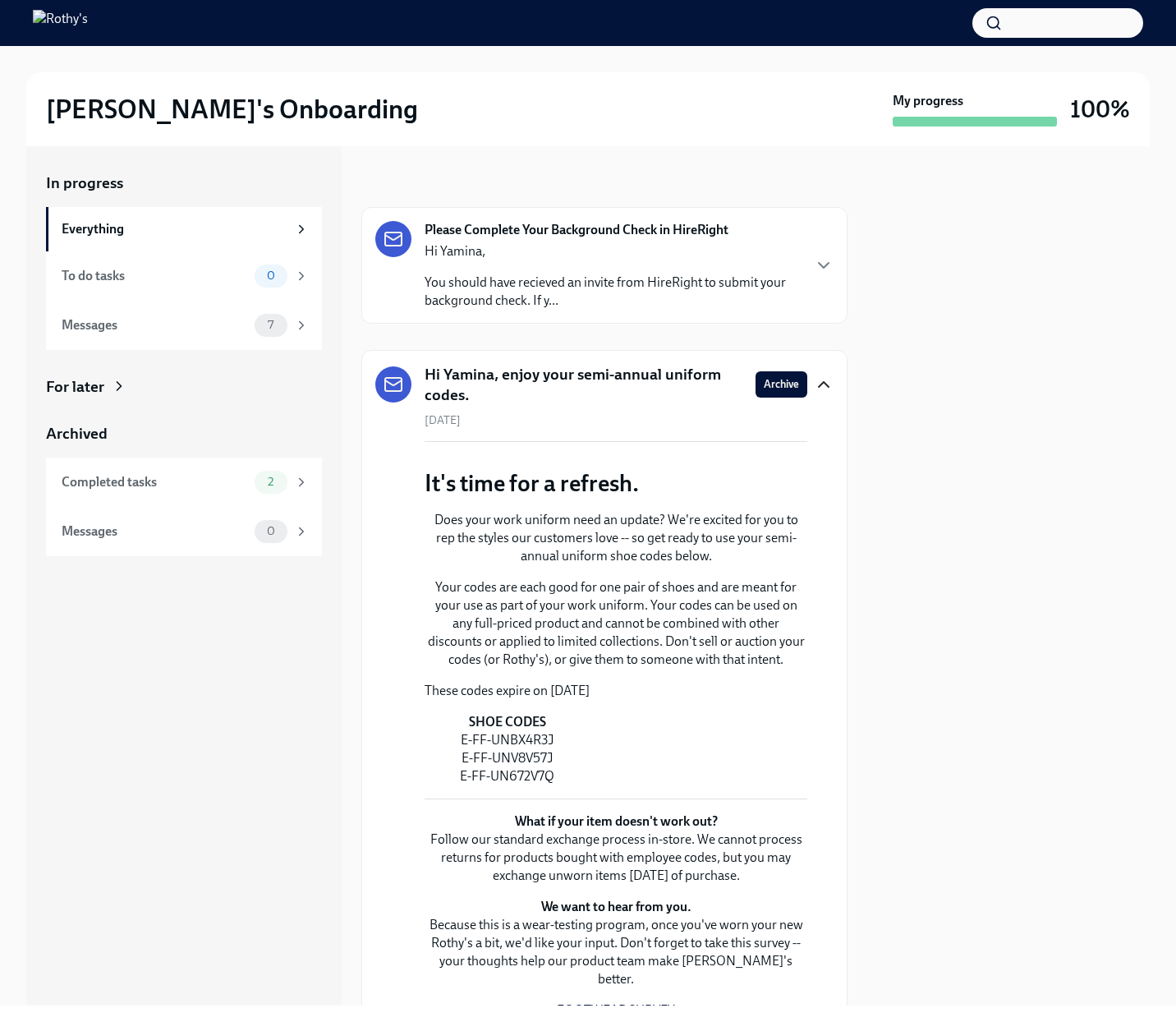
click at [826, 388] on icon "button" at bounding box center [823, 384] width 20 height 20
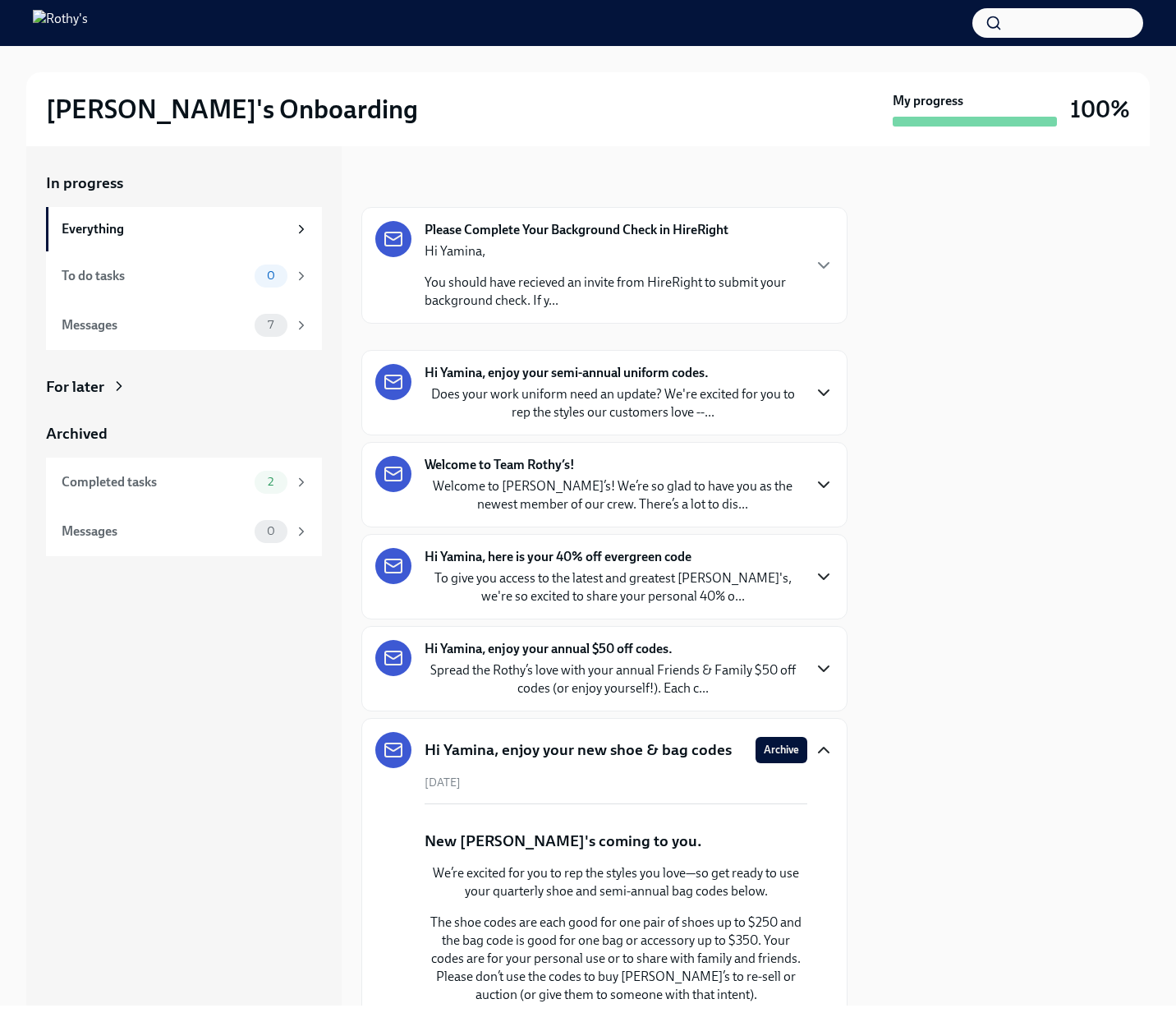
click at [826, 751] on icon "button" at bounding box center [823, 749] width 20 height 20
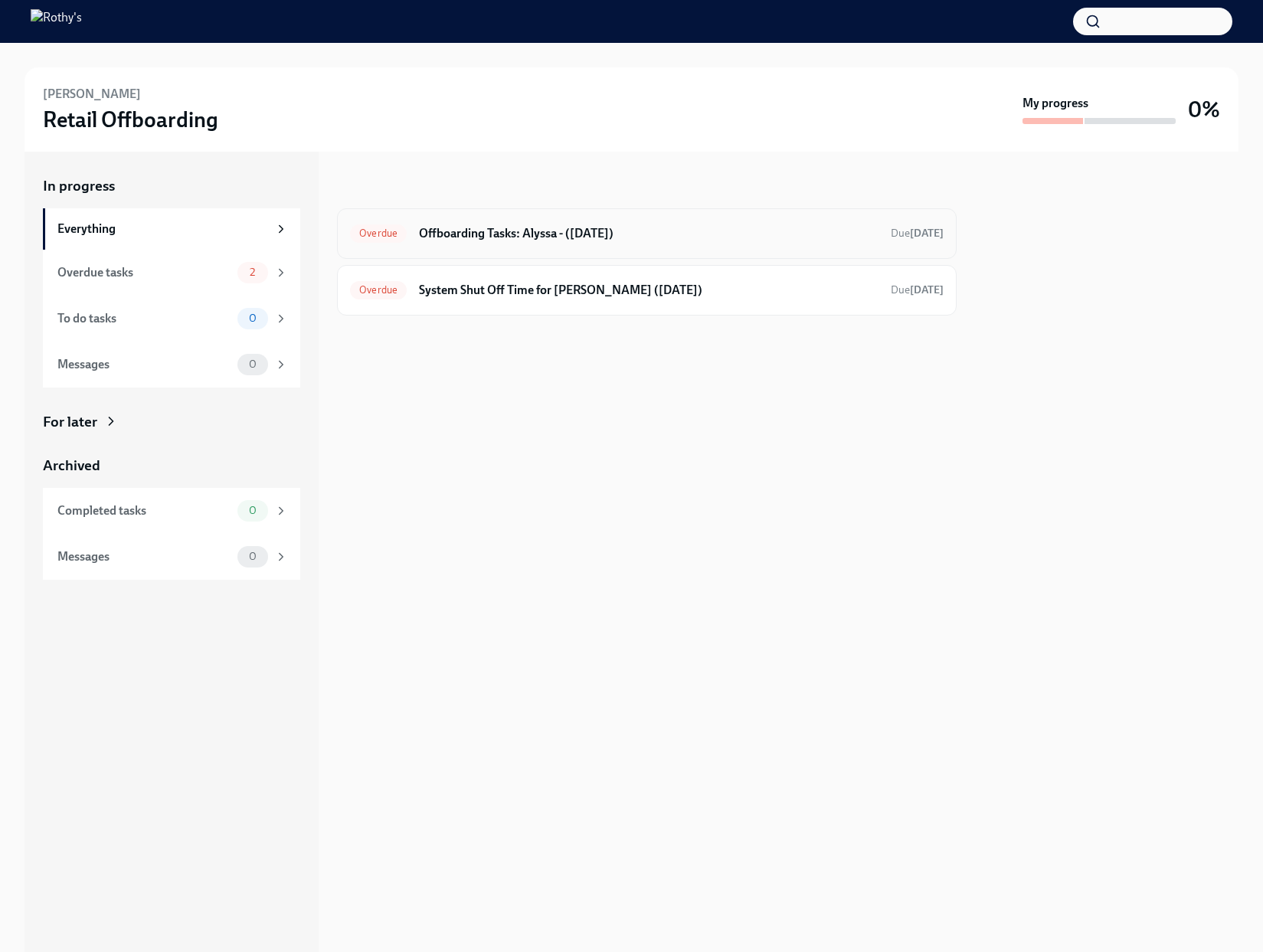
click at [486, 241] on h6 "Offboarding Tasks: Alyssa - (09/29/2025)" at bounding box center [648, 233] width 459 height 17
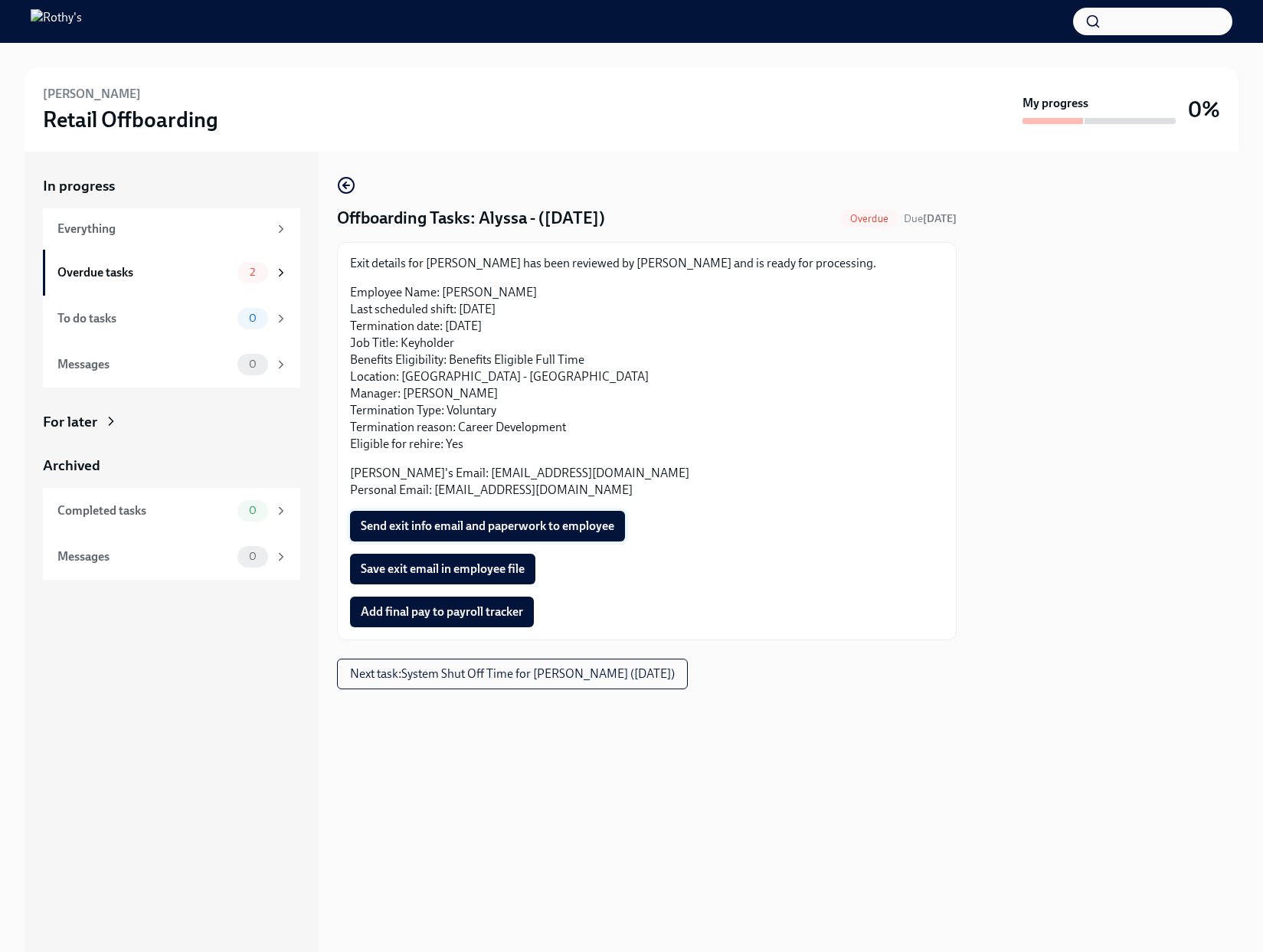
click at [453, 523] on span "Send exit info email and paperwork to employee" at bounding box center [487, 525] width 253 height 15
click at [448, 567] on span "Save exit email in employee file" at bounding box center [442, 569] width 164 height 15
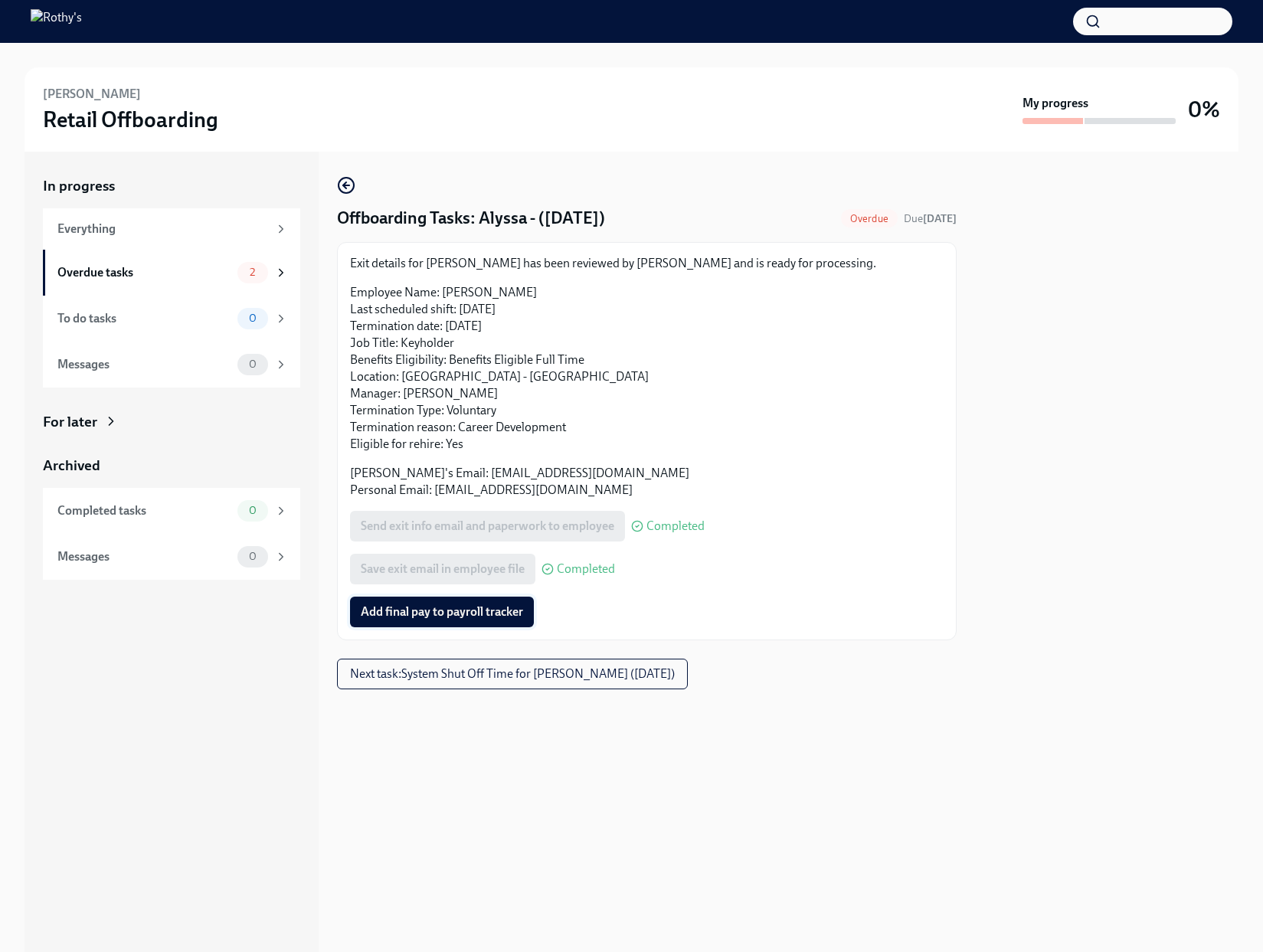
click at [472, 608] on span "Add final pay to payroll tracker" at bounding box center [441, 612] width 162 height 15
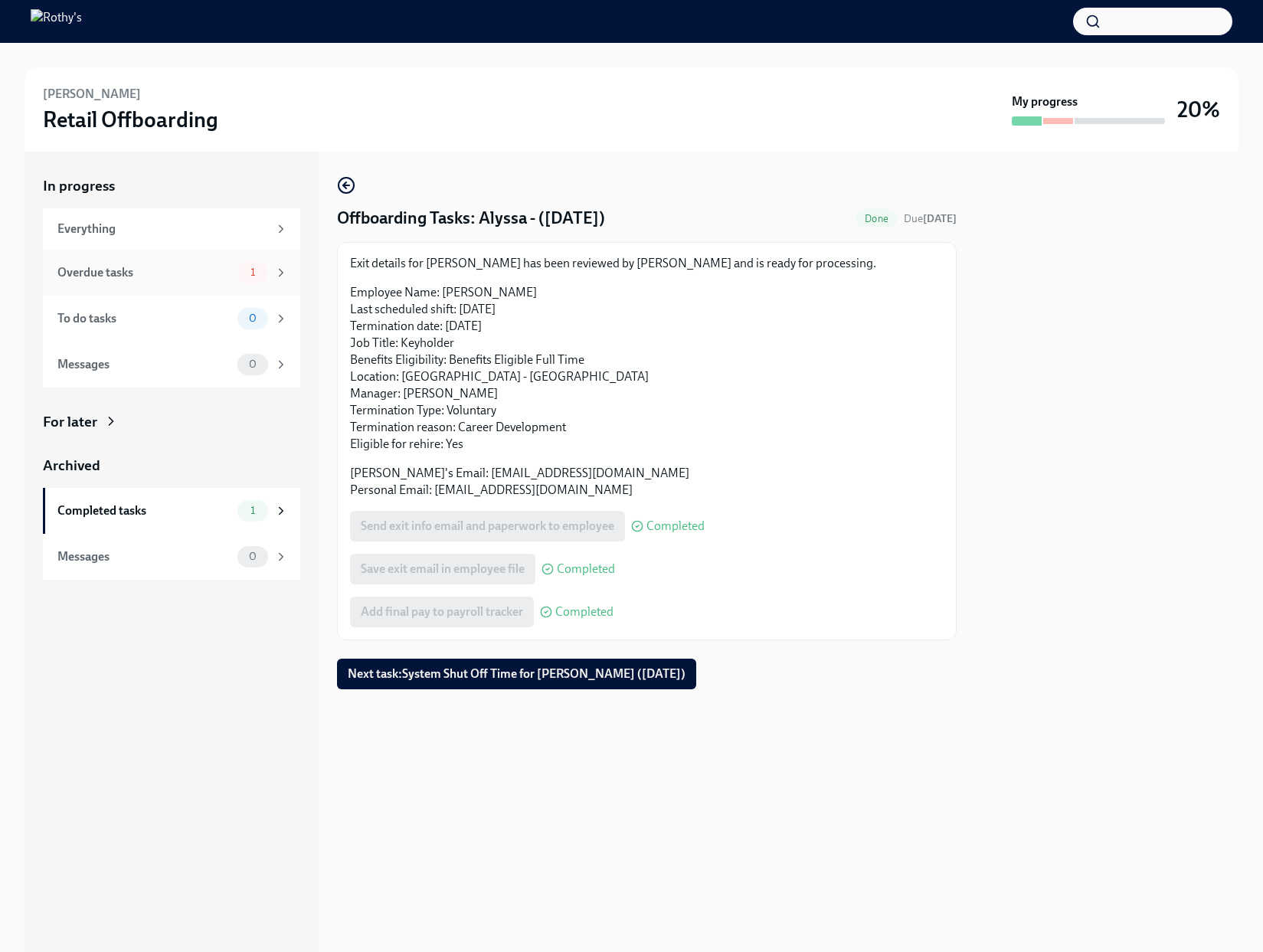
click at [148, 282] on div "Overdue tasks 1" at bounding box center [173, 273] width 231 height 22
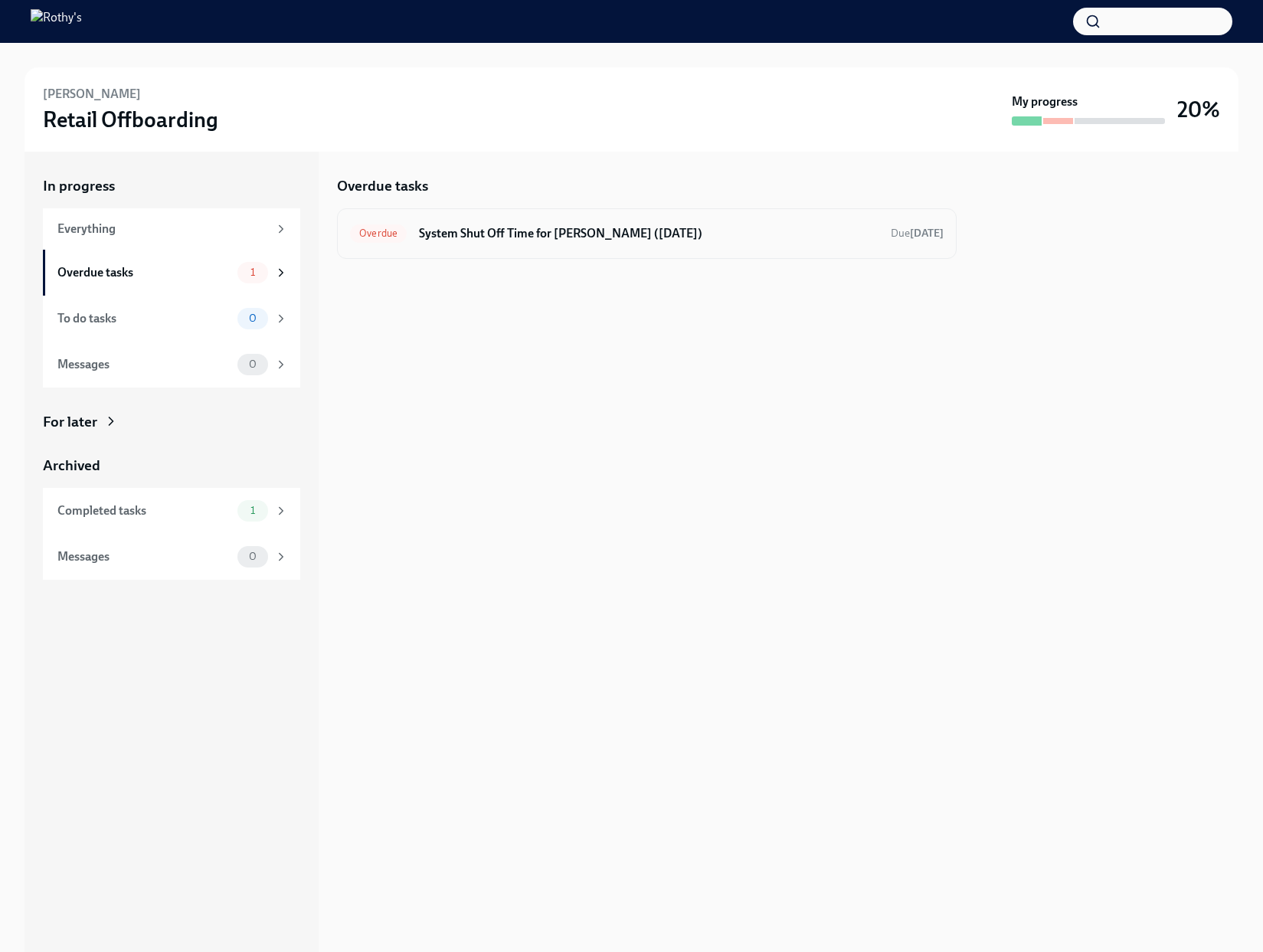
click at [469, 249] on div "Overdue System Shut Off Time for Alyssa Woody (09/29/2025) Due 4 days ago" at bounding box center [647, 233] width 620 height 51
click at [460, 231] on h6 "System Shut Off Time for Alyssa Woody (09/29/2025)" at bounding box center [648, 233] width 459 height 17
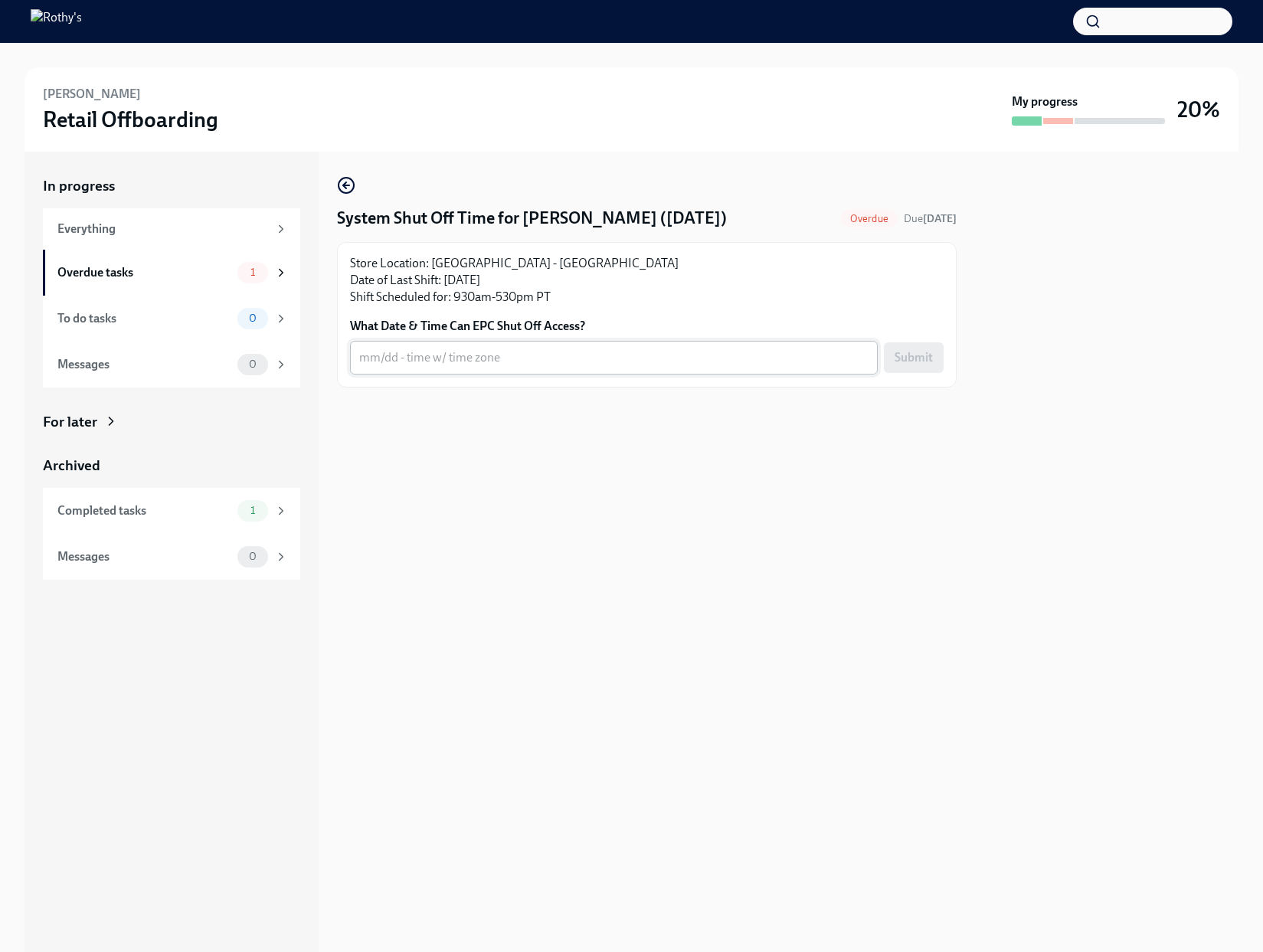
click at [520, 357] on textarea "What Date & Time Can EPC Shut Off Access?" at bounding box center [613, 357] width 509 height 19
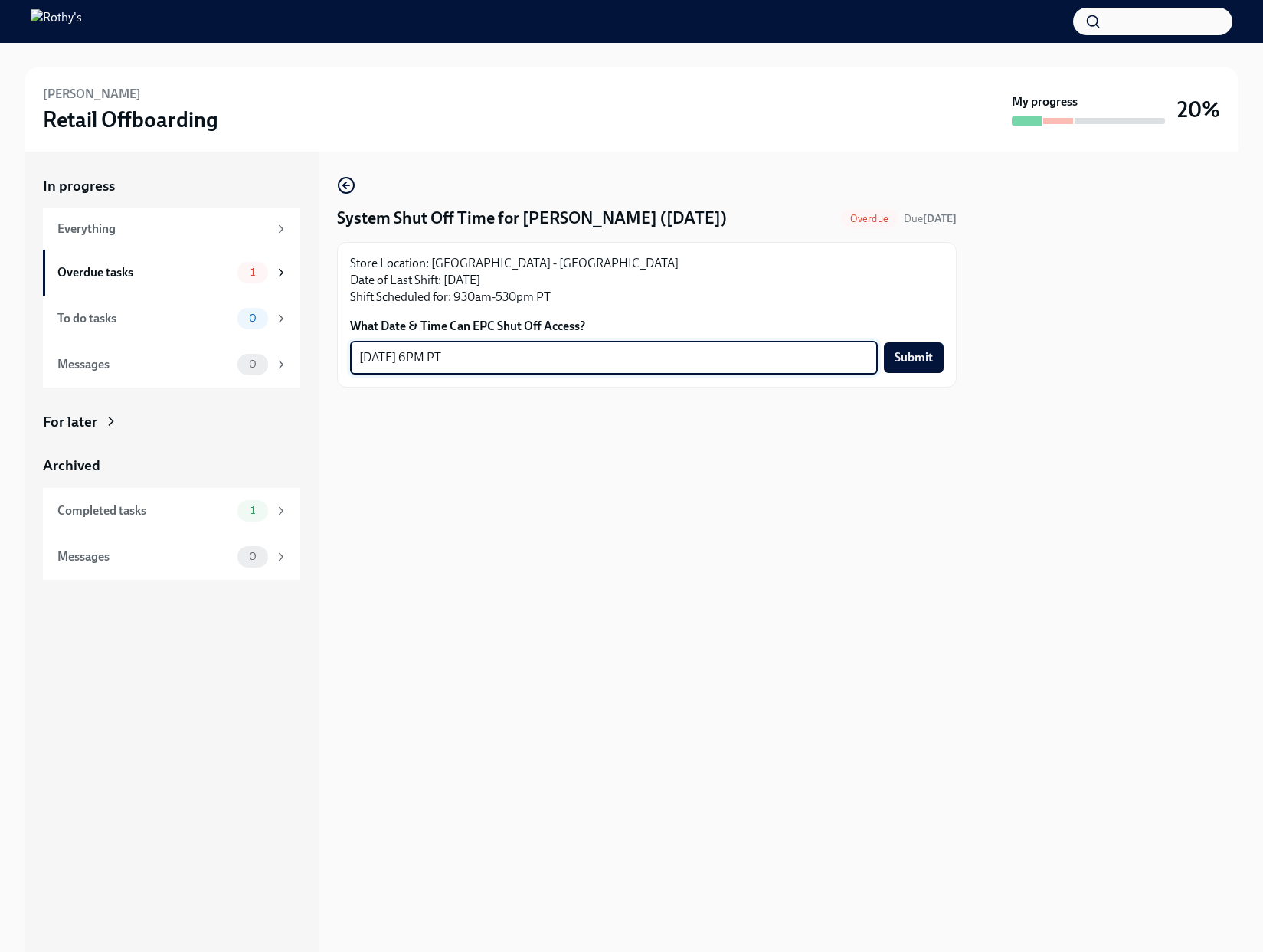
type textarea "9/29/25 at 6PM PT"
click at [922, 353] on span "Submit" at bounding box center [913, 357] width 38 height 15
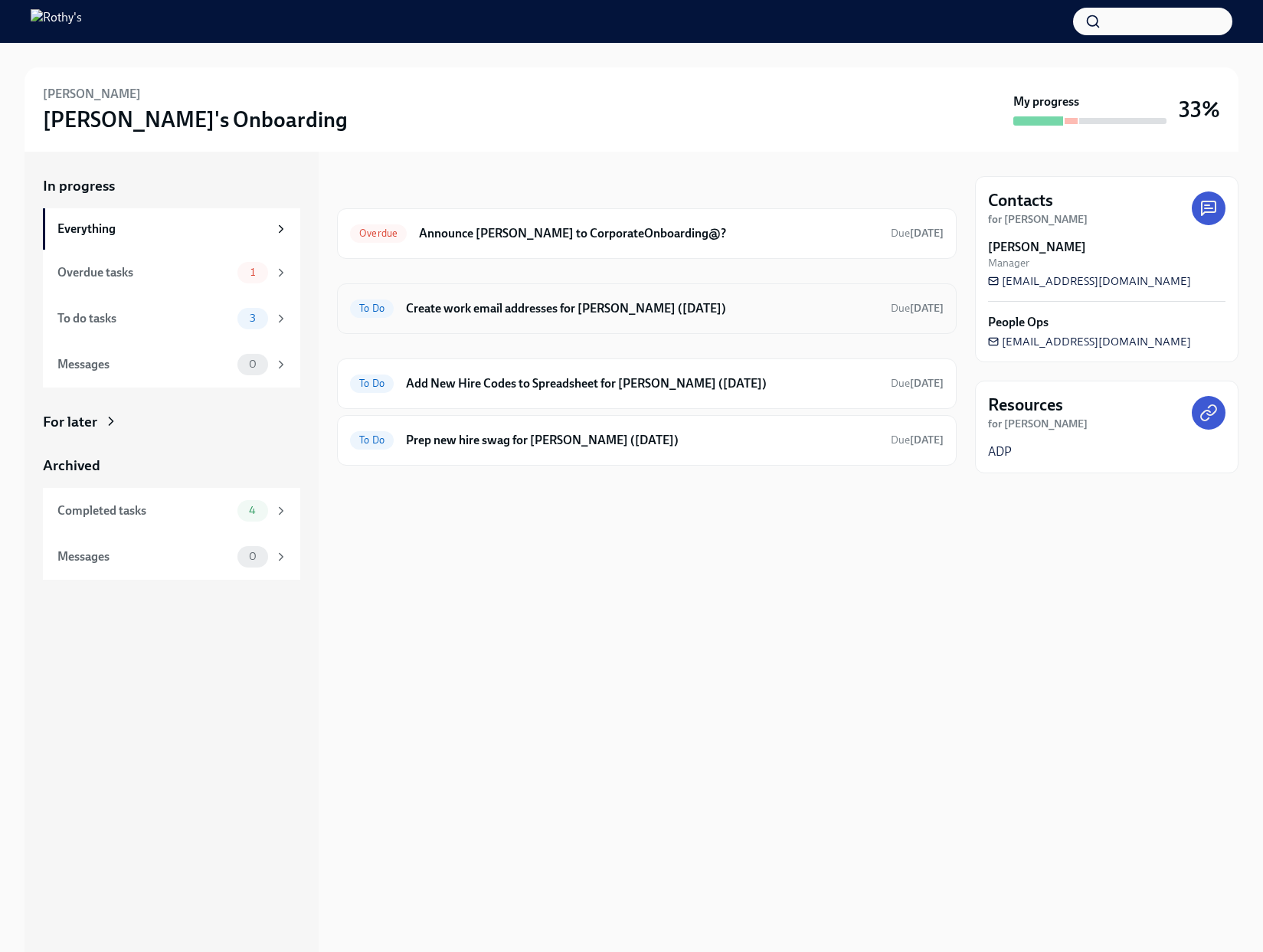
click at [507, 319] on div "To Do Create work email addresses for [PERSON_NAME] ([DATE]) Due [DATE]" at bounding box center [646, 308] width 593 height 24
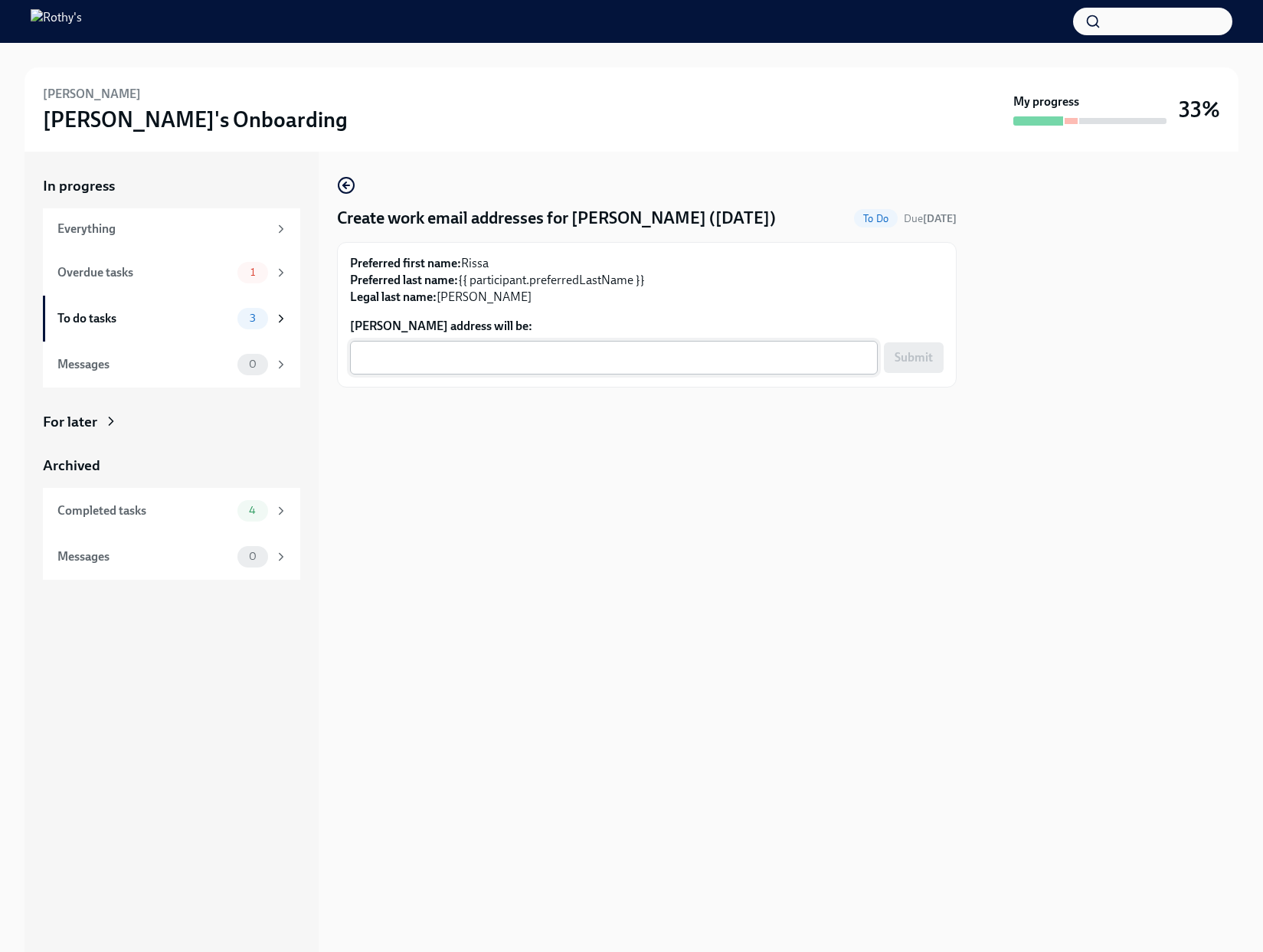
click at [497, 359] on textarea "Rissa Wonnell's address will be:" at bounding box center [613, 357] width 509 height 19
paste textarea "RWonnell@rothys.com"
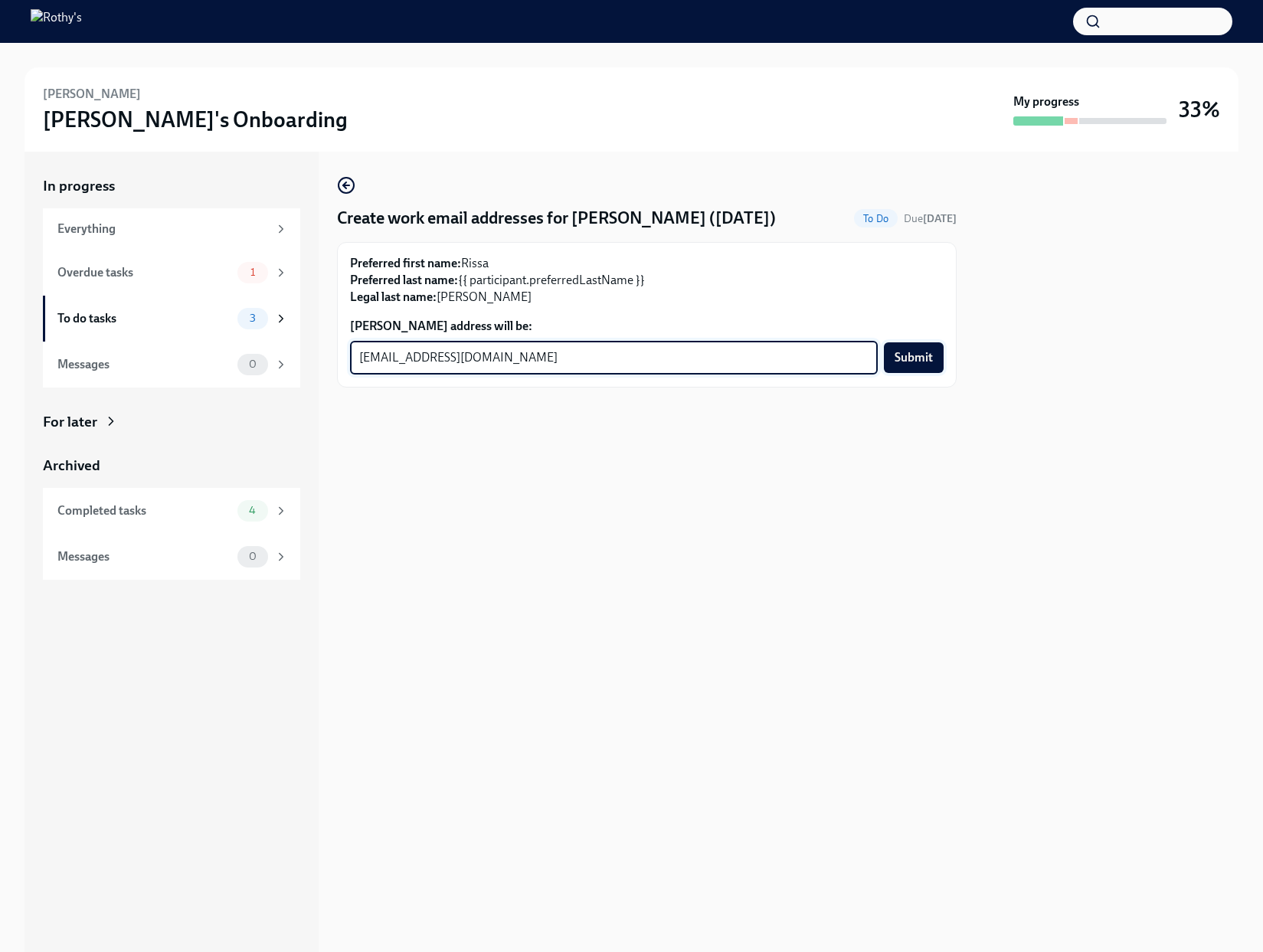
type textarea "RWonnell@rothys.com"
click at [903, 369] on button "Submit" at bounding box center [914, 357] width 60 height 31
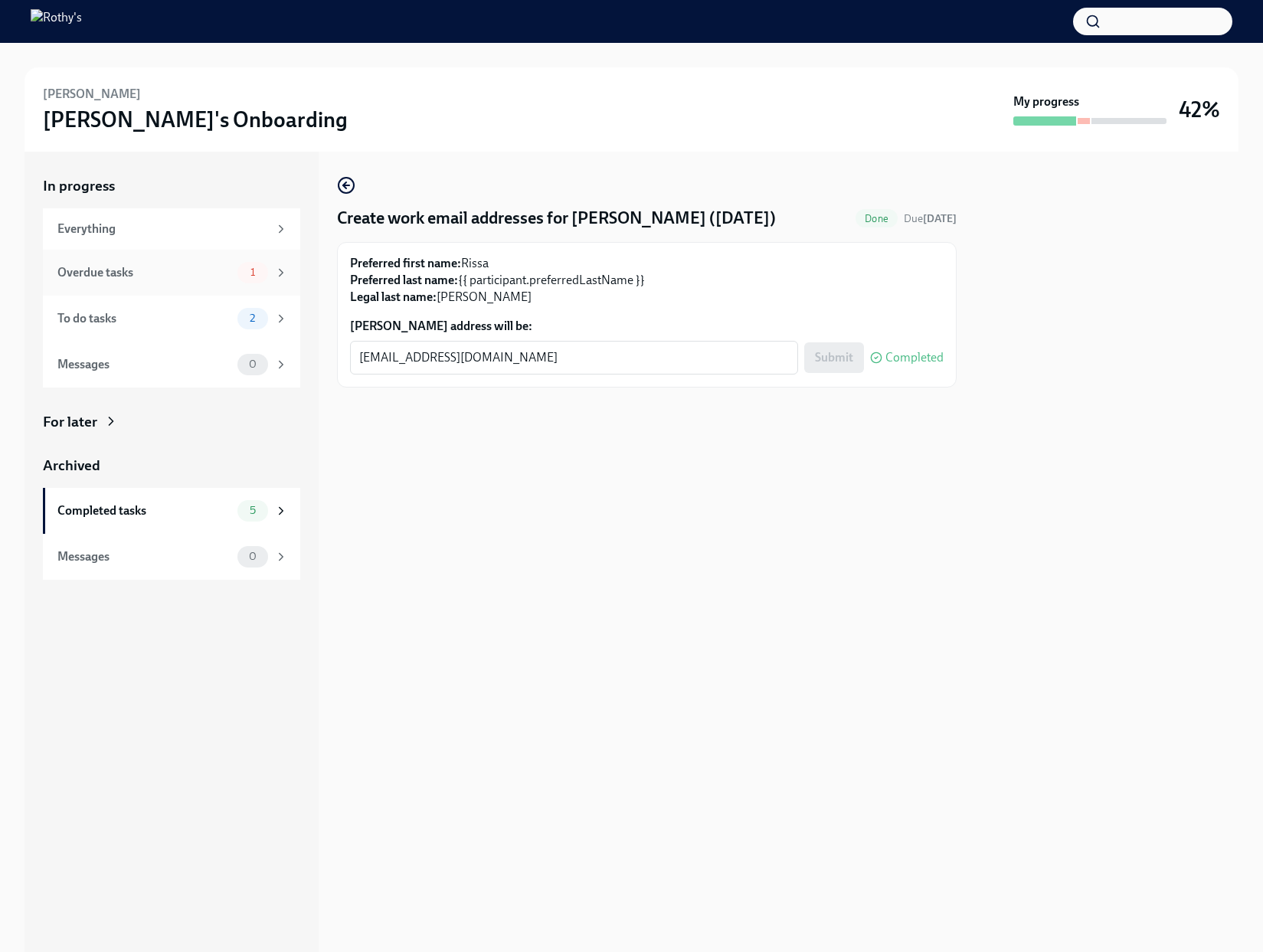
click at [182, 282] on div "Overdue tasks 1" at bounding box center [171, 272] width 257 height 46
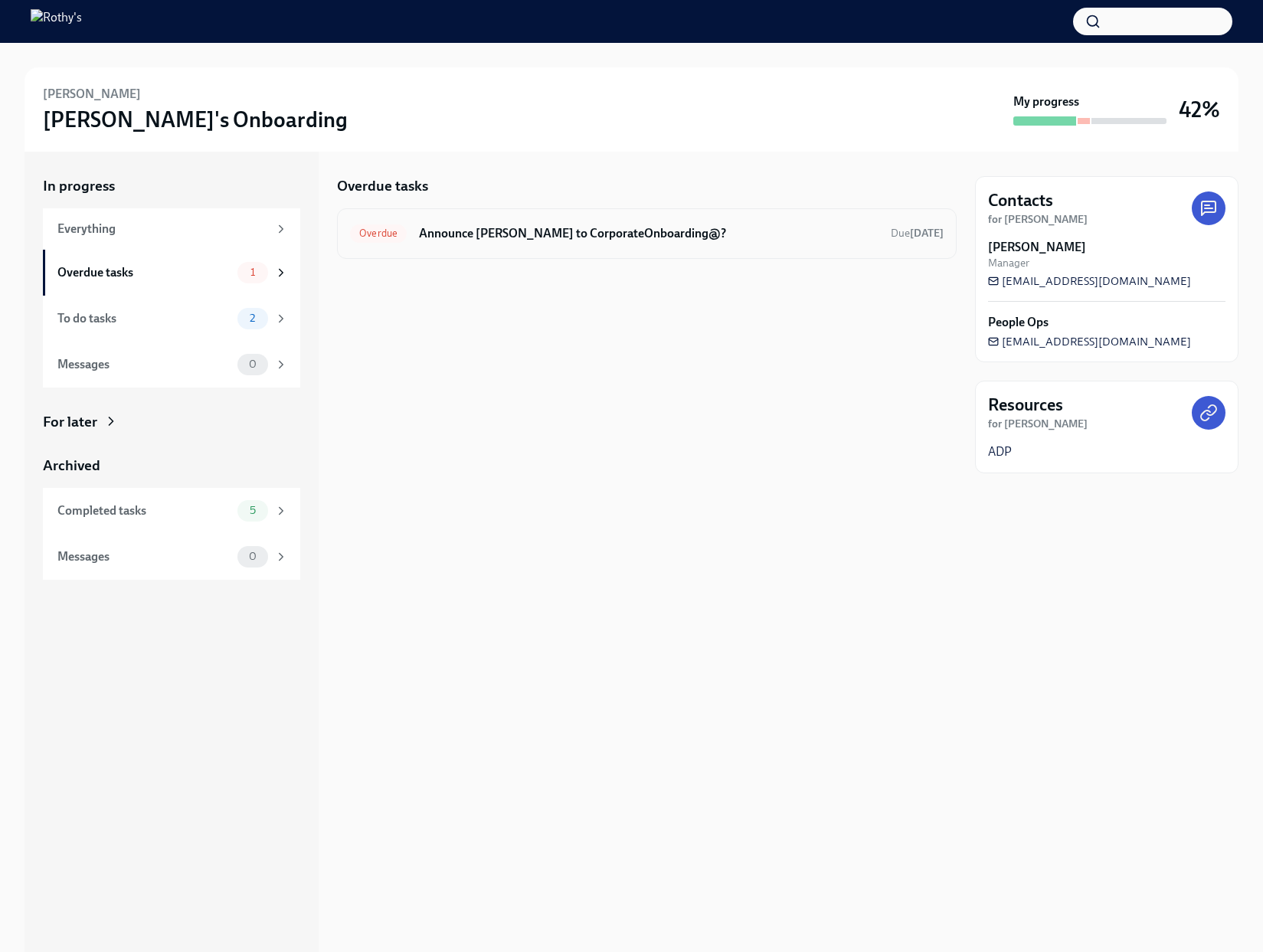
click at [499, 228] on h6 "Announce Rissa Wonnell to CorporateOnboarding@?" at bounding box center [648, 233] width 459 height 17
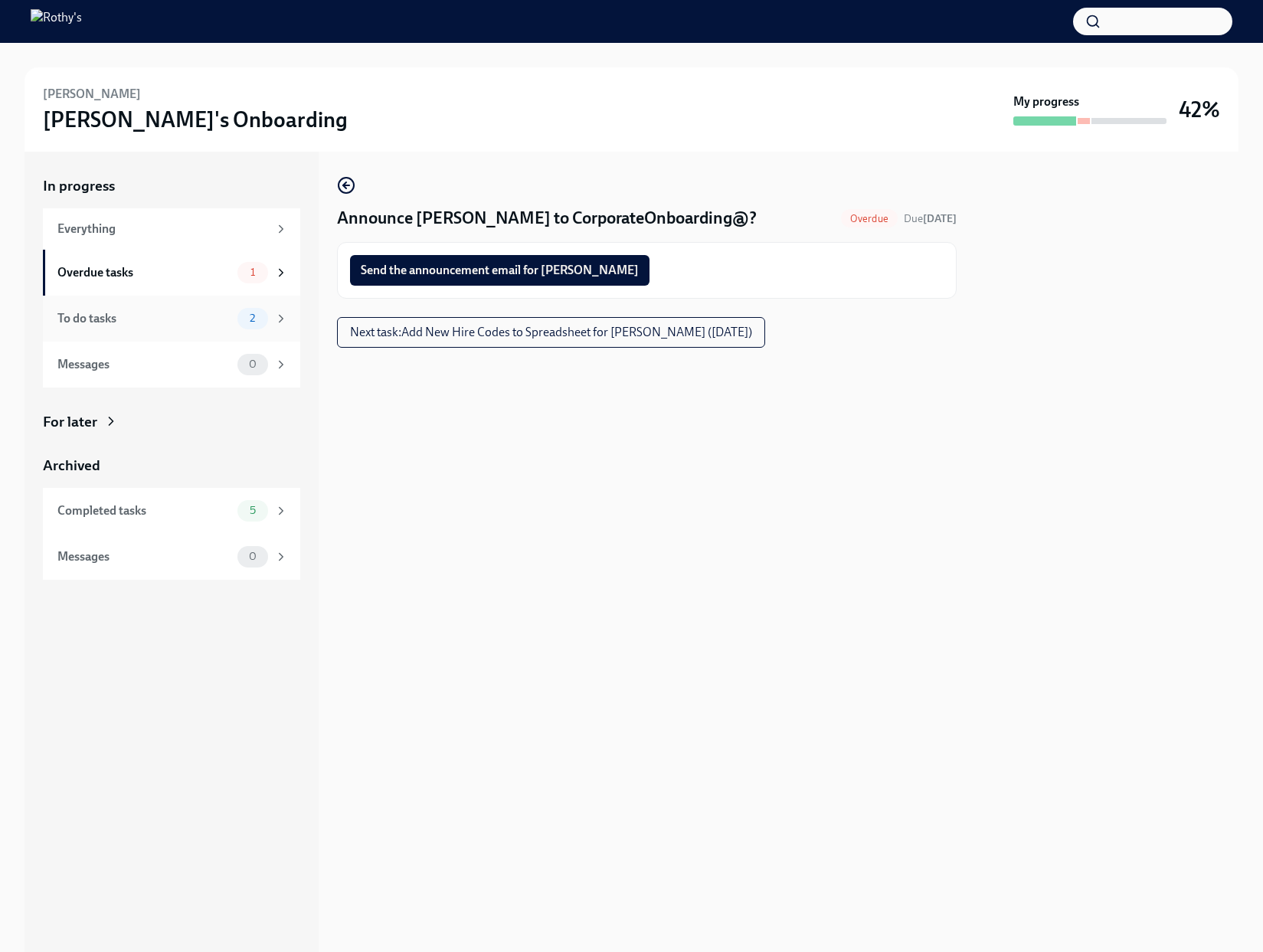
click at [232, 319] on div "To do tasks 2" at bounding box center [173, 318] width 231 height 22
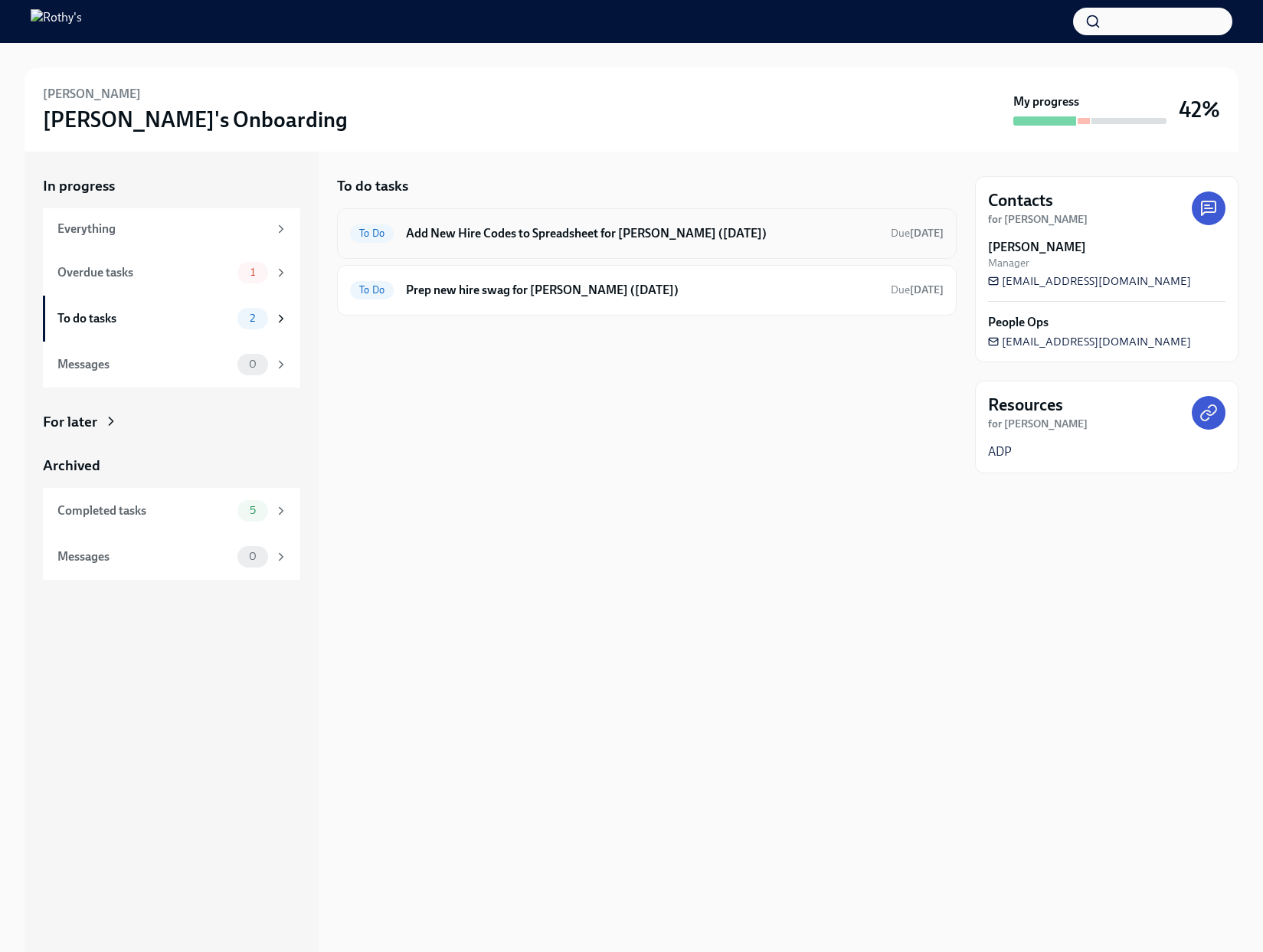
click at [511, 239] on h6 "Add New Hire Codes to Spreadsheet for Rissa Wonnell (09/30/2025)" at bounding box center [642, 233] width 473 height 17
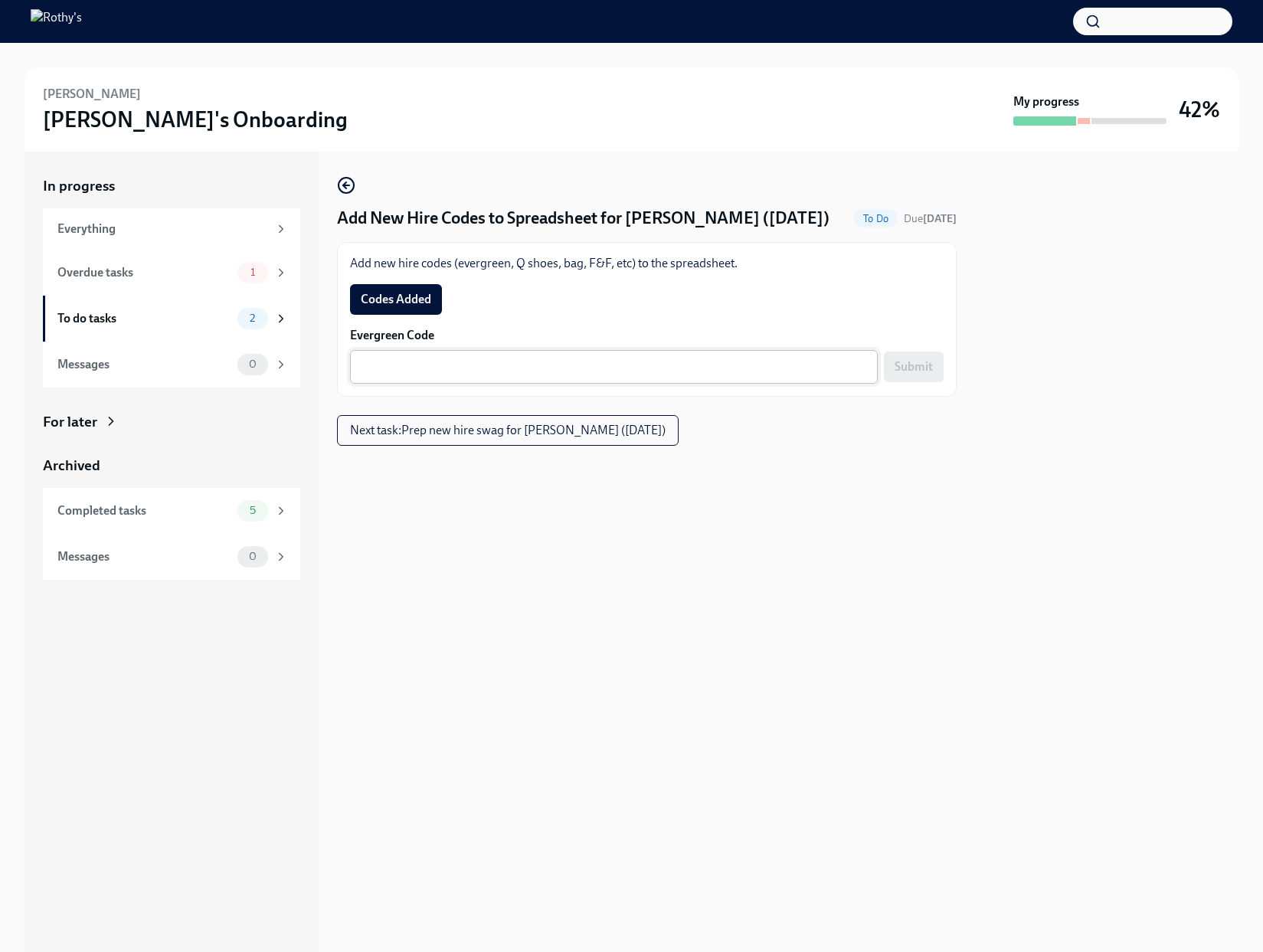
click at [751, 376] on textarea "Evergreen Code" at bounding box center [613, 366] width 509 height 19
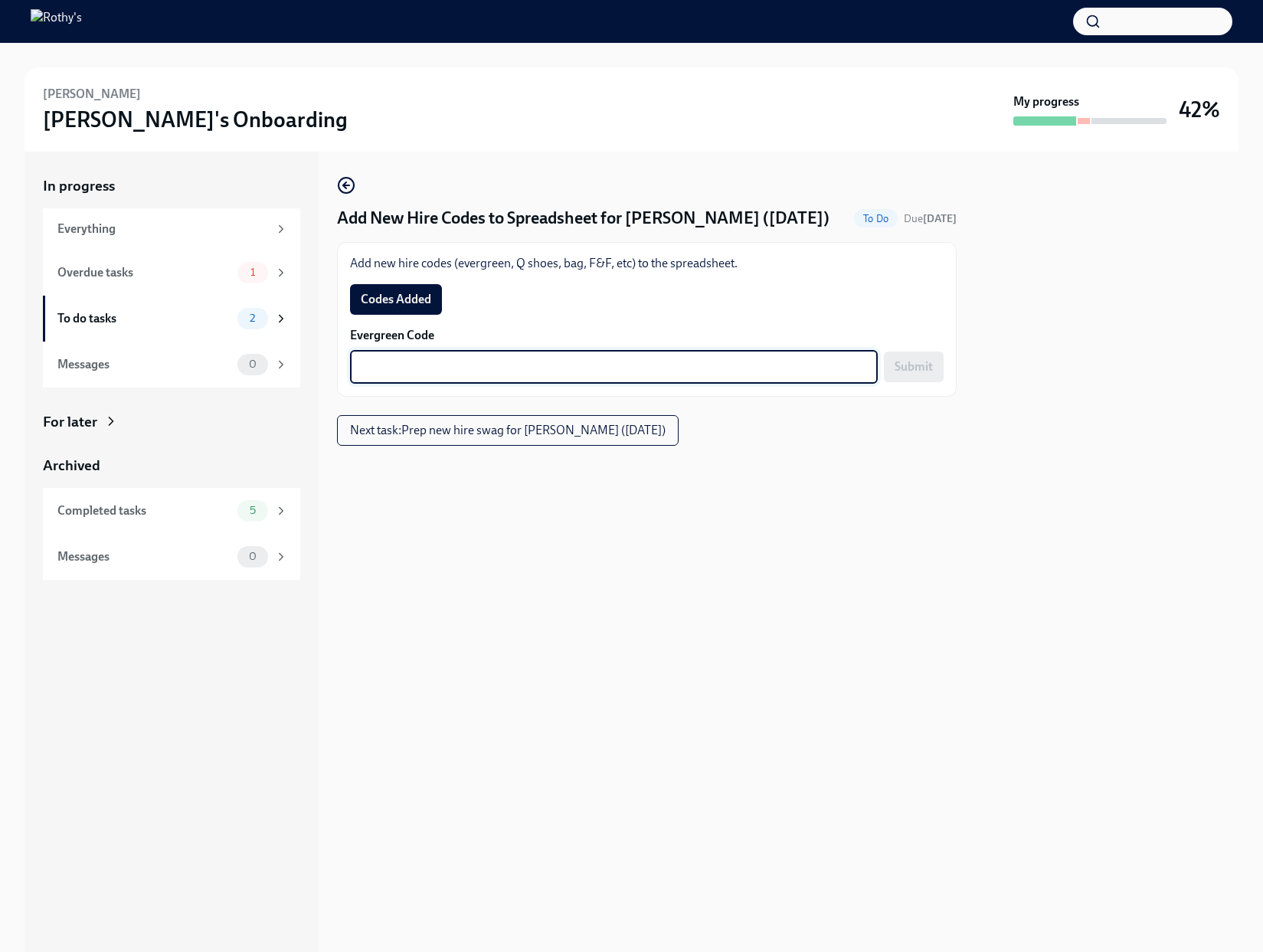
paste textarea "E-FF-6TFQ4D"
type textarea "E-FF-6TFQ4D"
click at [923, 374] on span "Submit" at bounding box center [913, 366] width 38 height 15
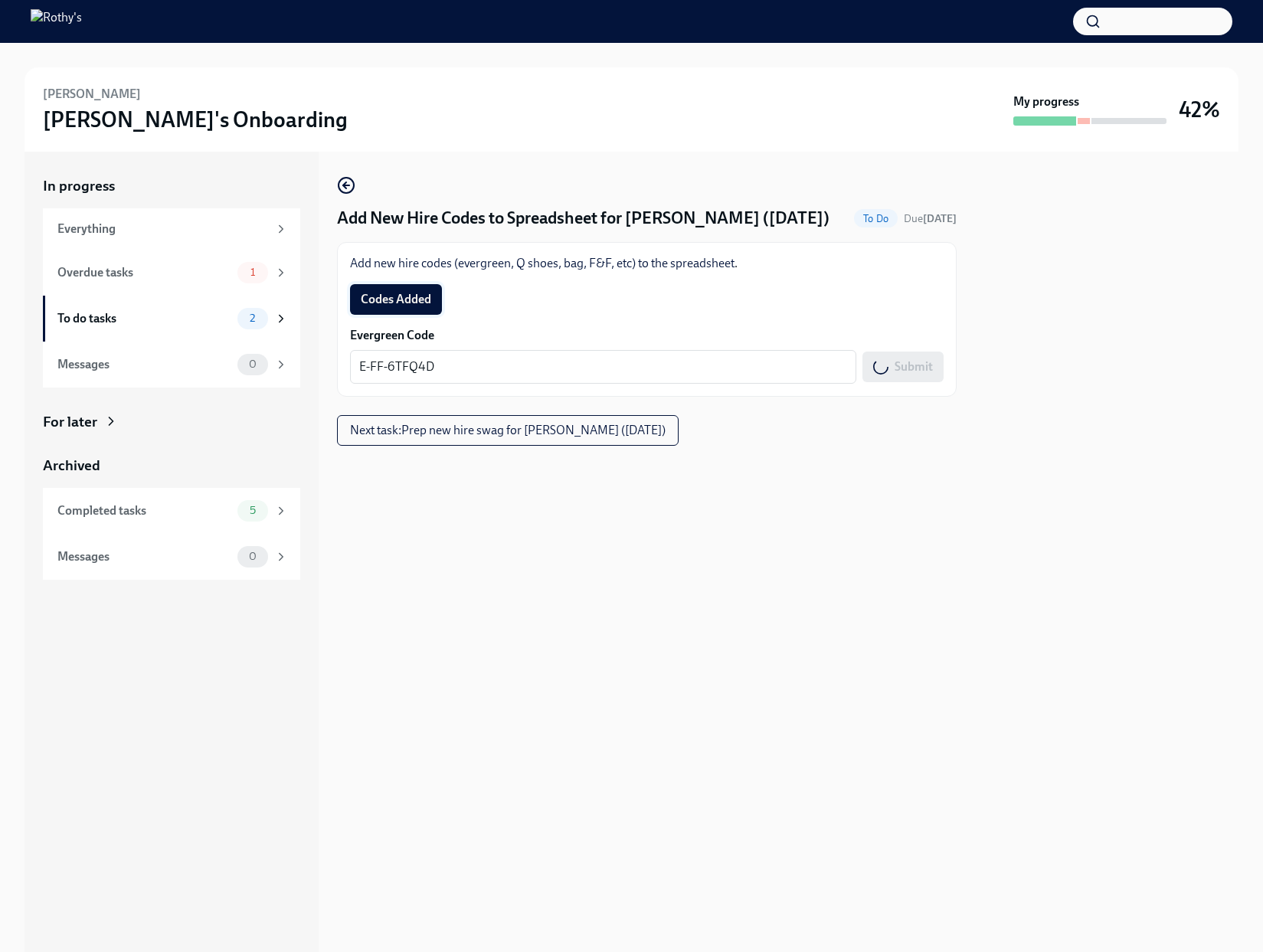
click at [412, 313] on button "Codes Added" at bounding box center [396, 299] width 92 height 31
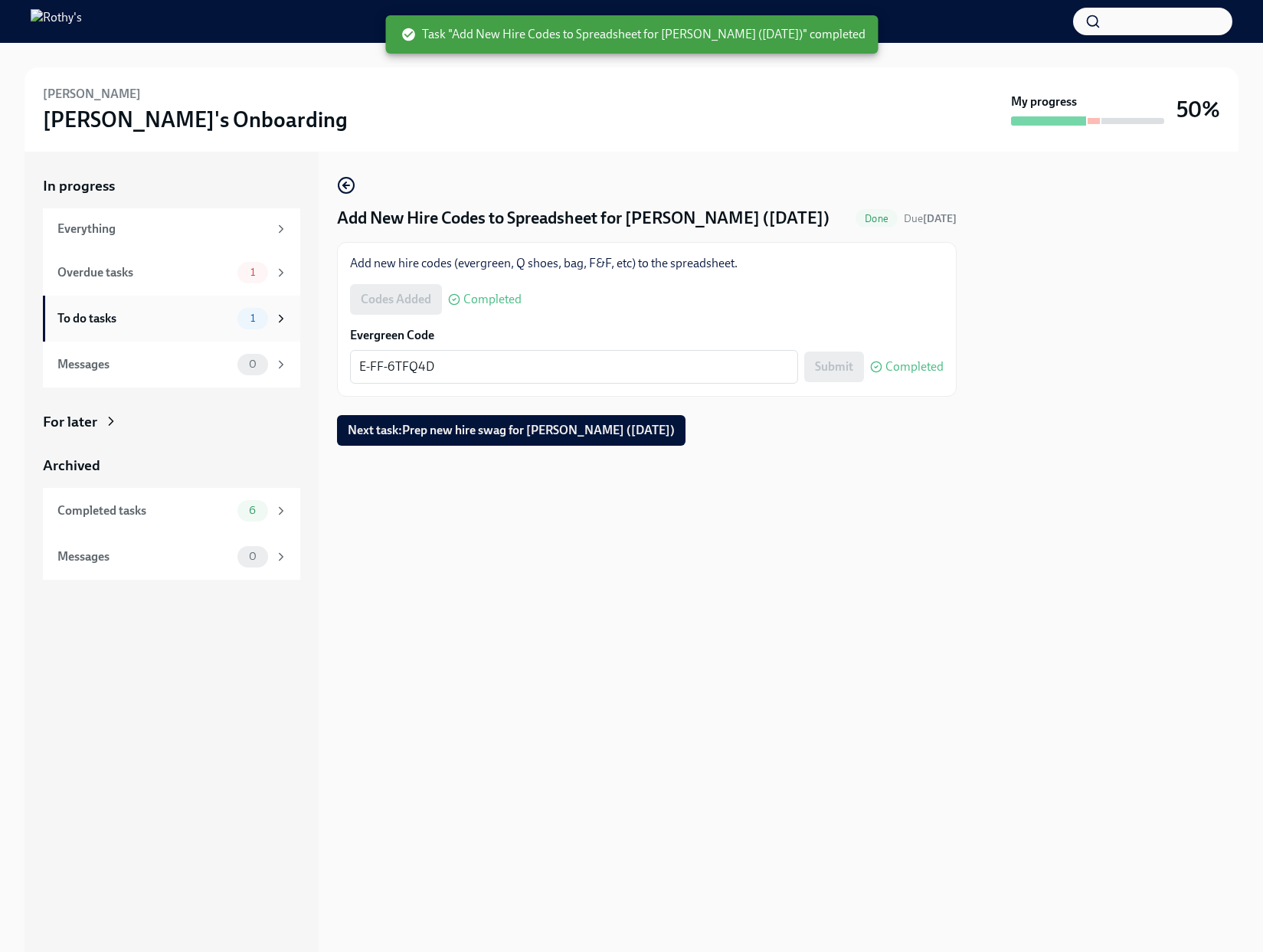
click at [175, 312] on div "To do tasks" at bounding box center [144, 318] width 174 height 17
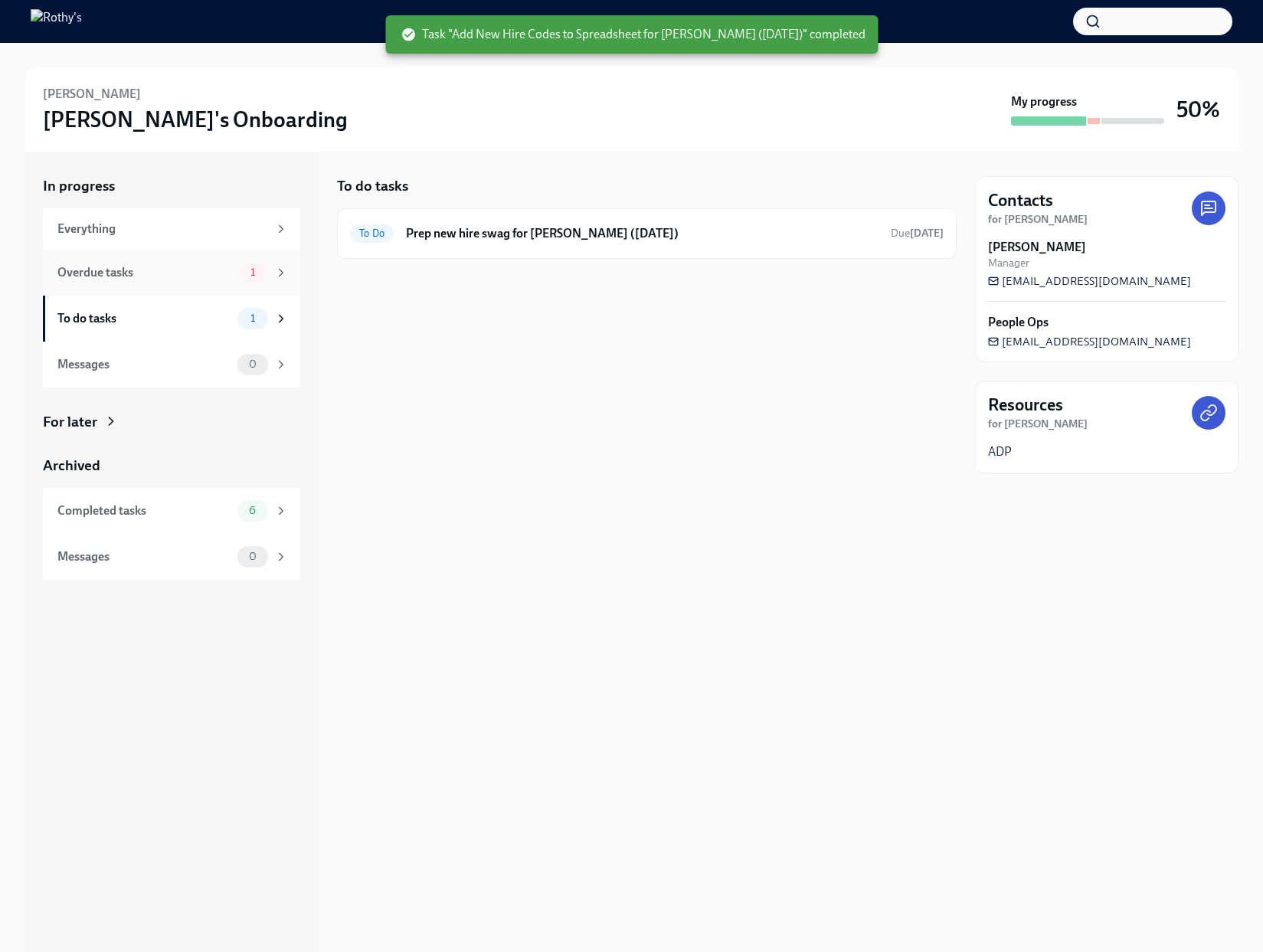
click at [177, 280] on div "Overdue tasks 1" at bounding box center [173, 273] width 231 height 22
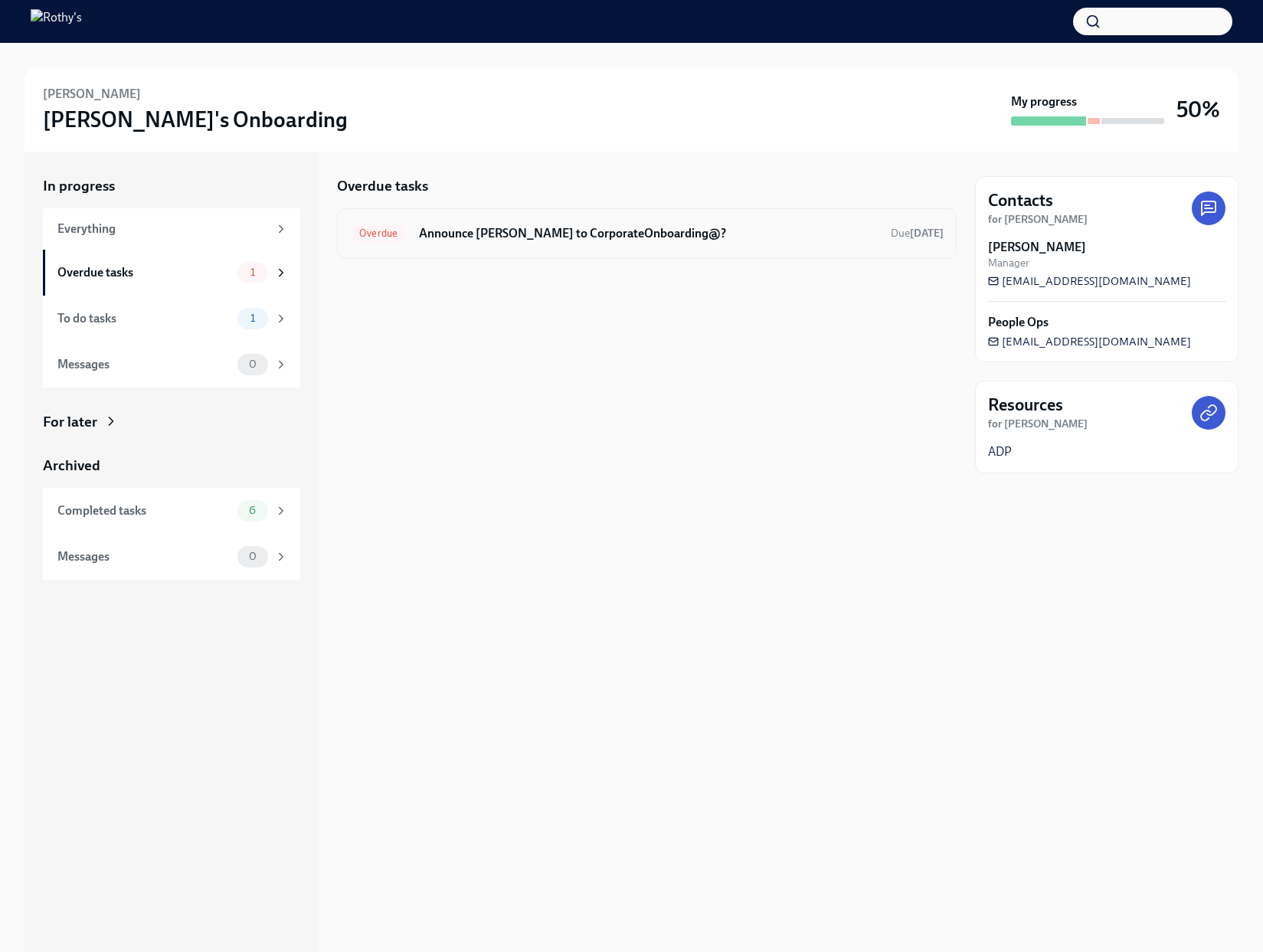
click at [529, 244] on div "Overdue Announce Rissa Wonnell to CorporateOnboarding@? Due 2 days ago" at bounding box center [646, 233] width 593 height 24
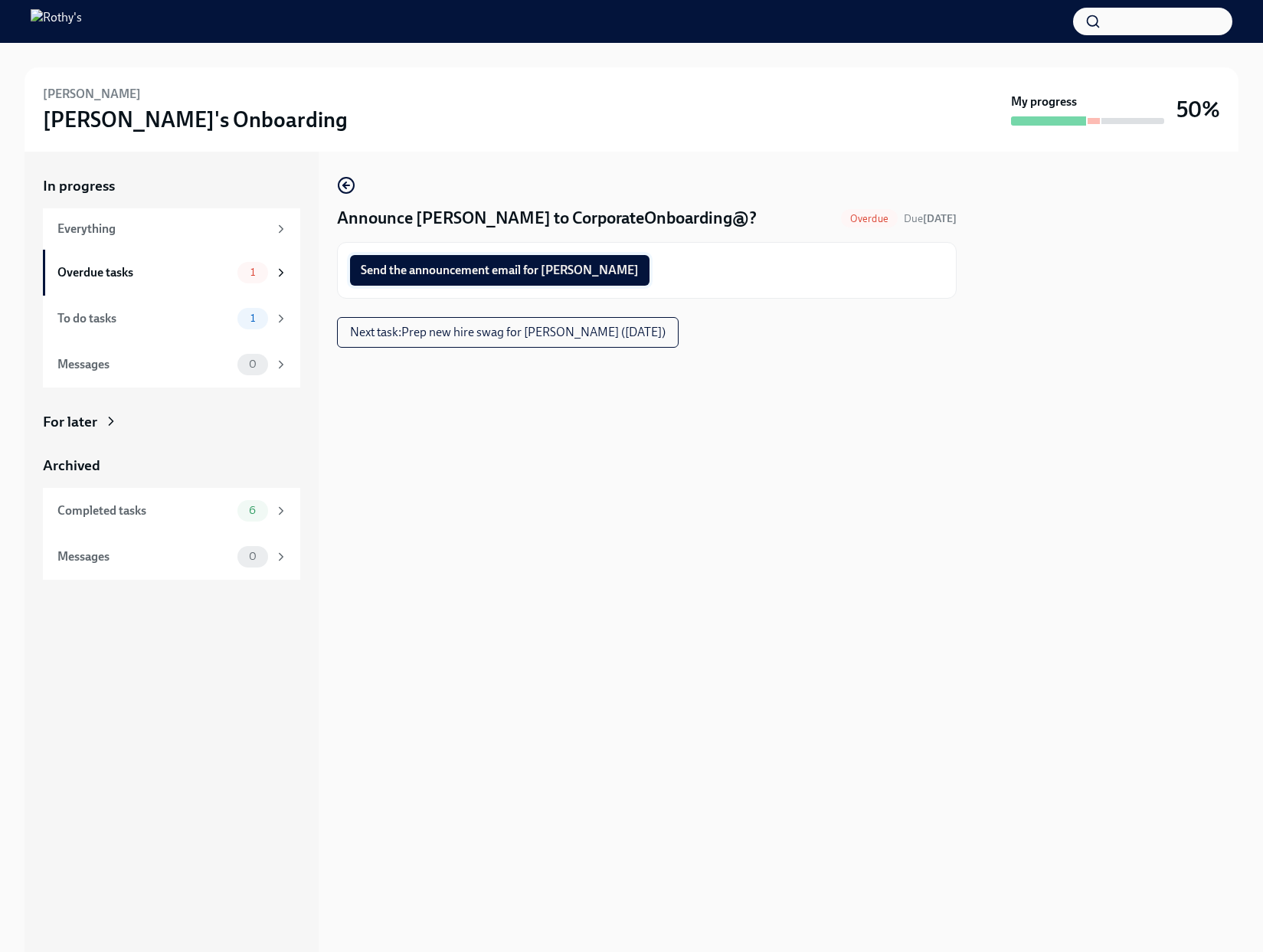
click at [524, 269] on span "Send the announcement email for Rissa" at bounding box center [500, 269] width 278 height 15
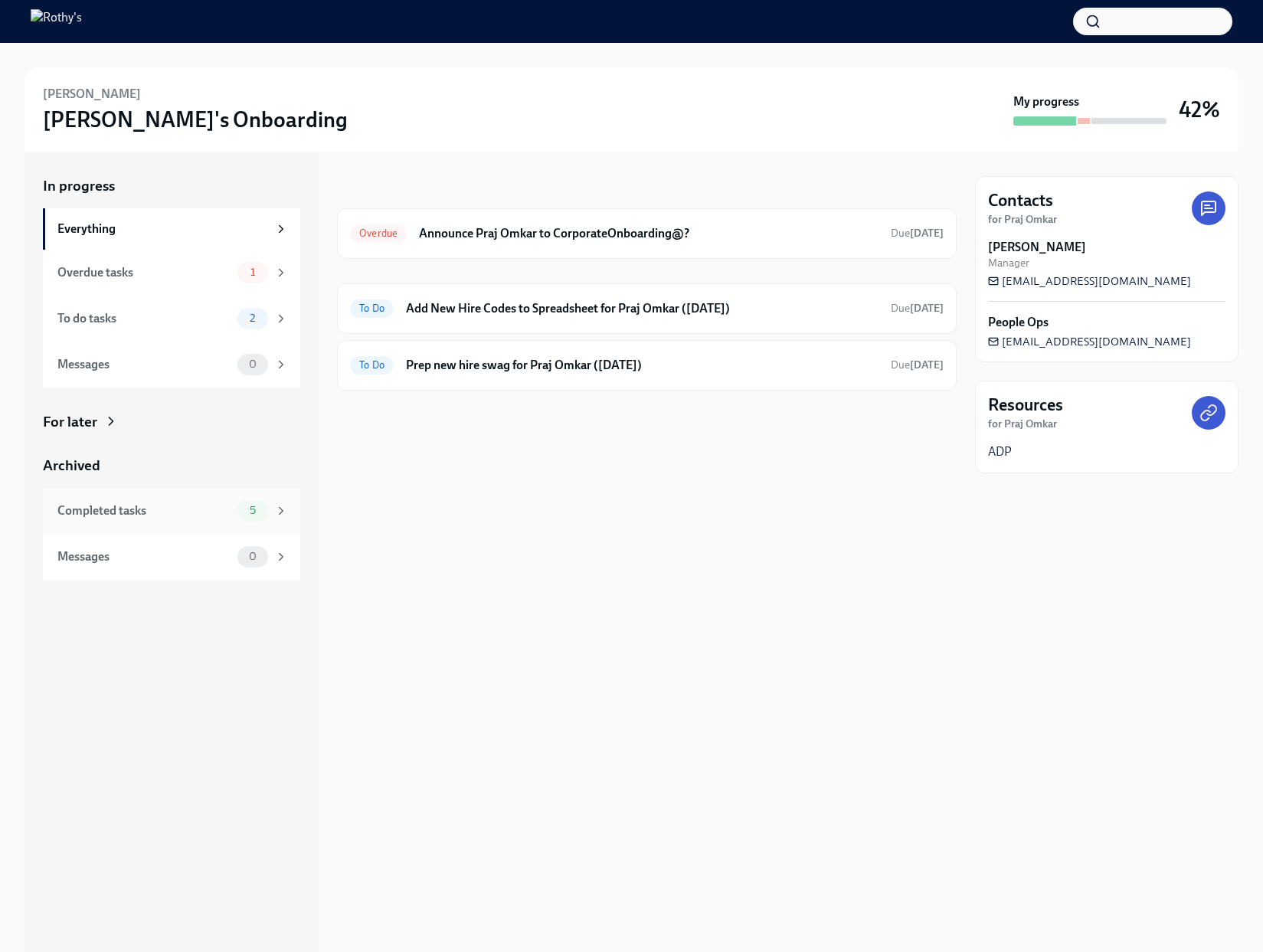
click at [187, 516] on div "Completed tasks" at bounding box center [144, 511] width 174 height 17
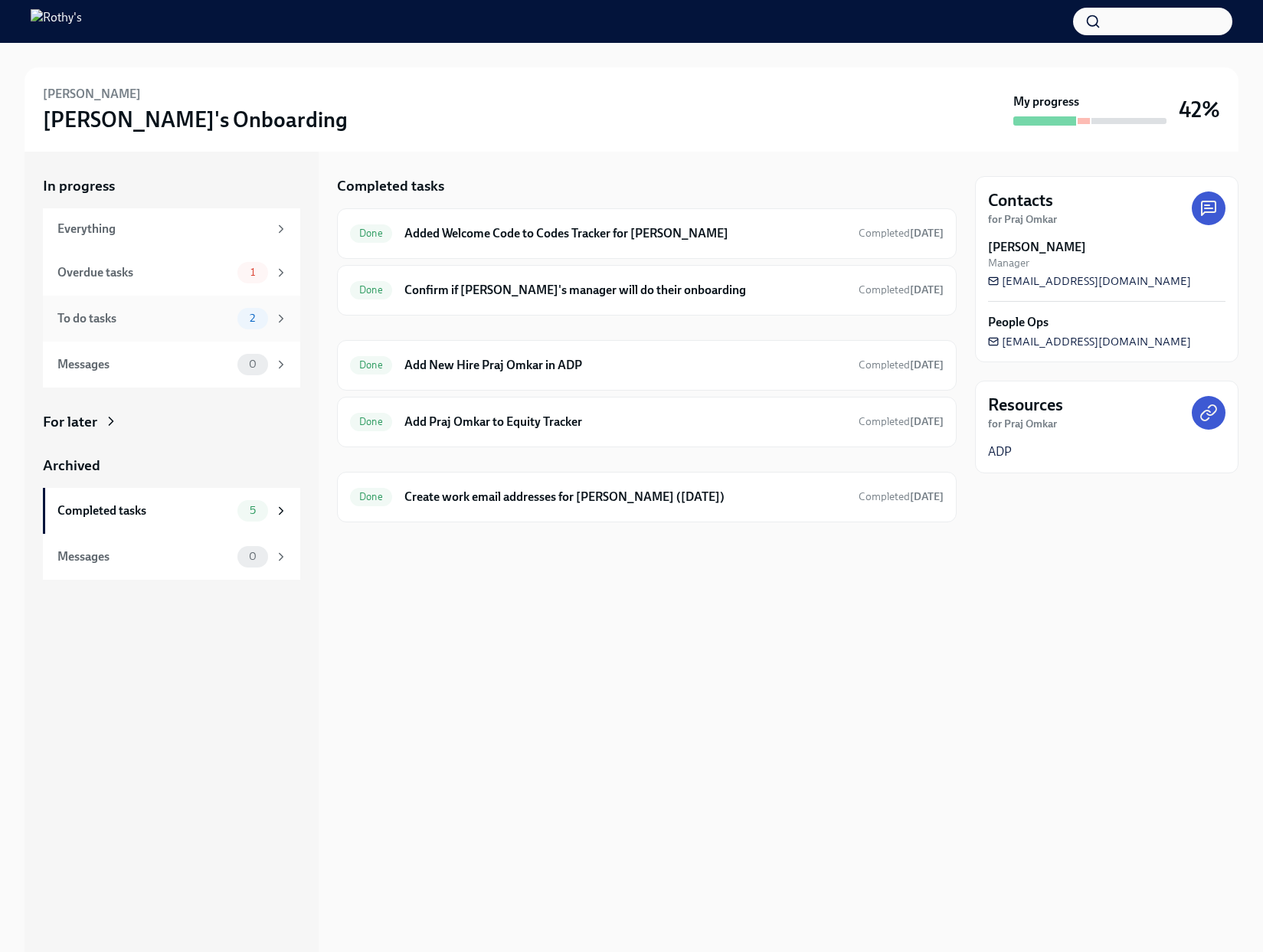
click at [195, 324] on div "To do tasks" at bounding box center [144, 318] width 174 height 17
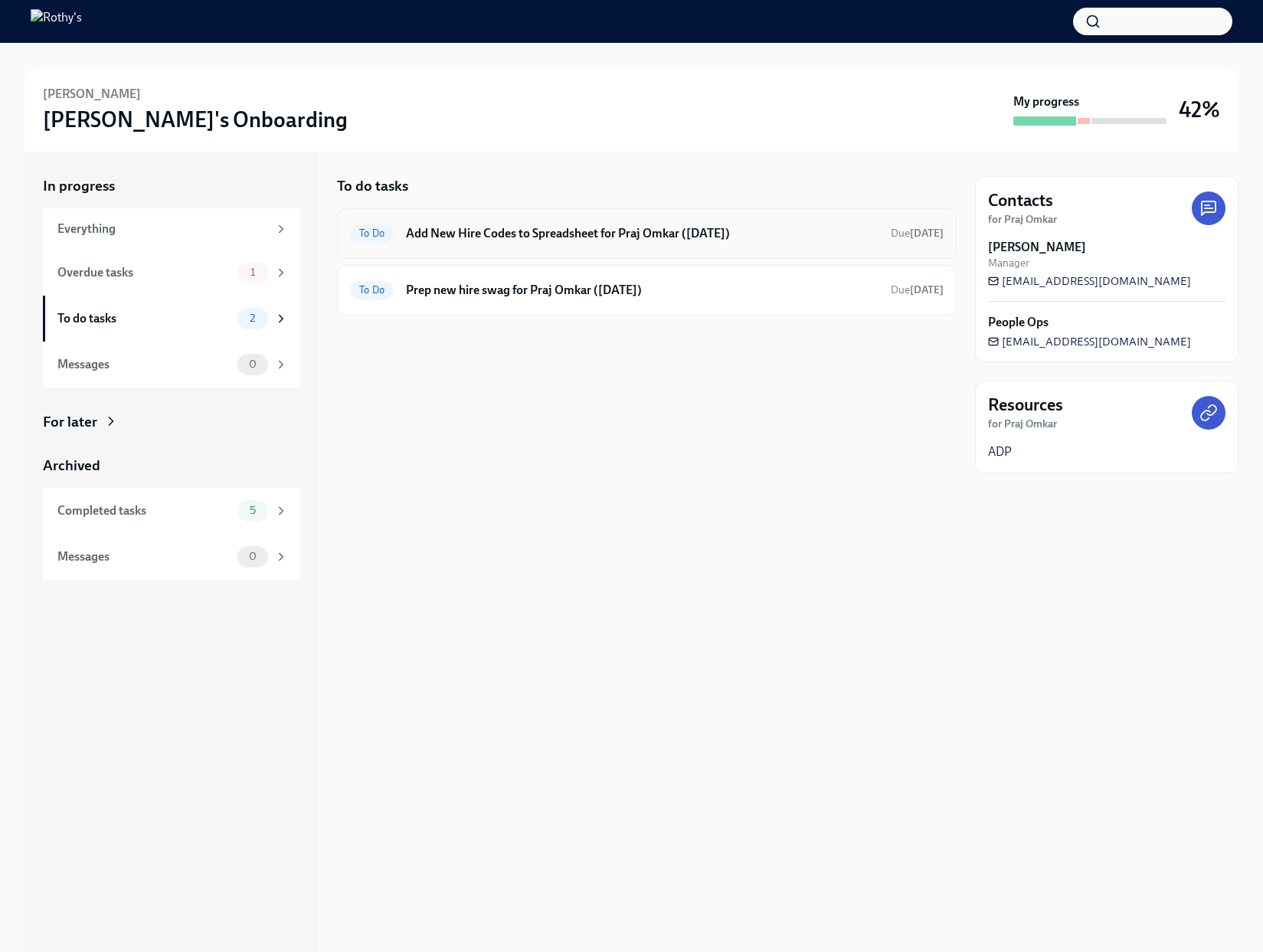
click at [471, 235] on h6 "Add New Hire Codes to Spreadsheet for Praj Omkar ([DATE])" at bounding box center [642, 233] width 473 height 17
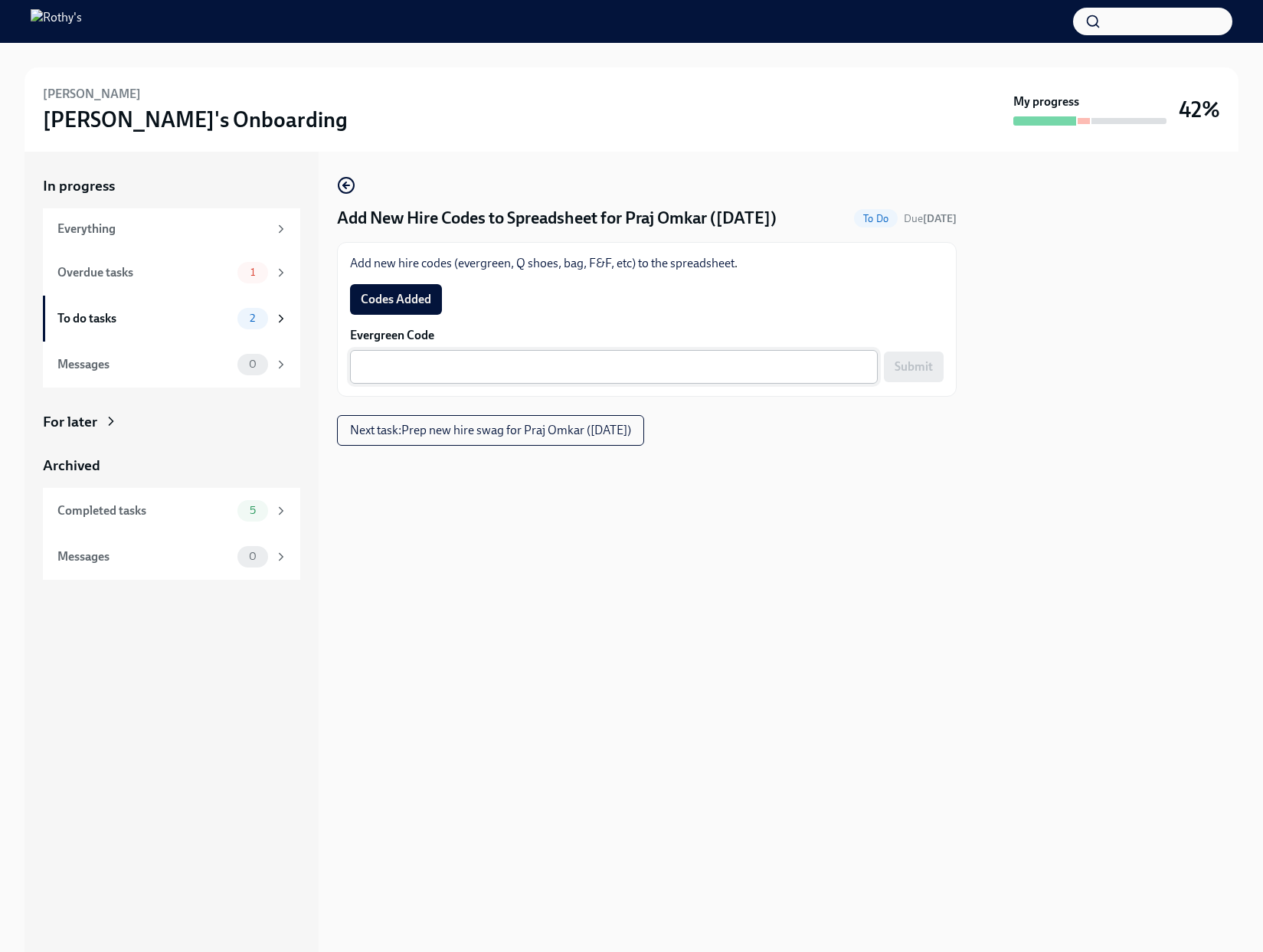
click at [790, 361] on textarea "Evergreen Code" at bounding box center [613, 366] width 509 height 19
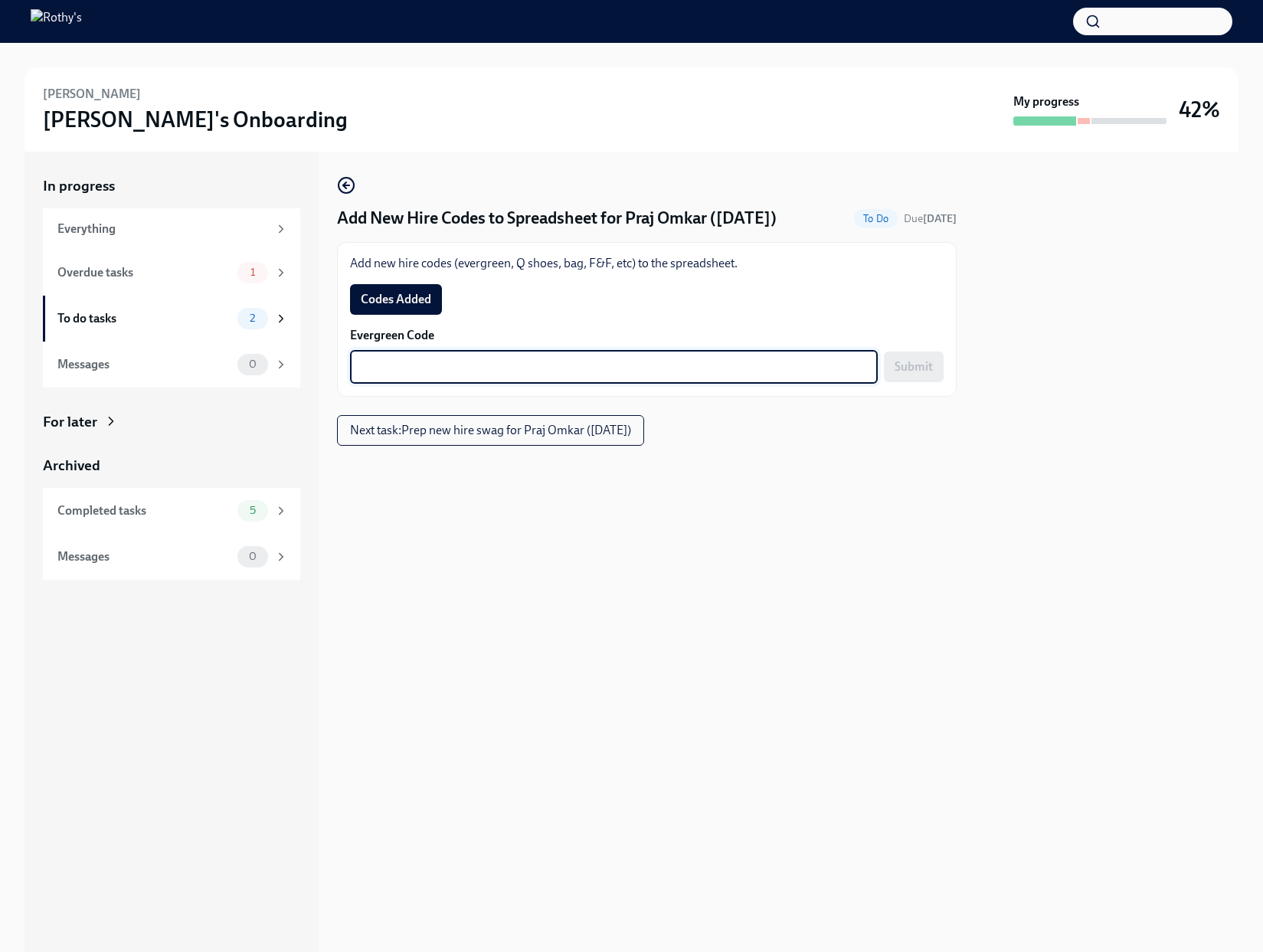
paste textarea "E-FF-6X46V7"
type textarea "E-FF-6X46V7"
click at [908, 367] on span "Submit" at bounding box center [913, 366] width 38 height 15
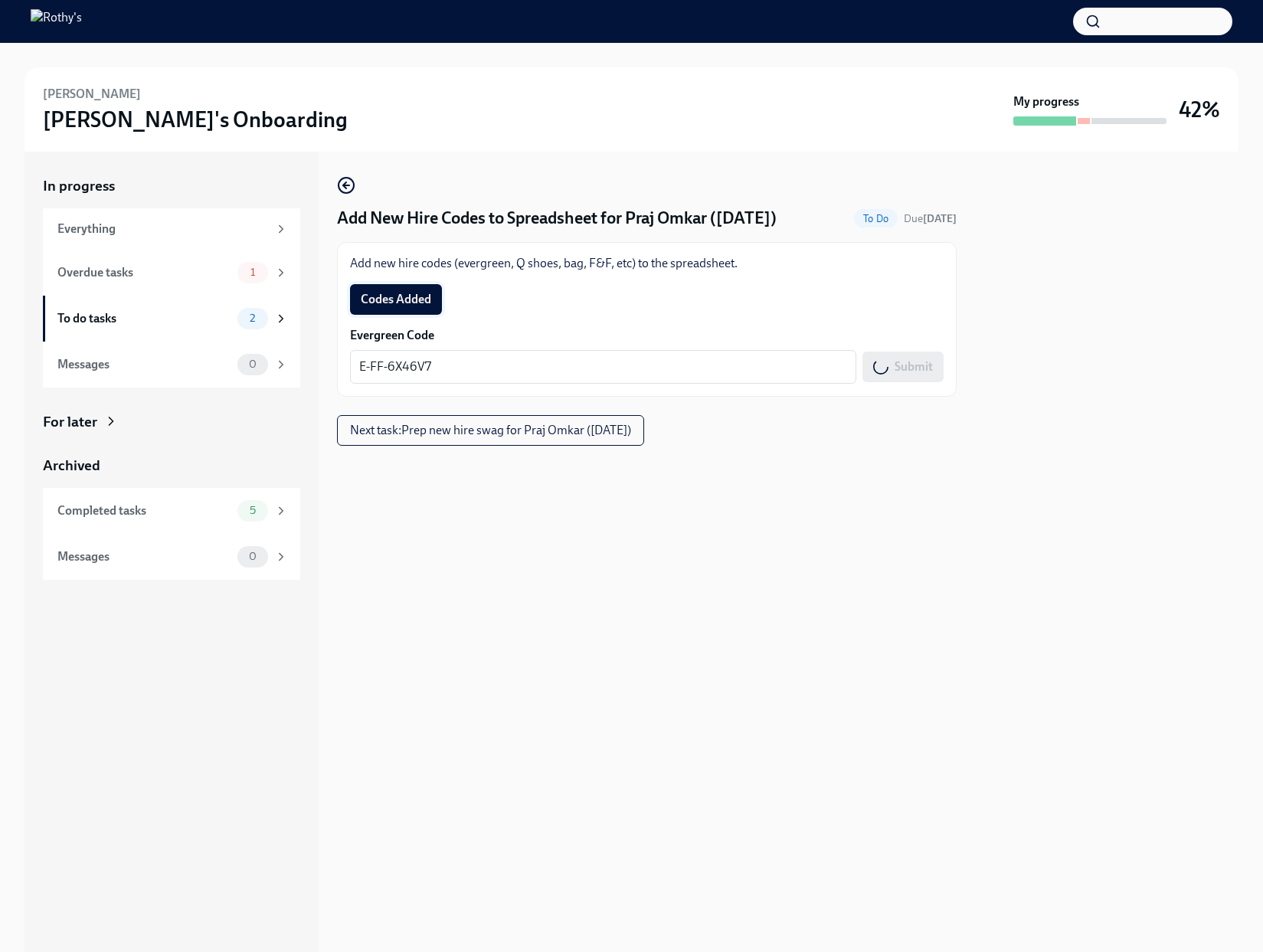
click at [374, 293] on span "Codes Added" at bounding box center [395, 299] width 70 height 15
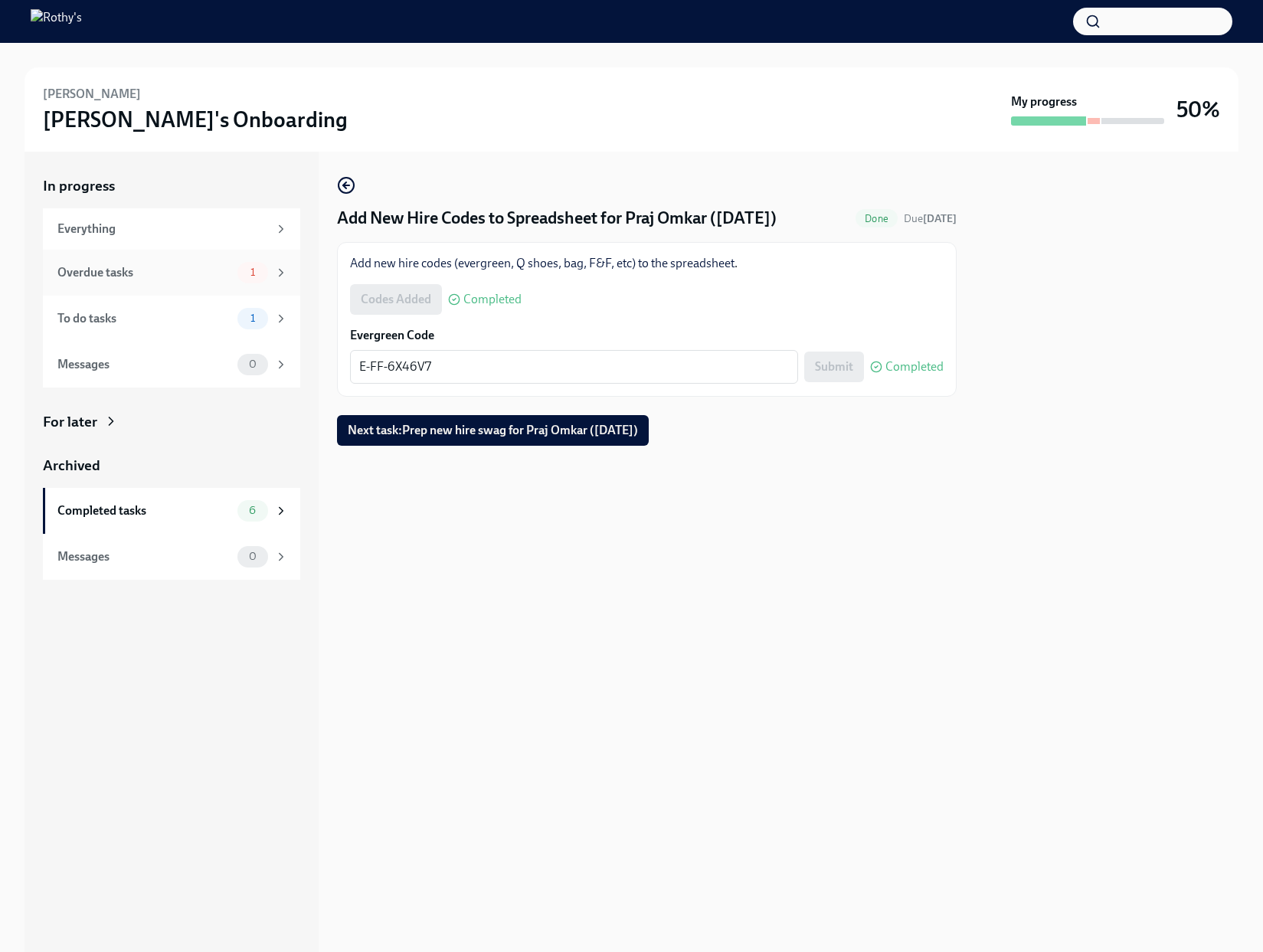
click at [179, 281] on div "Overdue tasks 1" at bounding box center [173, 273] width 231 height 22
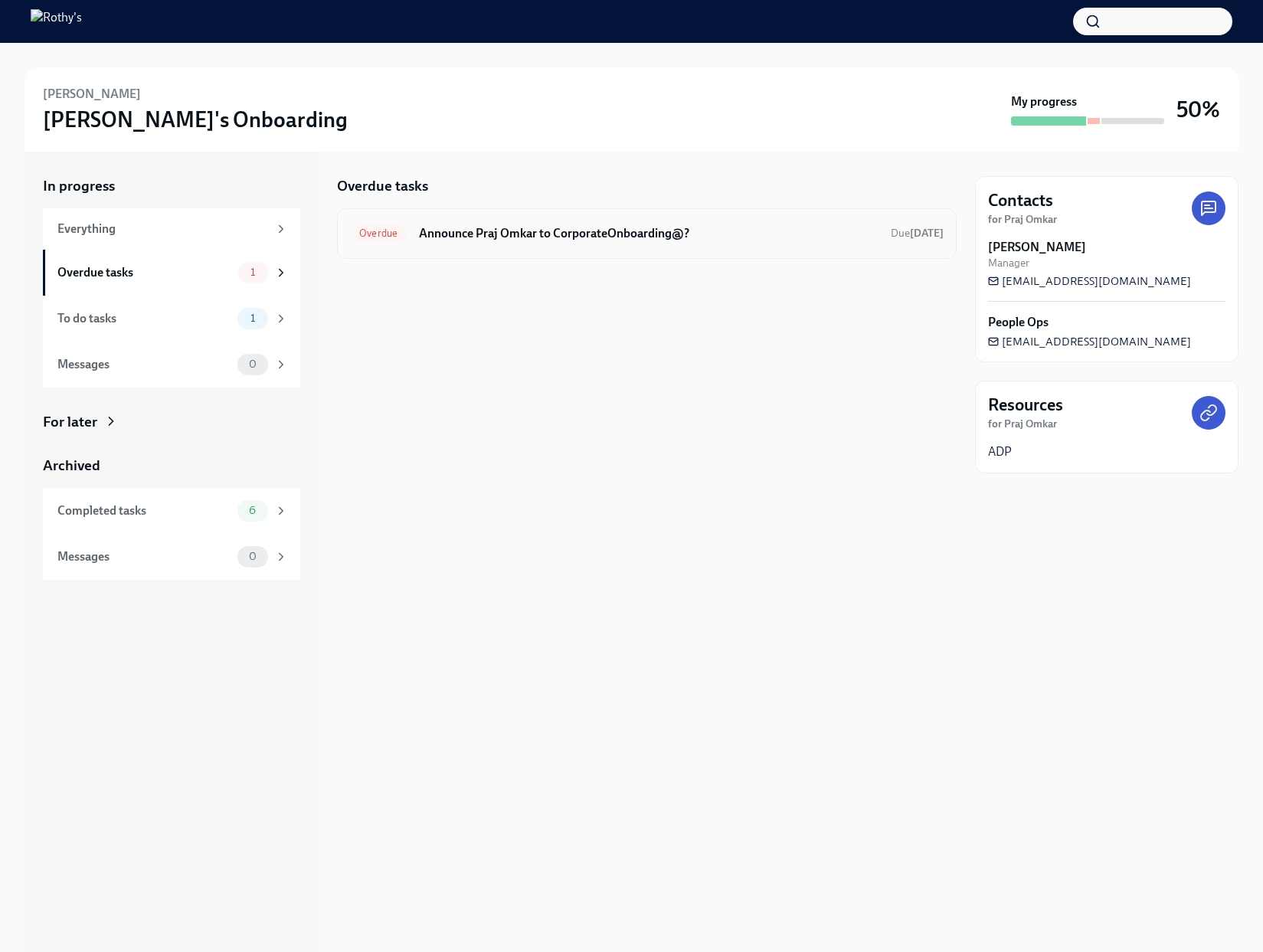
click at [520, 218] on div "Overdue Announce Praj Omkar to CorporateOnboarding@? Due [DATE]" at bounding box center [647, 233] width 620 height 51
click at [520, 237] on h6 "Announce Praj Omkar to CorporateOnboarding@?" at bounding box center [648, 233] width 459 height 17
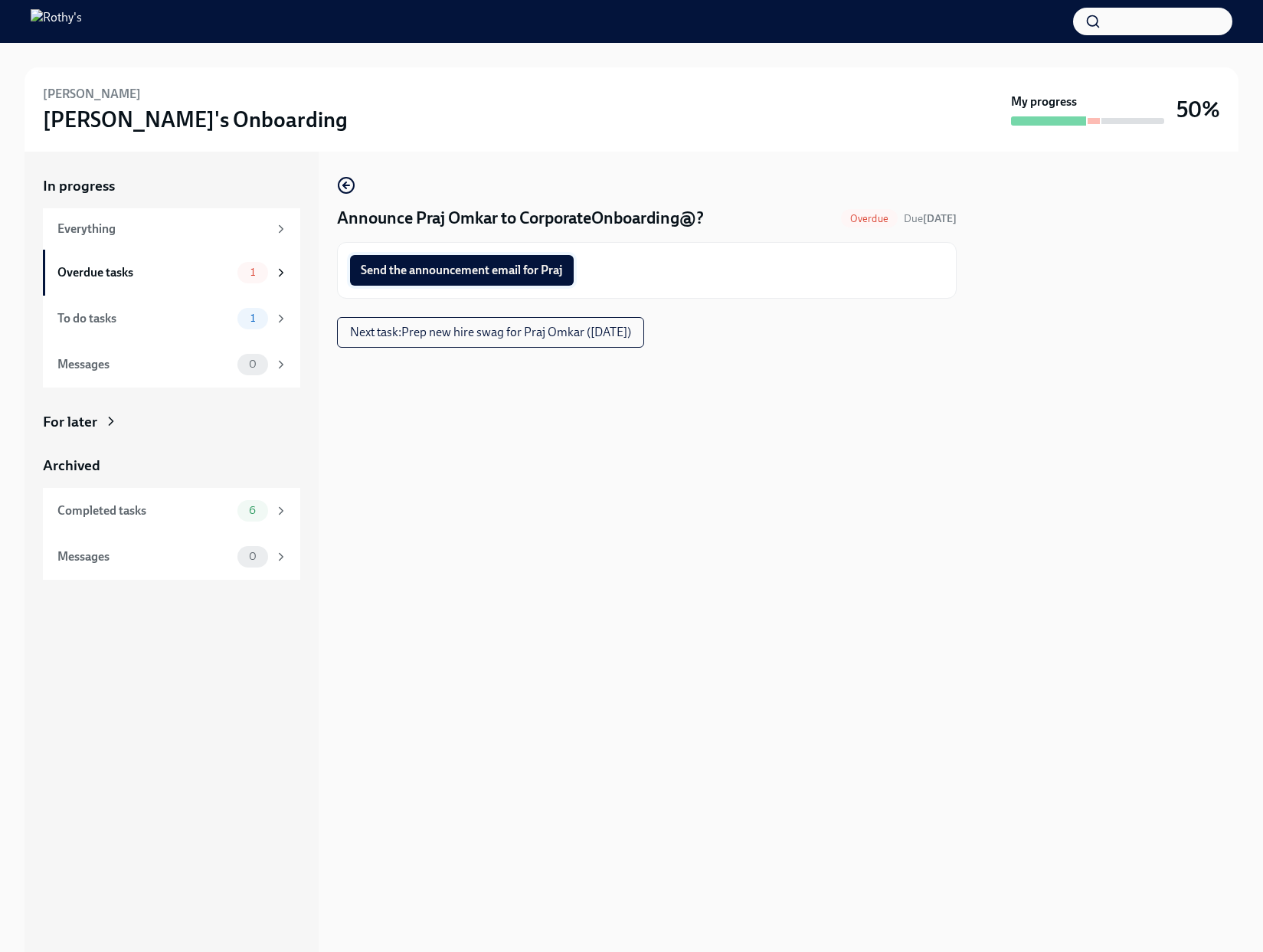
click at [493, 270] on span "Send the announcement email for Praj" at bounding box center [462, 269] width 203 height 15
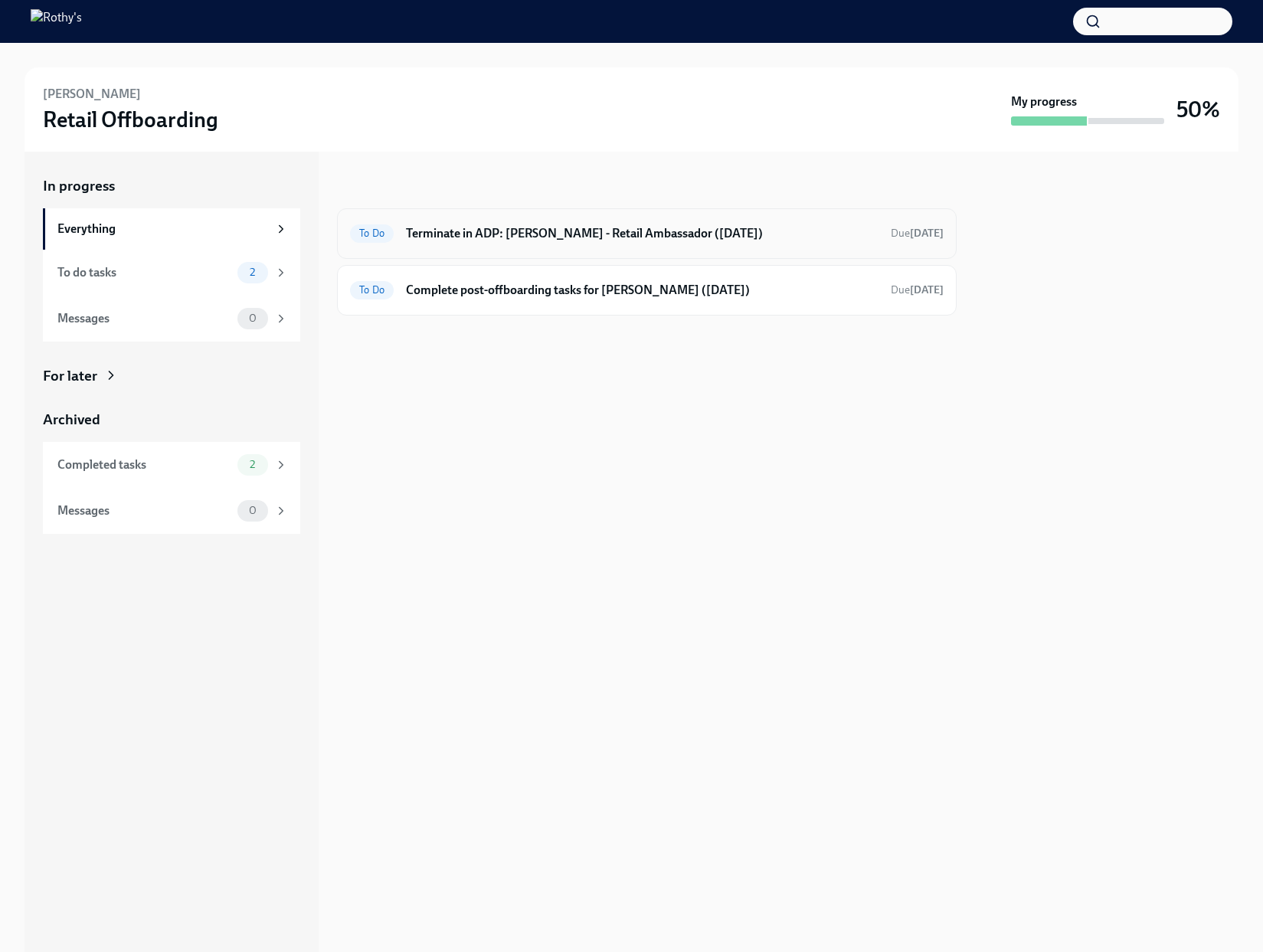
click at [739, 235] on h6 "Terminate in ADP: [PERSON_NAME] - Retail Ambassador ([DATE])" at bounding box center [642, 233] width 473 height 17
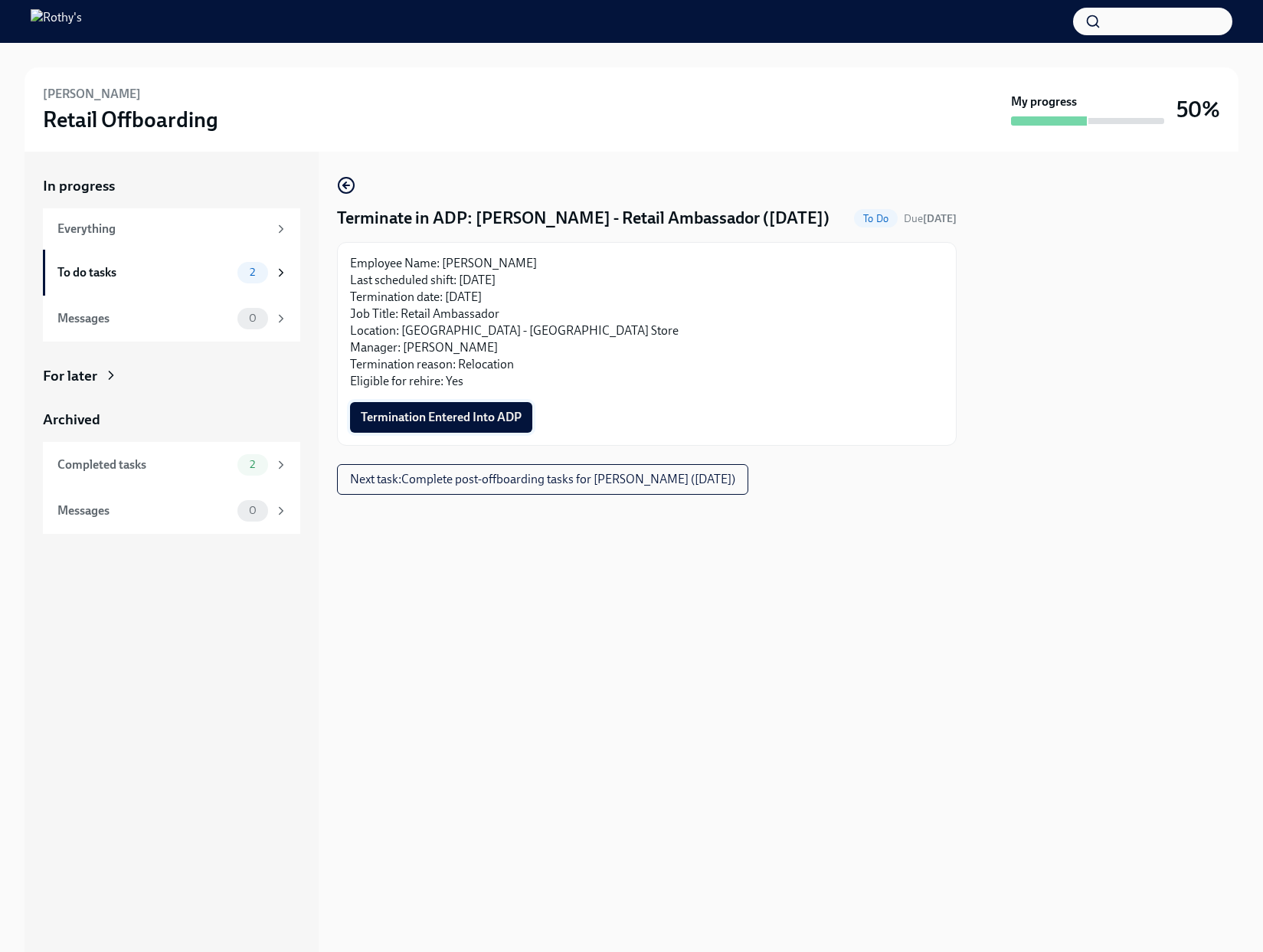
click at [449, 419] on span "Termination Entered Into ADP" at bounding box center [441, 417] width 161 height 15
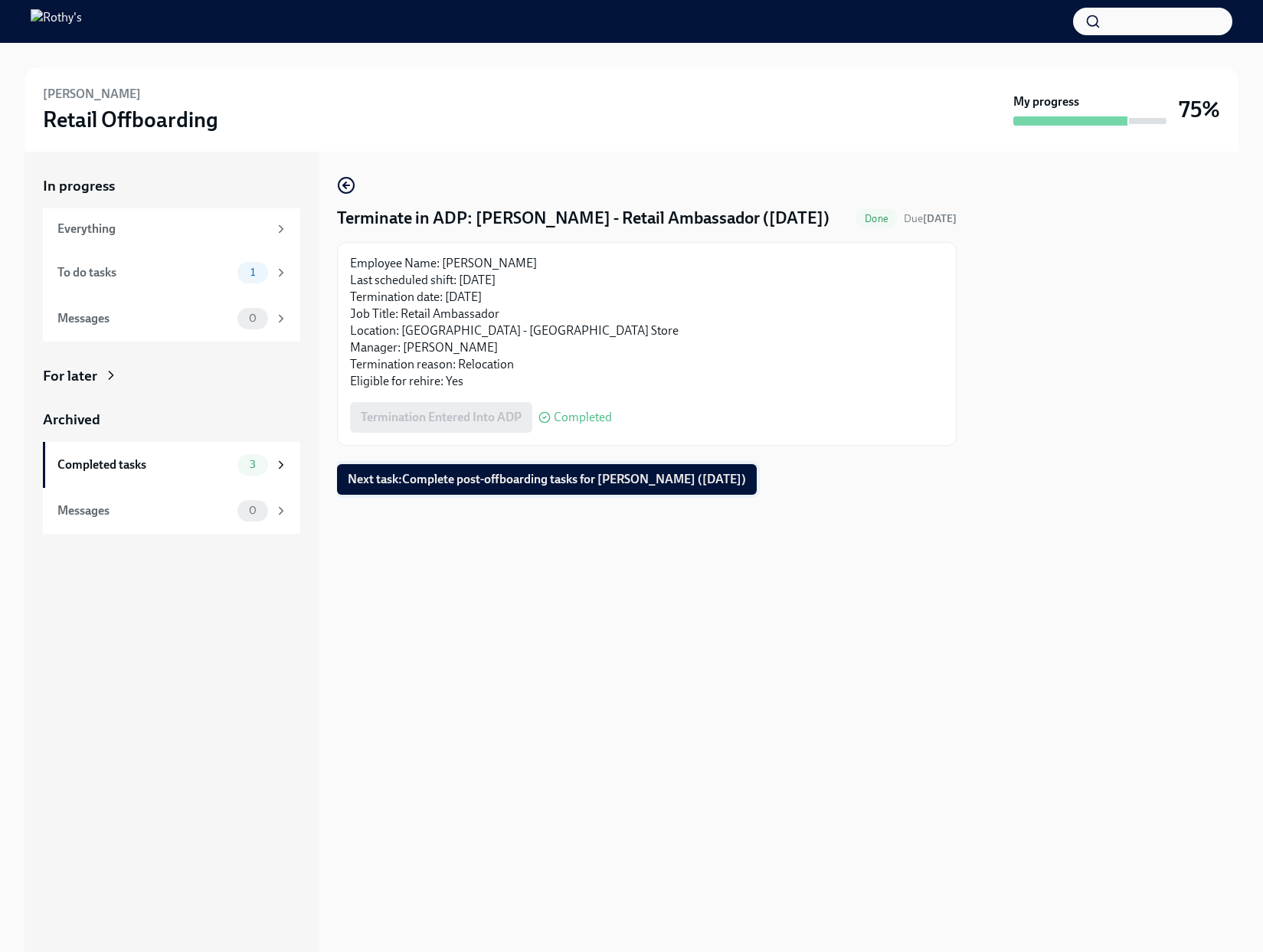
click at [574, 486] on span "Next task : Complete post-offboarding tasks for [PERSON_NAME] ([DATE])" at bounding box center [546, 479] width 398 height 15
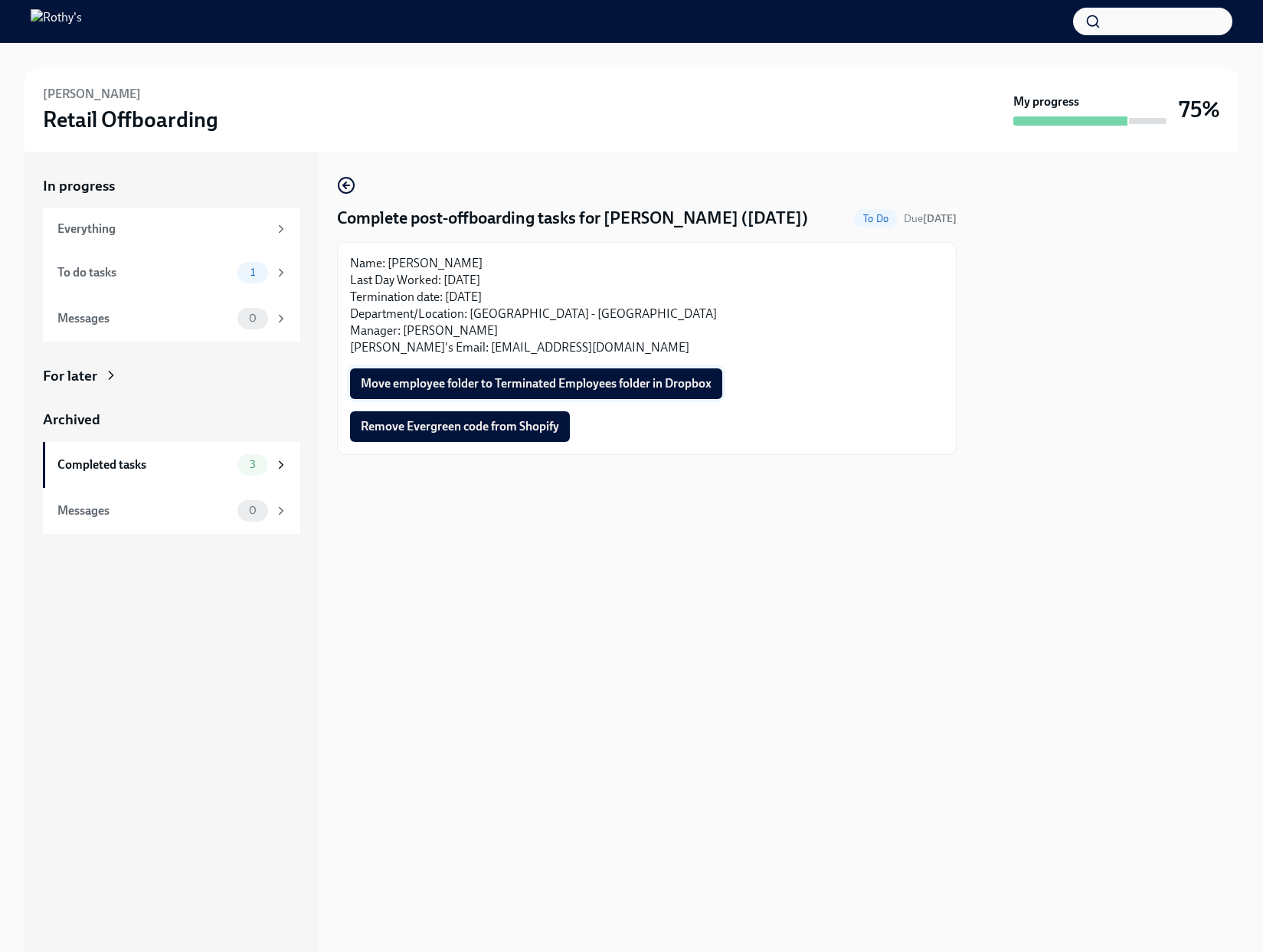
click at [646, 385] on span "Move employee folder to Terminated Employees folder in Dropbox" at bounding box center [536, 383] width 351 height 15
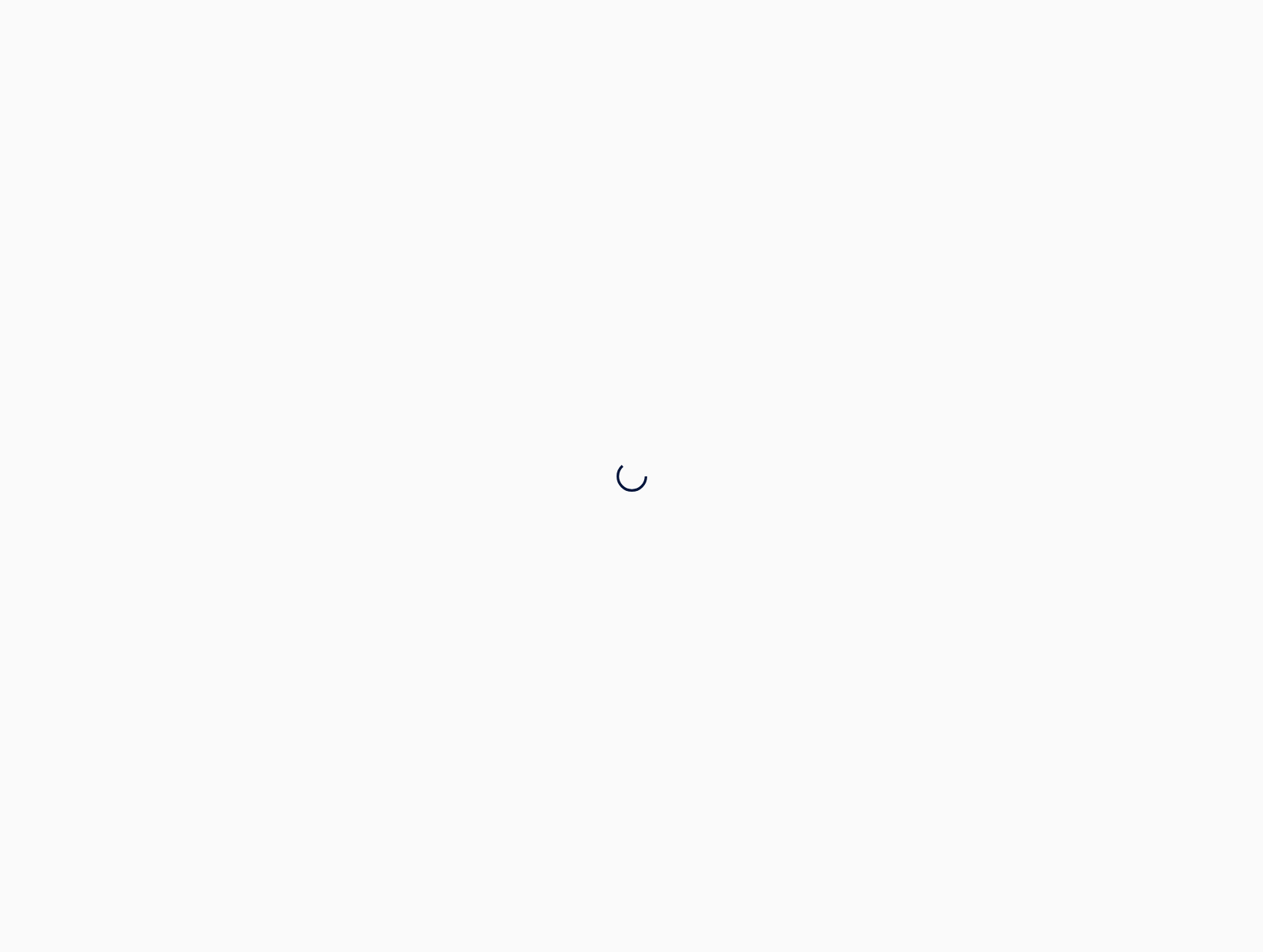
click at [530, 426] on div at bounding box center [631, 476] width 1263 height 952
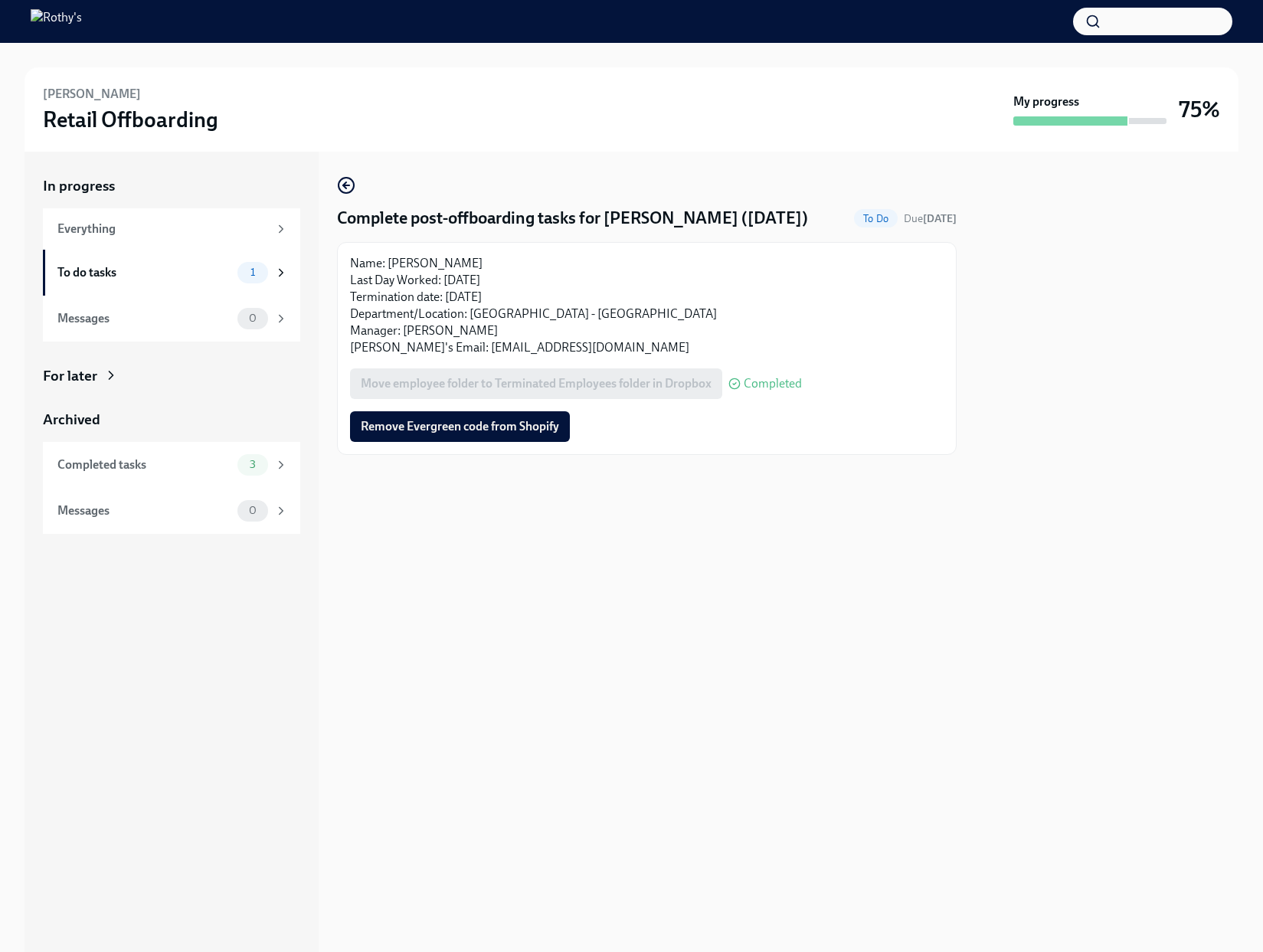
click at [530, 426] on span "Remove Evergreen code from Shopify" at bounding box center [460, 426] width 199 height 15
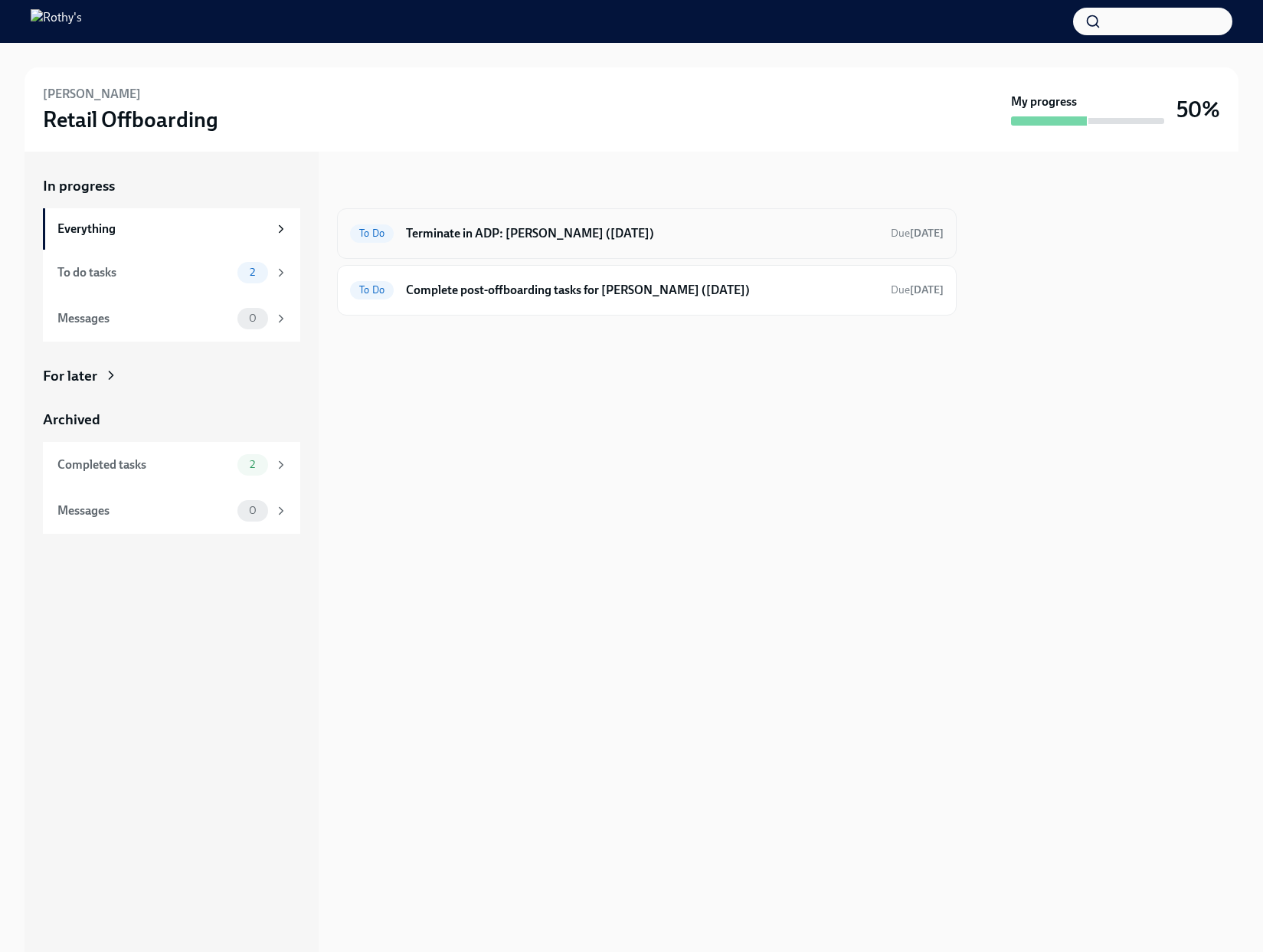
click at [548, 236] on h6 "Terminate in ADP: [PERSON_NAME] ([DATE])" at bounding box center [642, 233] width 473 height 17
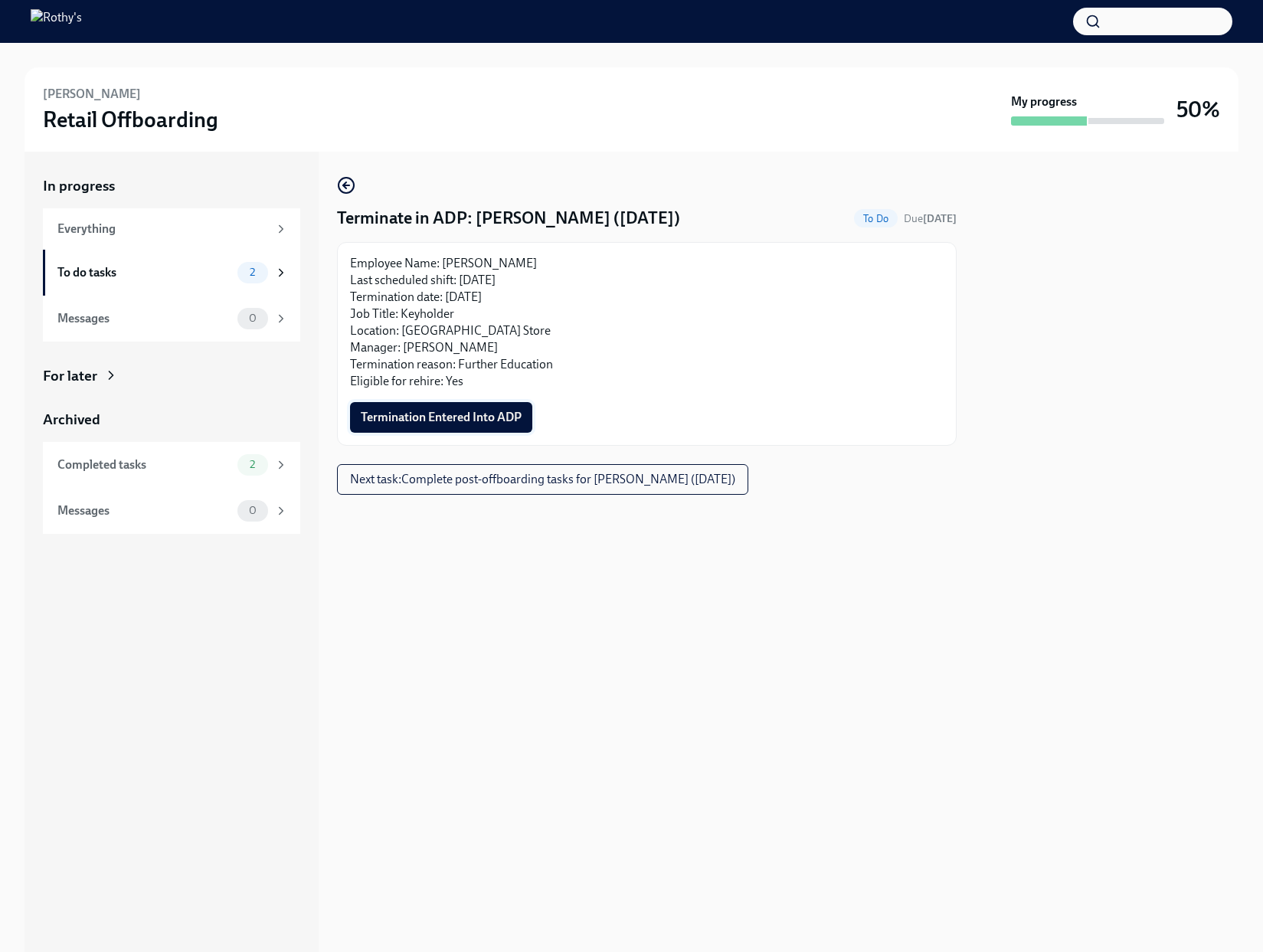
click at [468, 418] on span "Termination Entered Into ADP" at bounding box center [441, 417] width 161 height 15
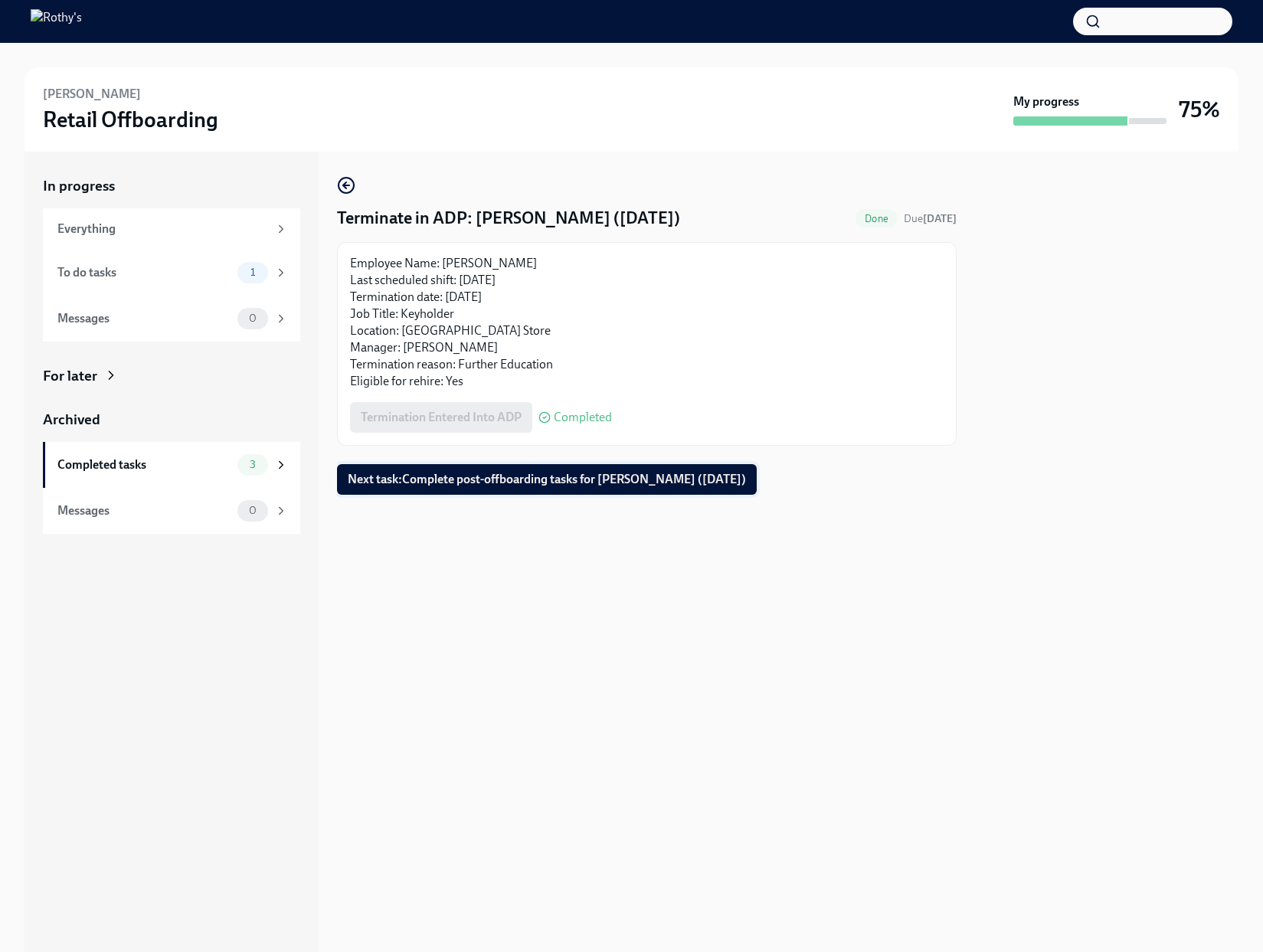
click at [473, 474] on span "Next task : Complete post-offboarding tasks for Anna Egidi (09/21/2025)" at bounding box center [546, 479] width 398 height 15
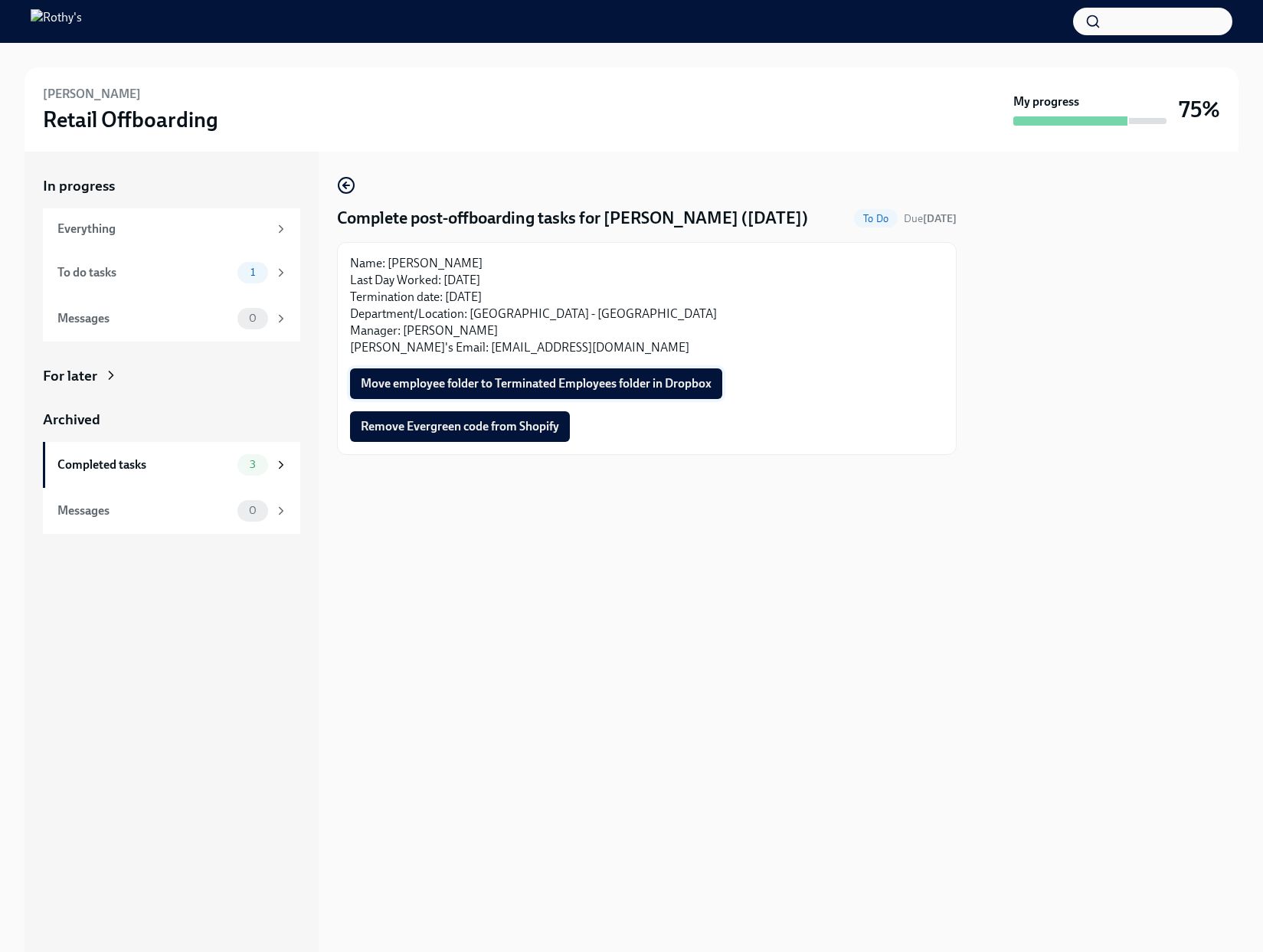
click at [454, 368] on button "Move employee folder to Terminated Employees folder in Dropbox" at bounding box center [536, 383] width 372 height 31
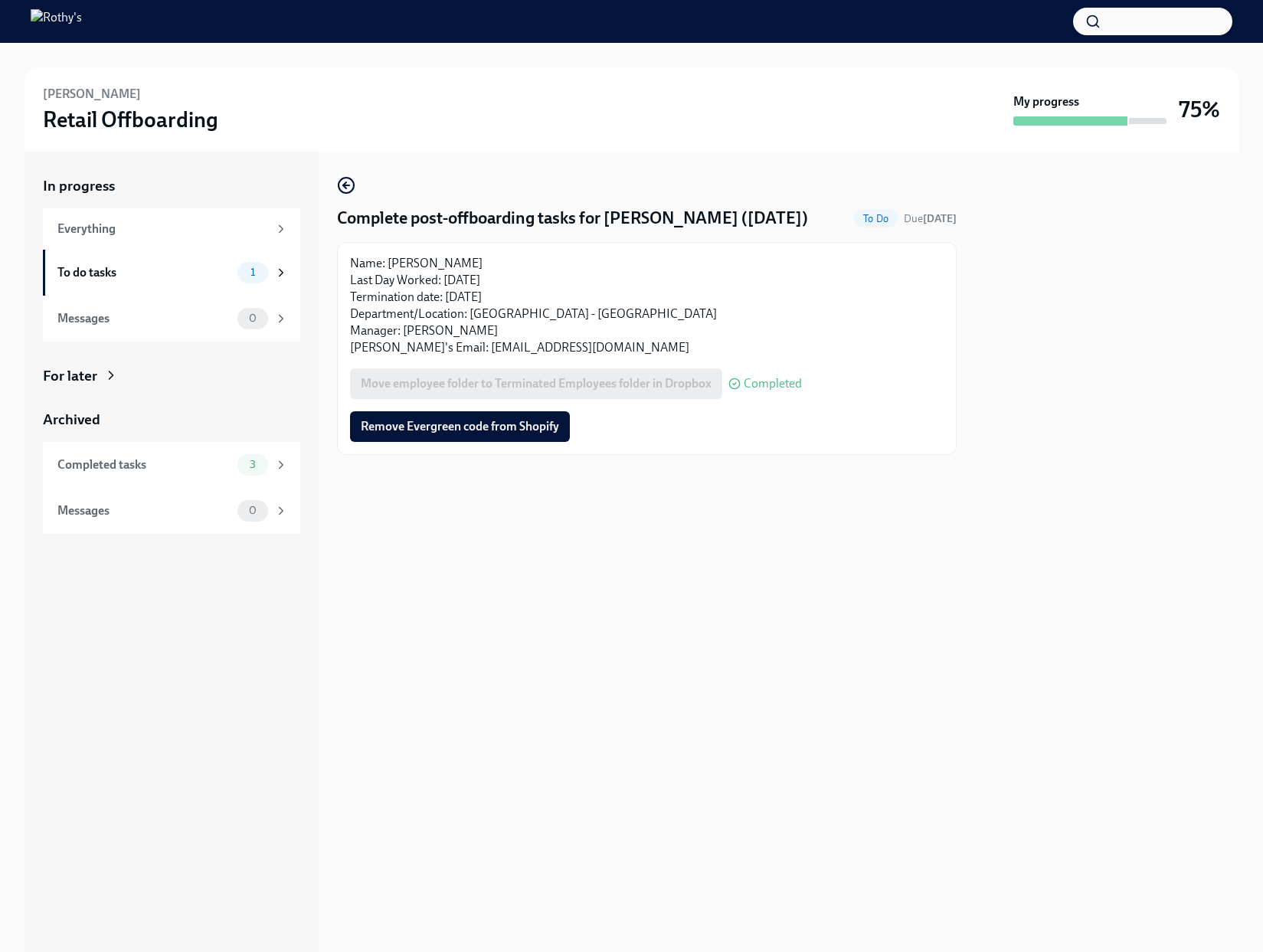
click at [453, 428] on span "Remove Evergreen code from Shopify" at bounding box center [460, 426] width 199 height 15
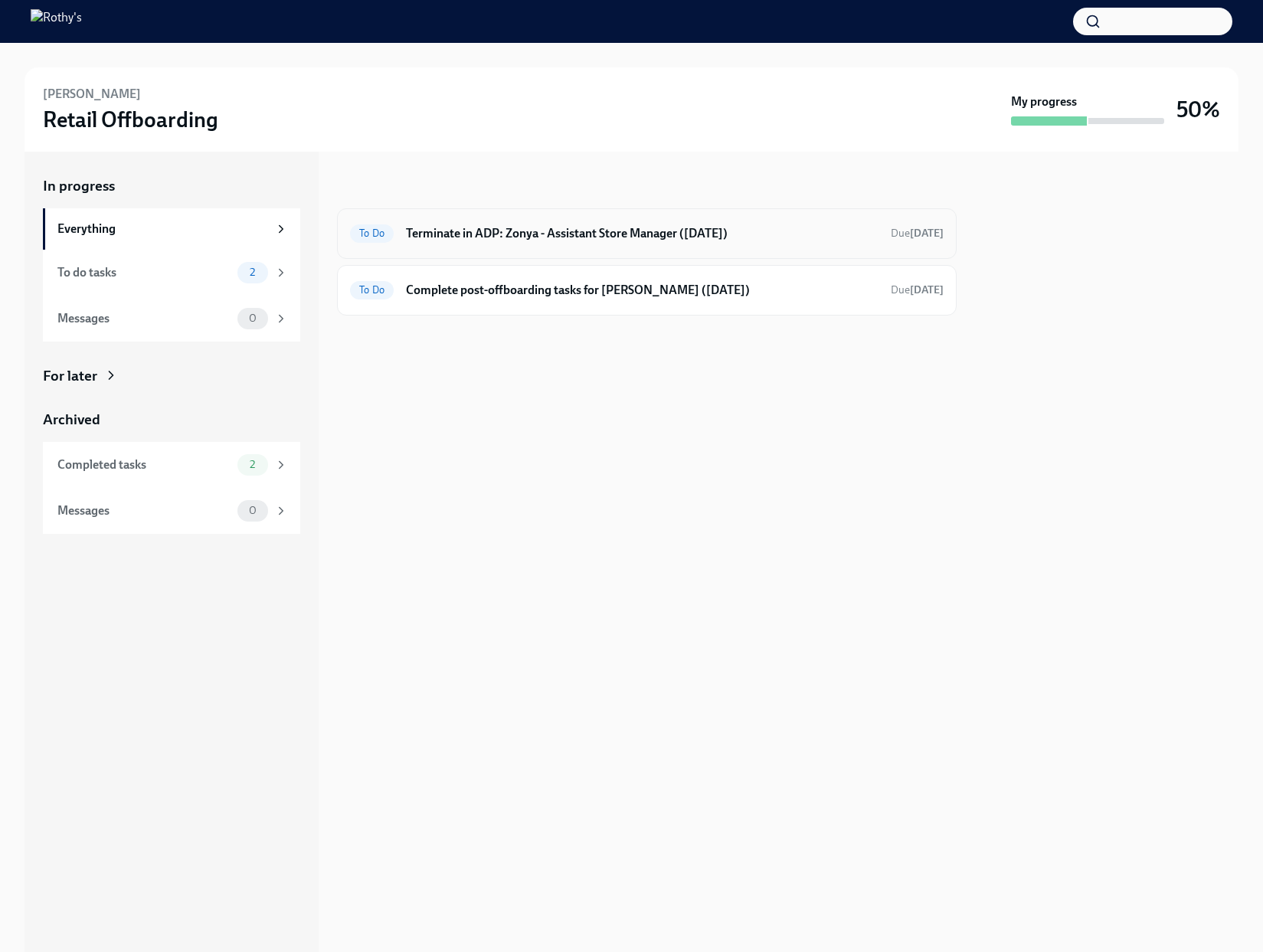
click at [837, 232] on h6 "Terminate in ADP: Zonya - Assistant Store Manager ([DATE])" at bounding box center [642, 233] width 473 height 17
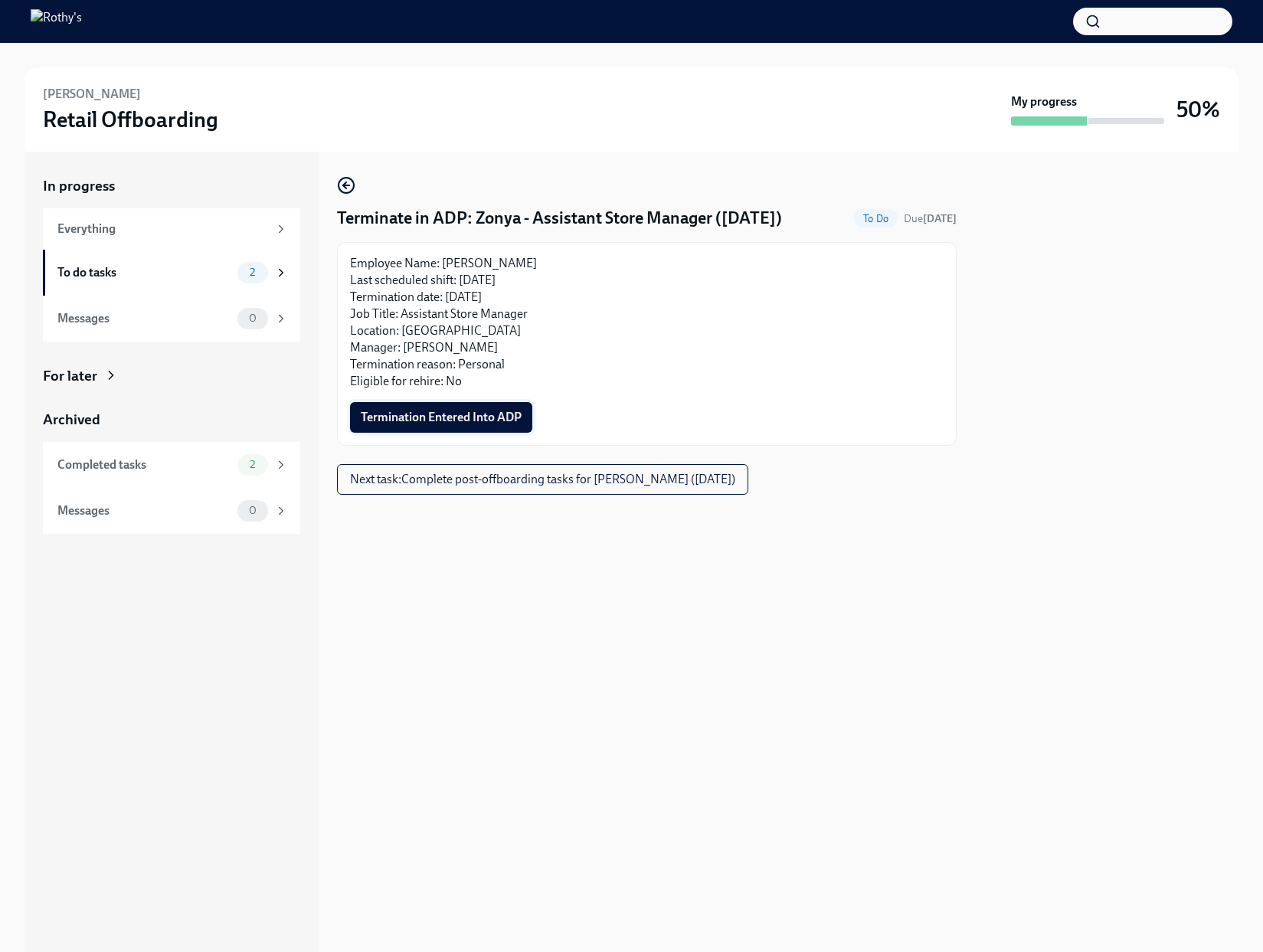
click at [460, 414] on span "Termination Entered Into ADP" at bounding box center [441, 417] width 161 height 15
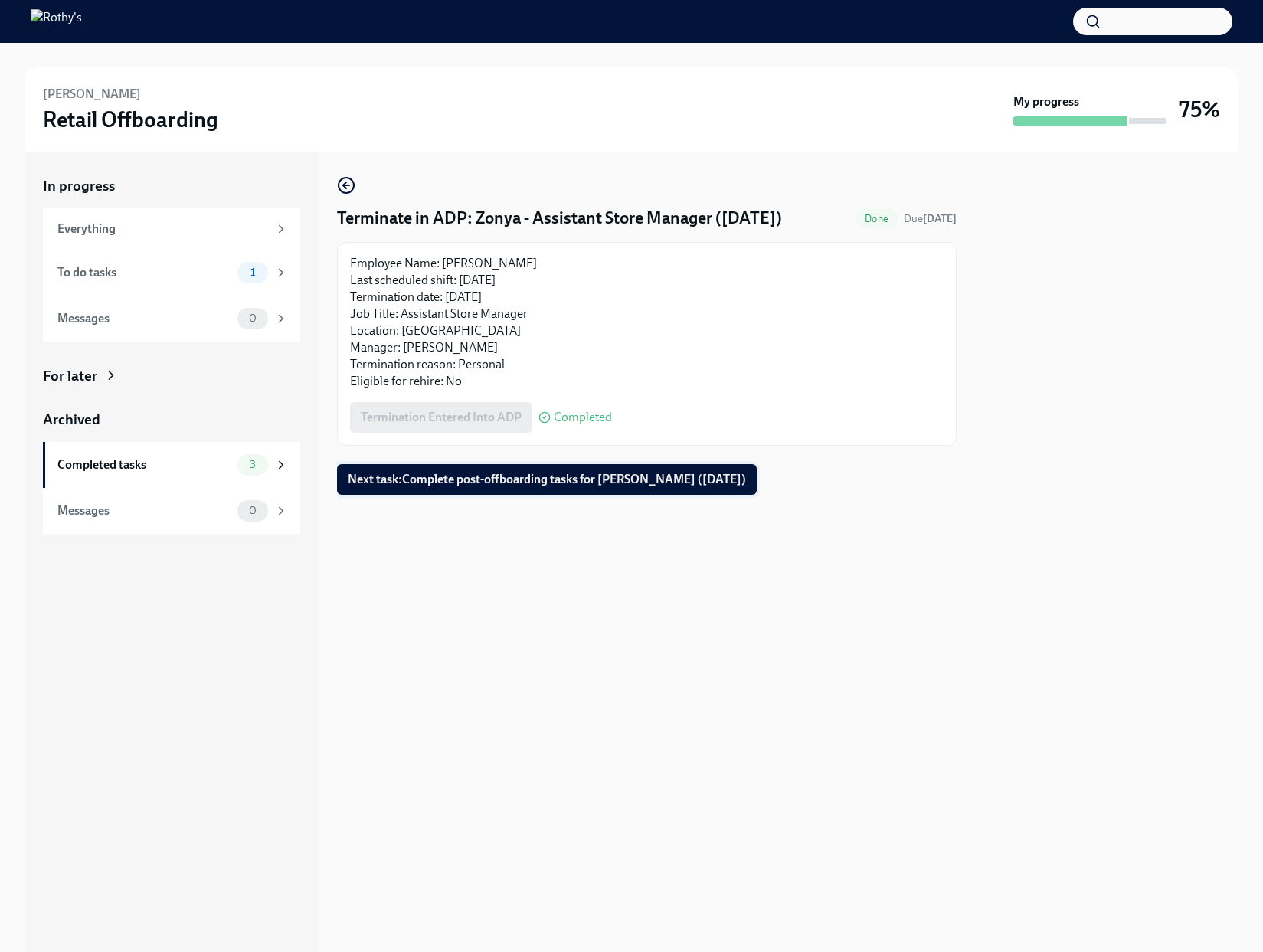
click at [497, 473] on span "Next task : Complete post-offboarding tasks for [PERSON_NAME] ([DATE])" at bounding box center [546, 479] width 398 height 15
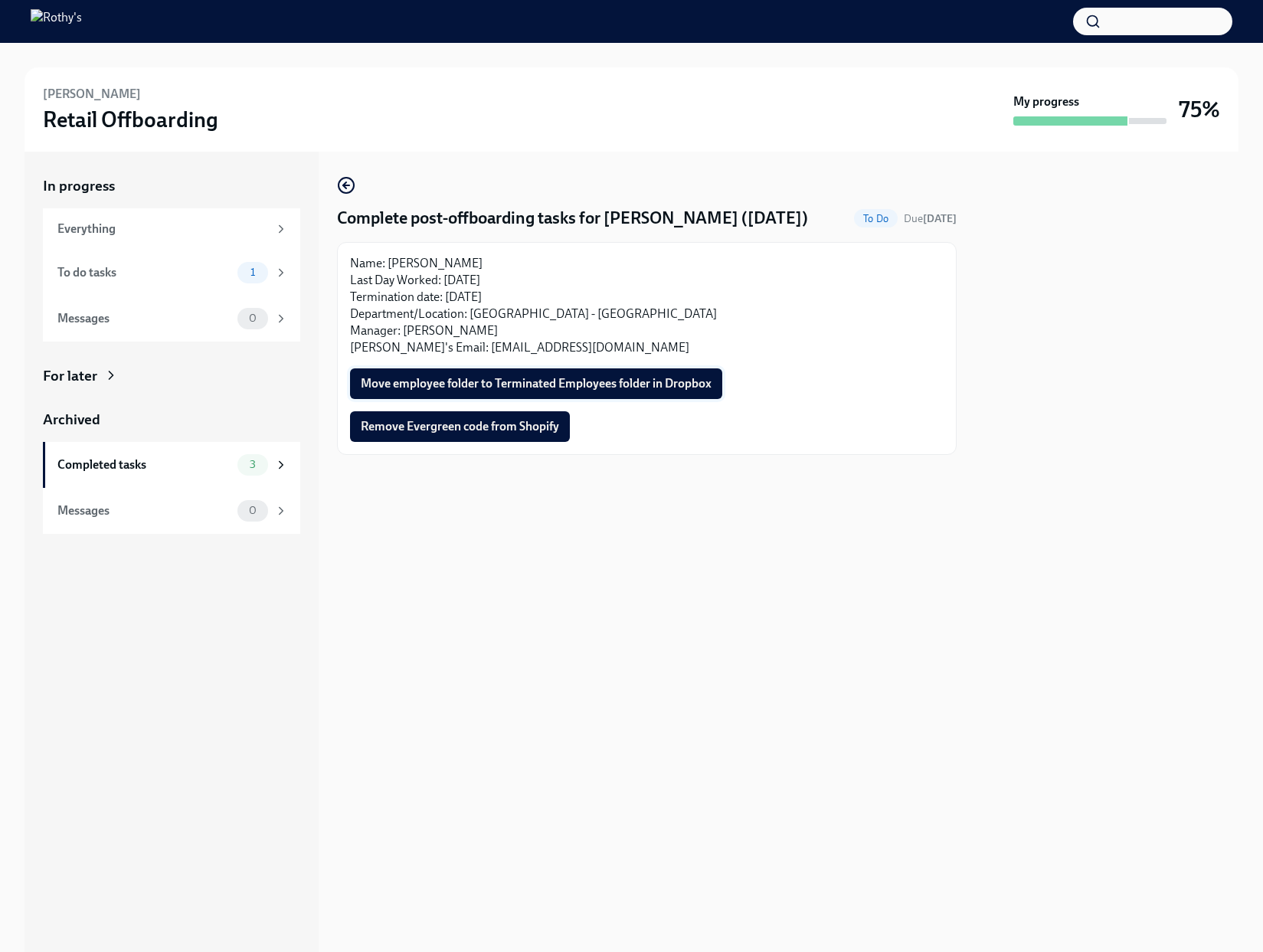
click at [475, 384] on span "Move employee folder to Terminated Employees folder in Dropbox" at bounding box center [536, 383] width 351 height 15
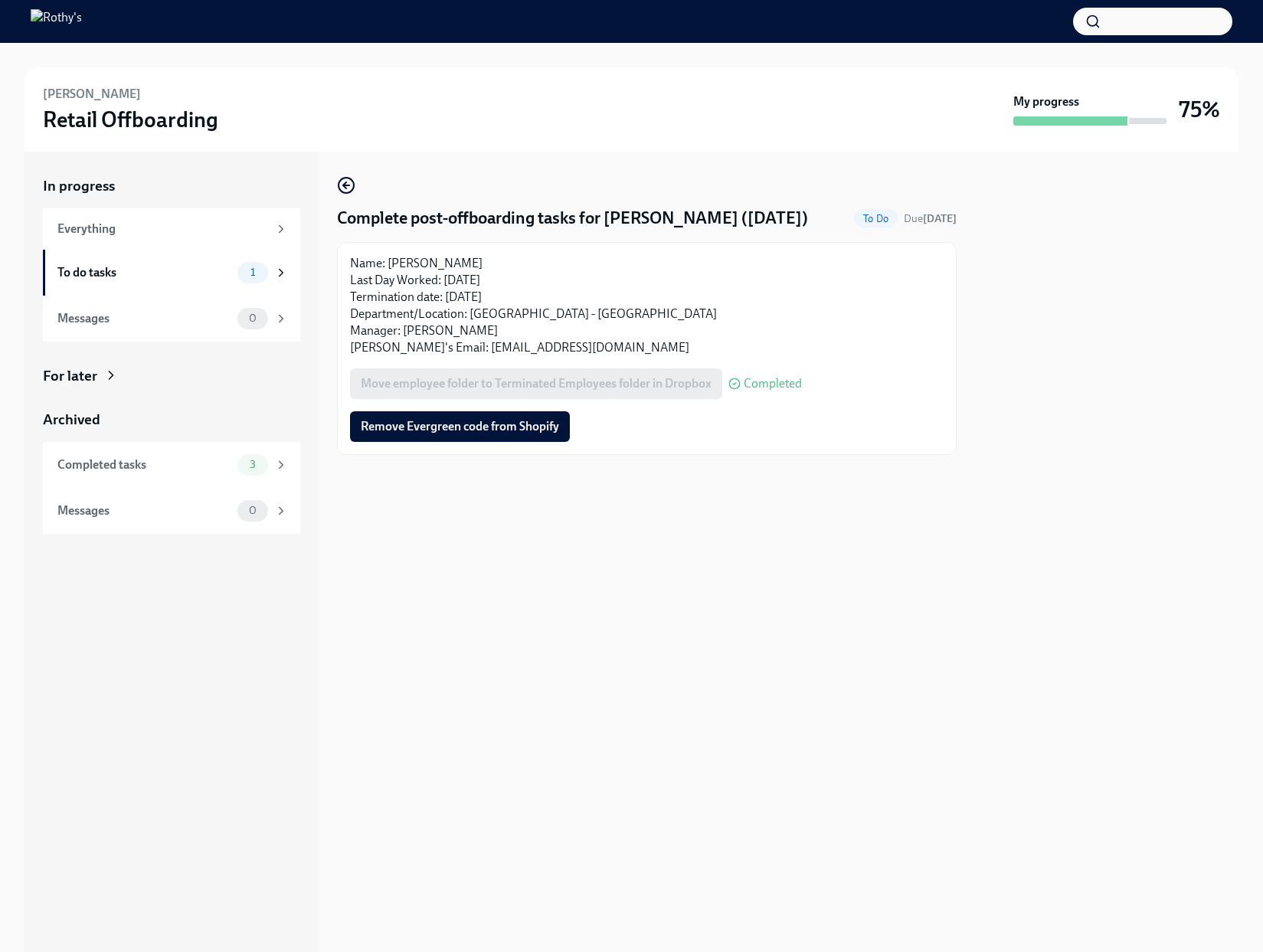
click at [468, 430] on span "Remove Evergreen code from Shopify" at bounding box center [460, 426] width 199 height 15
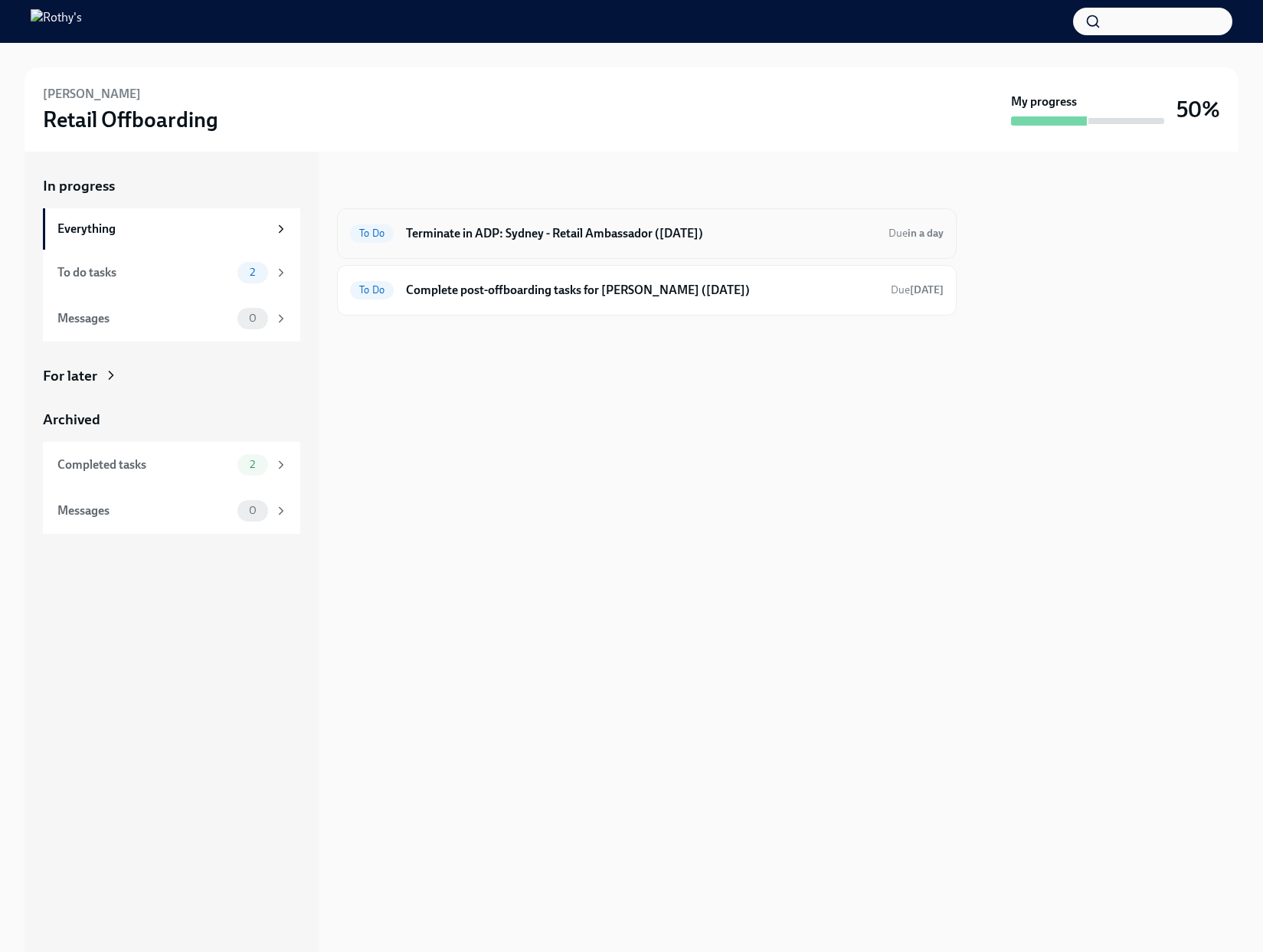
click at [443, 245] on div "To Do Terminate in ADP: Sydney - Retail Ambassador ([DATE]) Due in a day" at bounding box center [647, 233] width 620 height 51
click at [455, 228] on h6 "Terminate in ADP: Sydney - Retail Ambassador ([DATE])" at bounding box center [641, 233] width 470 height 17
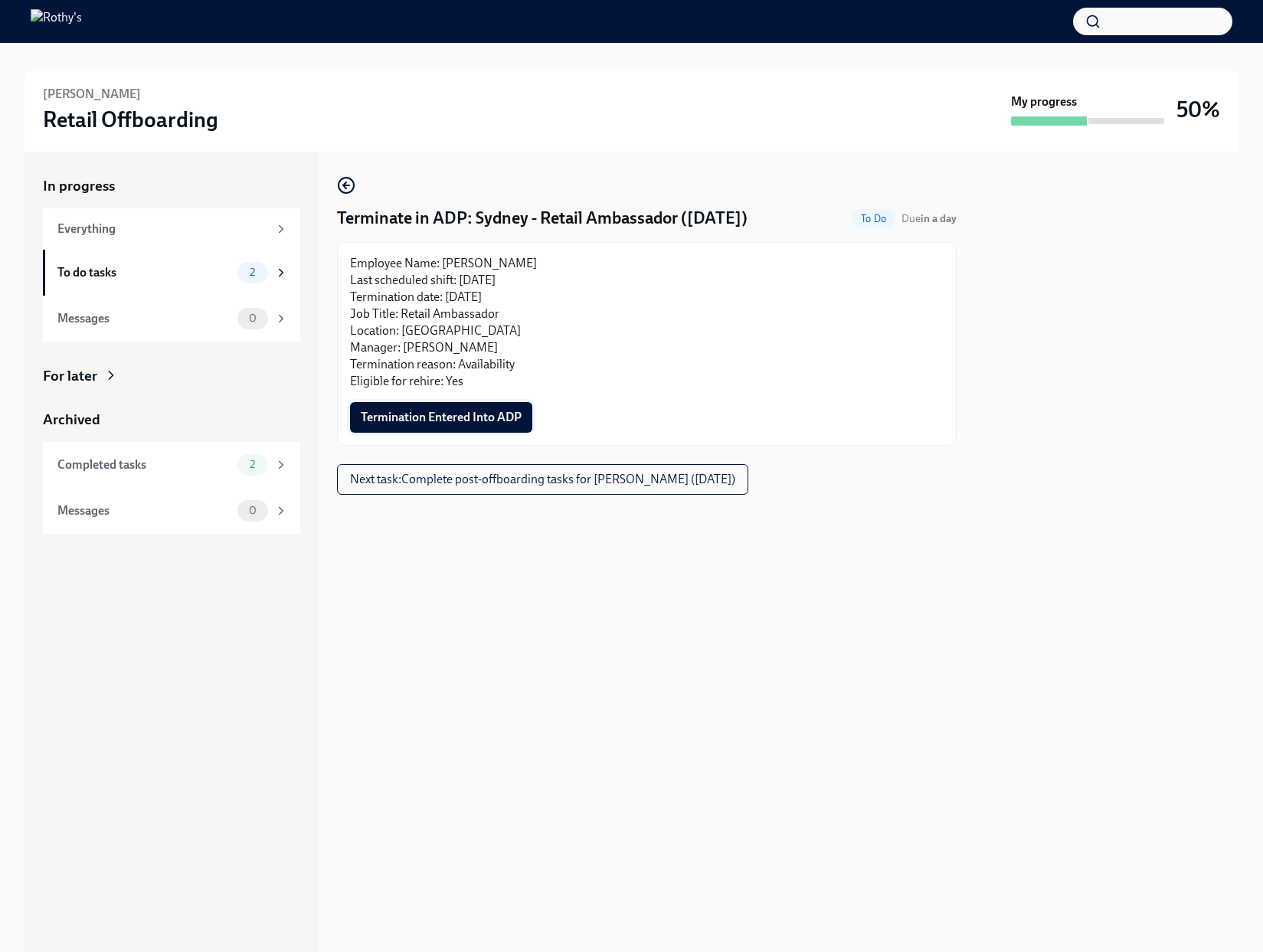
click at [444, 411] on span "Termination Entered Into ADP" at bounding box center [441, 417] width 161 height 15
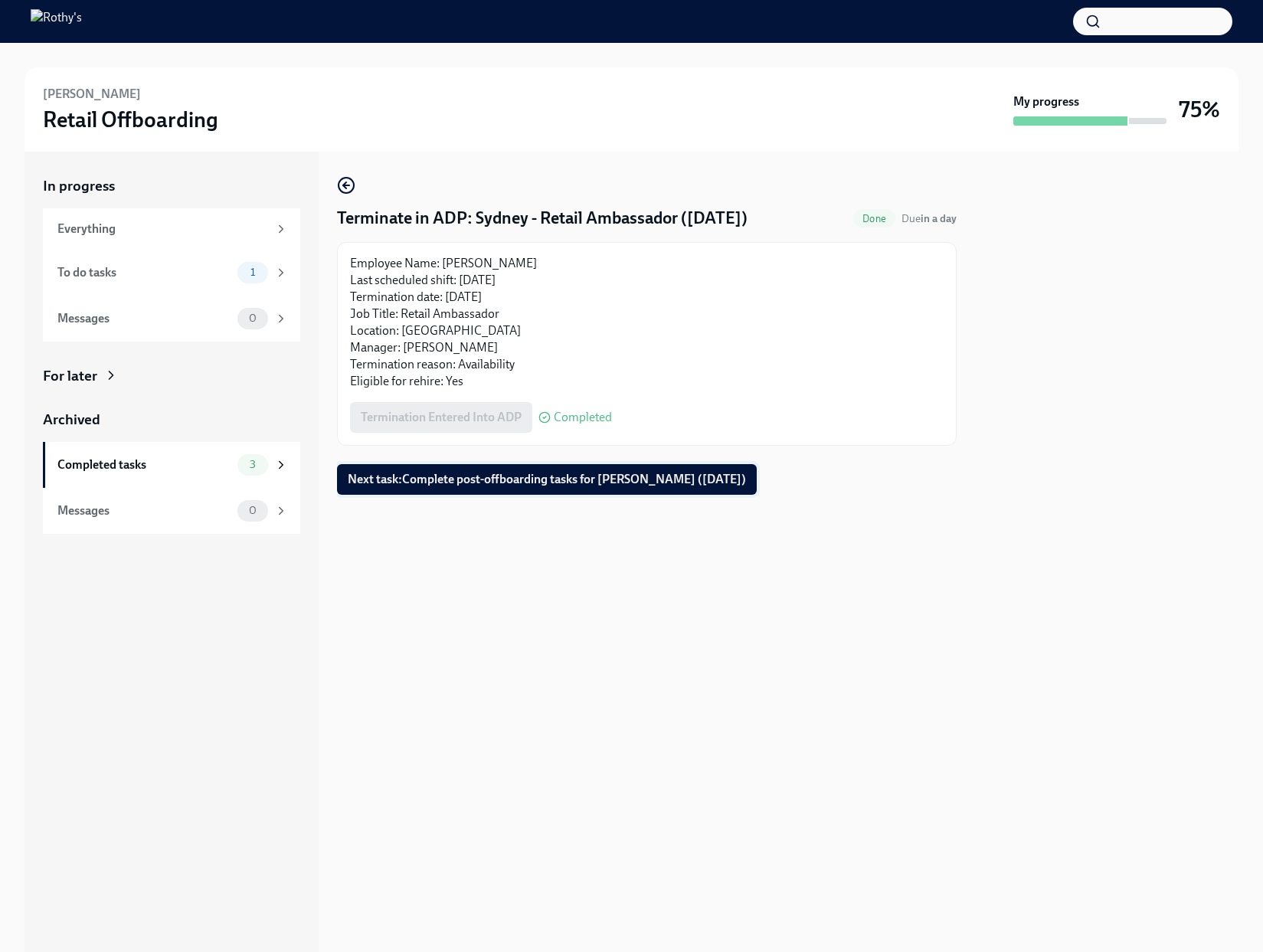
click at [443, 472] on span "Next task : Complete post-offboarding tasks for [PERSON_NAME] ([DATE])" at bounding box center [546, 479] width 398 height 15
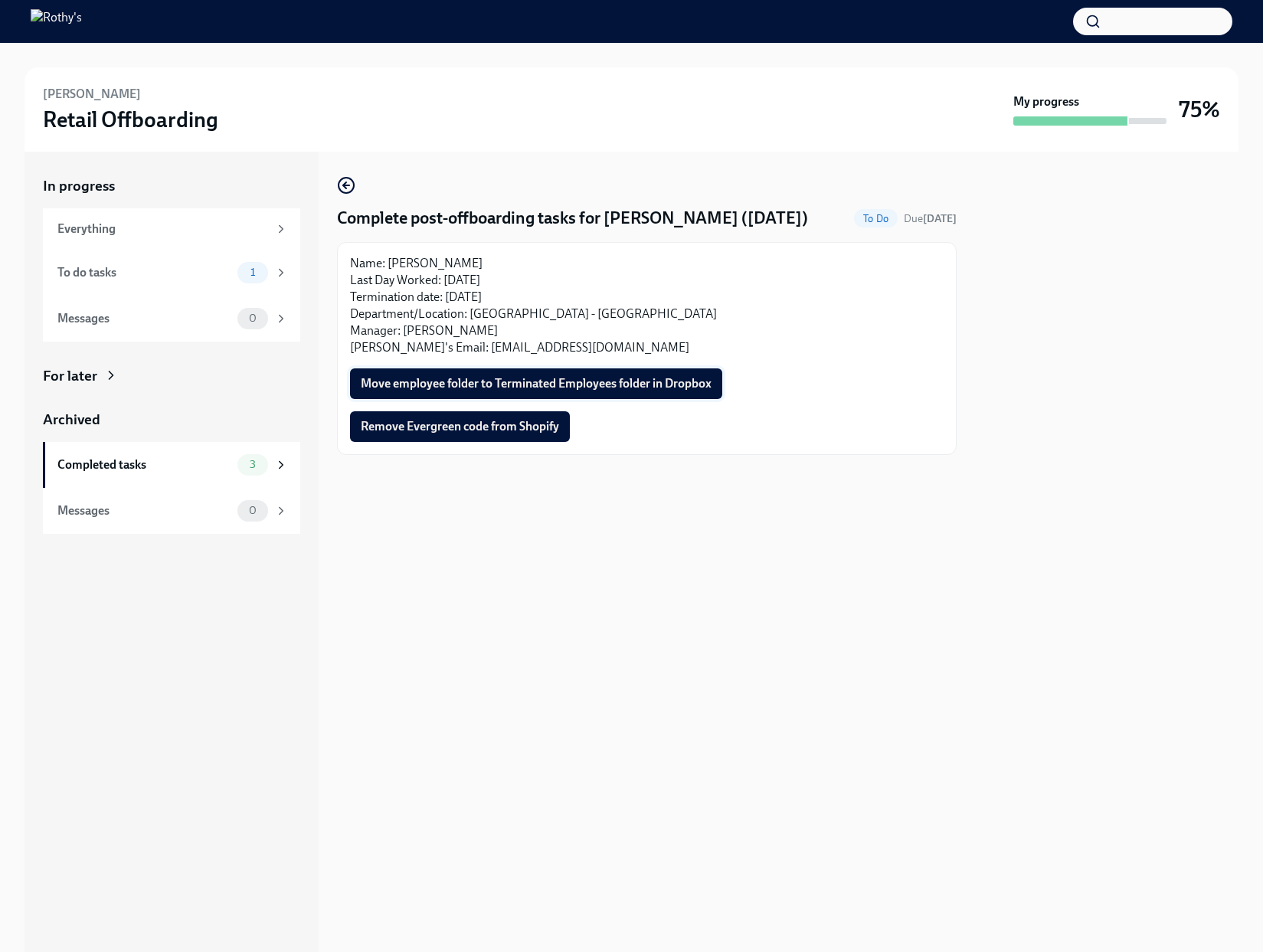
click at [443, 386] on span "Move employee folder to Terminated Employees folder in Dropbox" at bounding box center [536, 383] width 351 height 15
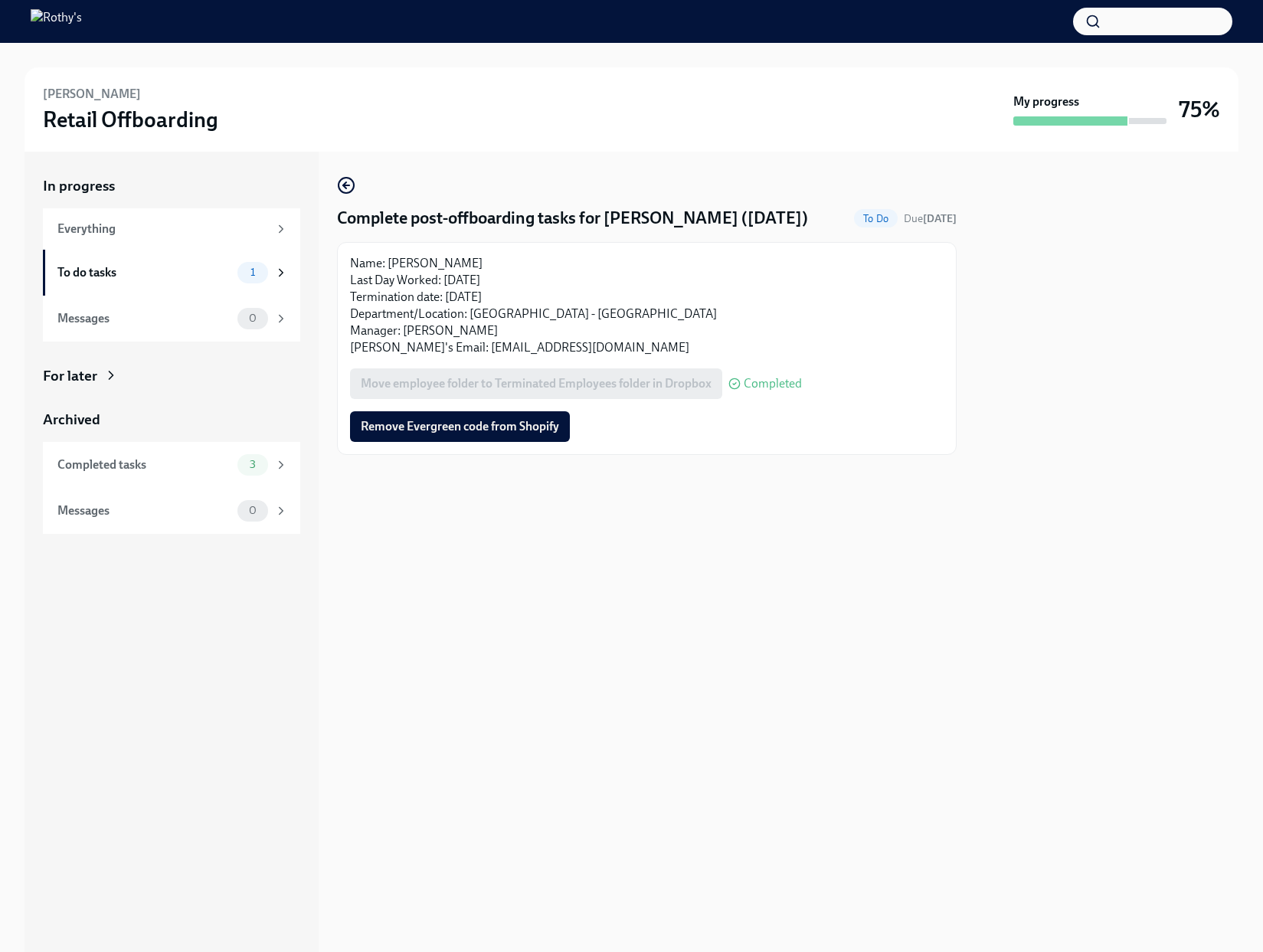
click at [444, 427] on span "Remove Evergreen code from Shopify" at bounding box center [460, 426] width 199 height 15
